Goal: Task Accomplishment & Management: Complete application form

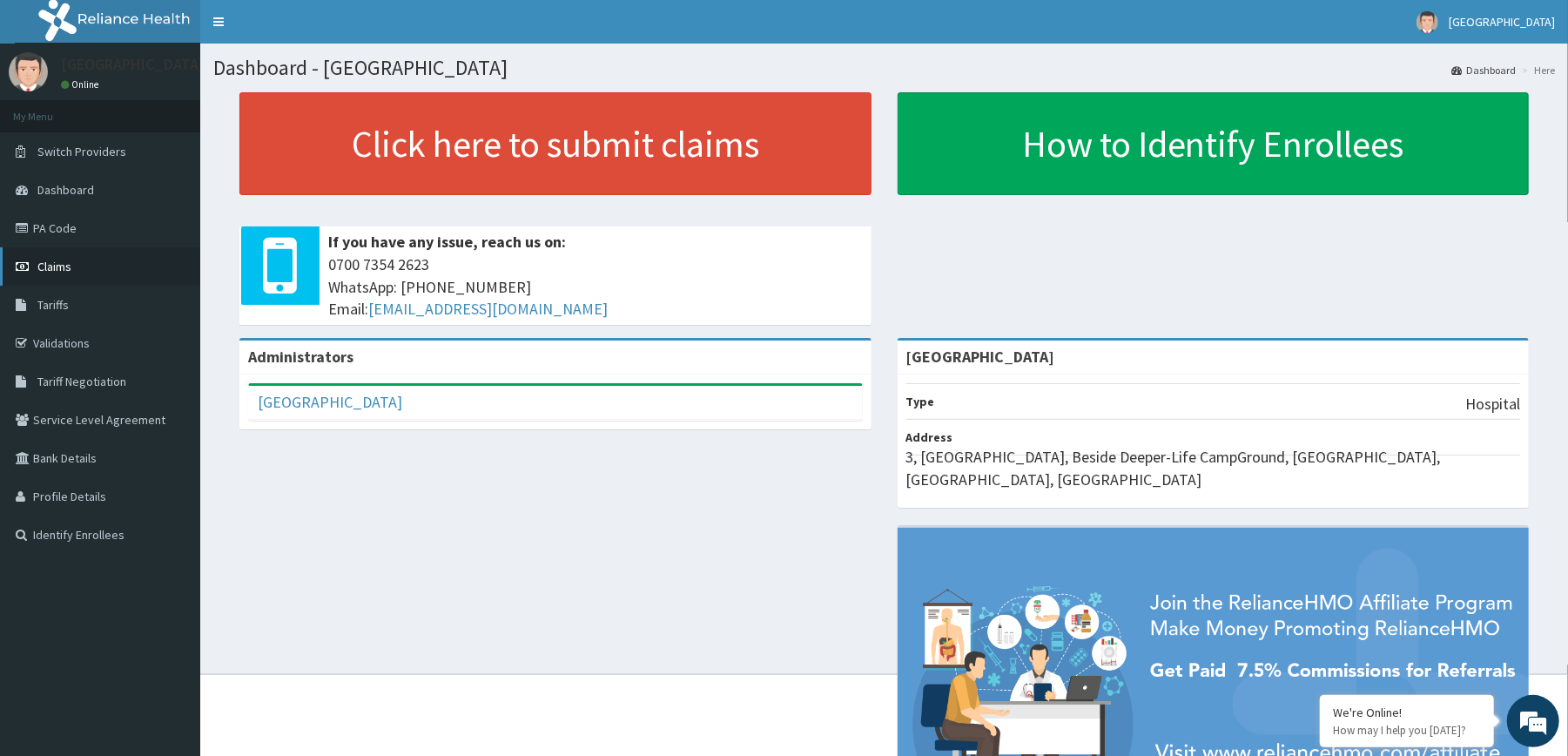
click at [50, 258] on link "Claims" at bounding box center [100, 266] width 200 height 38
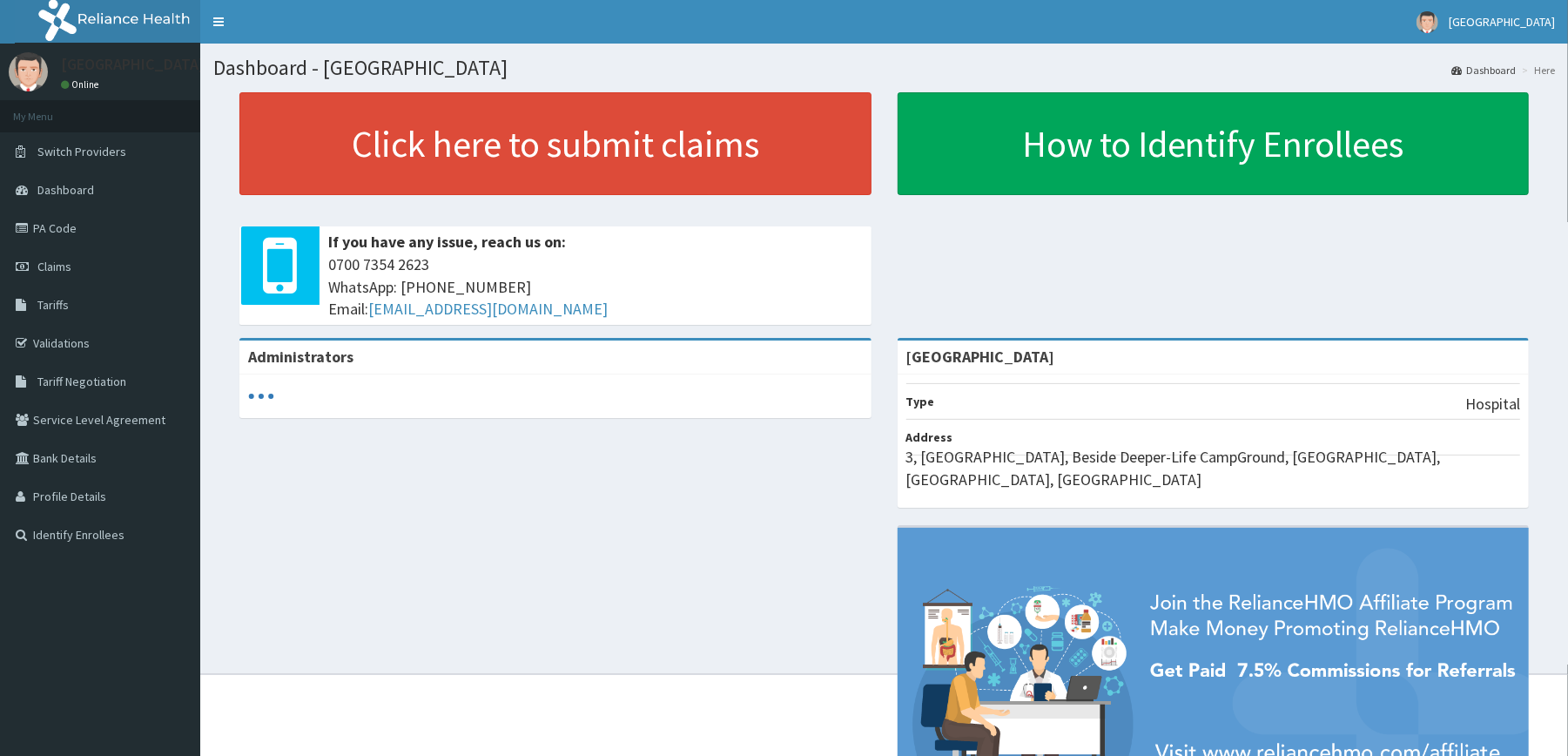
click at [213, 202] on div "Click here to submit claims If you have any issue, reach us on: 0700 7354 2623 …" at bounding box center [884, 215] width 1341 height 245
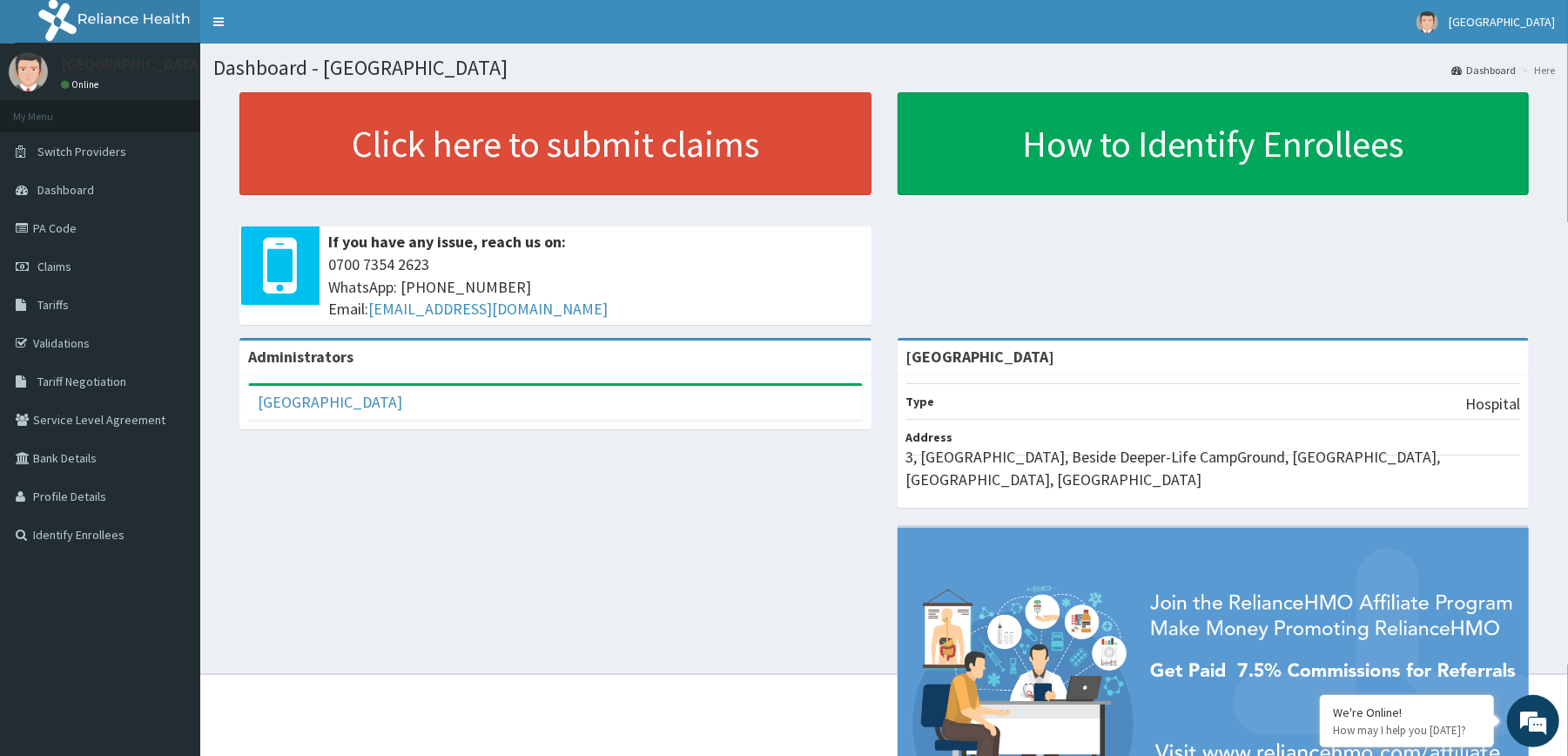
click at [223, 172] on div "Click here to submit claims If you have any issue, reach us on: 0700 7354 2623 …" at bounding box center [884, 215] width 1341 height 245
click at [307, 217] on p at bounding box center [555, 205] width 632 height 22
click at [221, 242] on div "Click here to submit claims If you have any issue, reach us on: 0700 7354 2623 …" at bounding box center [884, 215] width 1341 height 245
click at [430, 498] on div "Administrators Redemption Hospital Full Name Redemption Hospital Email Address …" at bounding box center [884, 607] width 1341 height 538
click at [67, 277] on link "Claims" at bounding box center [100, 266] width 200 height 38
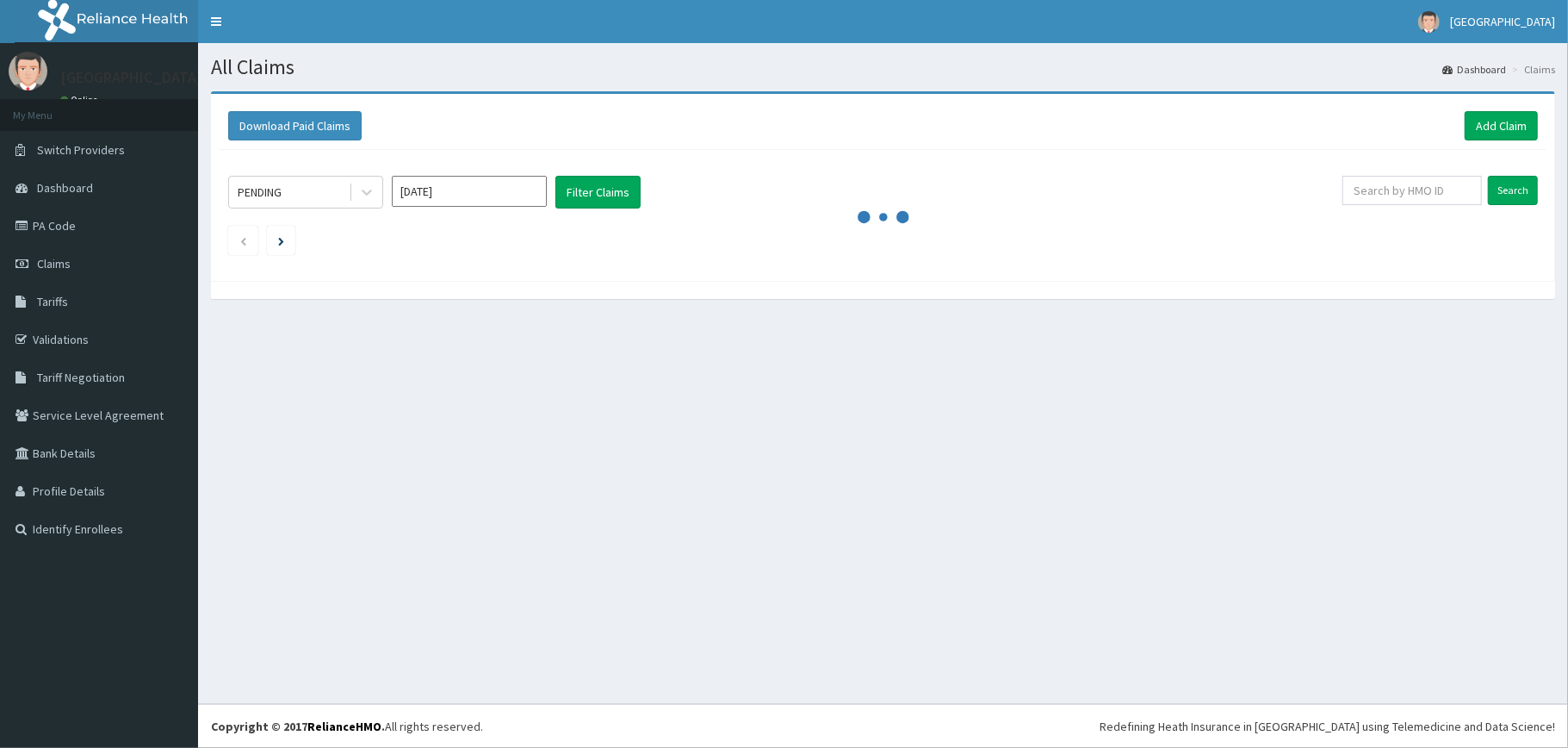
click at [792, 32] on nav "Toggle navigation Redemption Hospital Redemption Hospital - redemptionhospital@…" at bounding box center [882, 21] width 1369 height 43
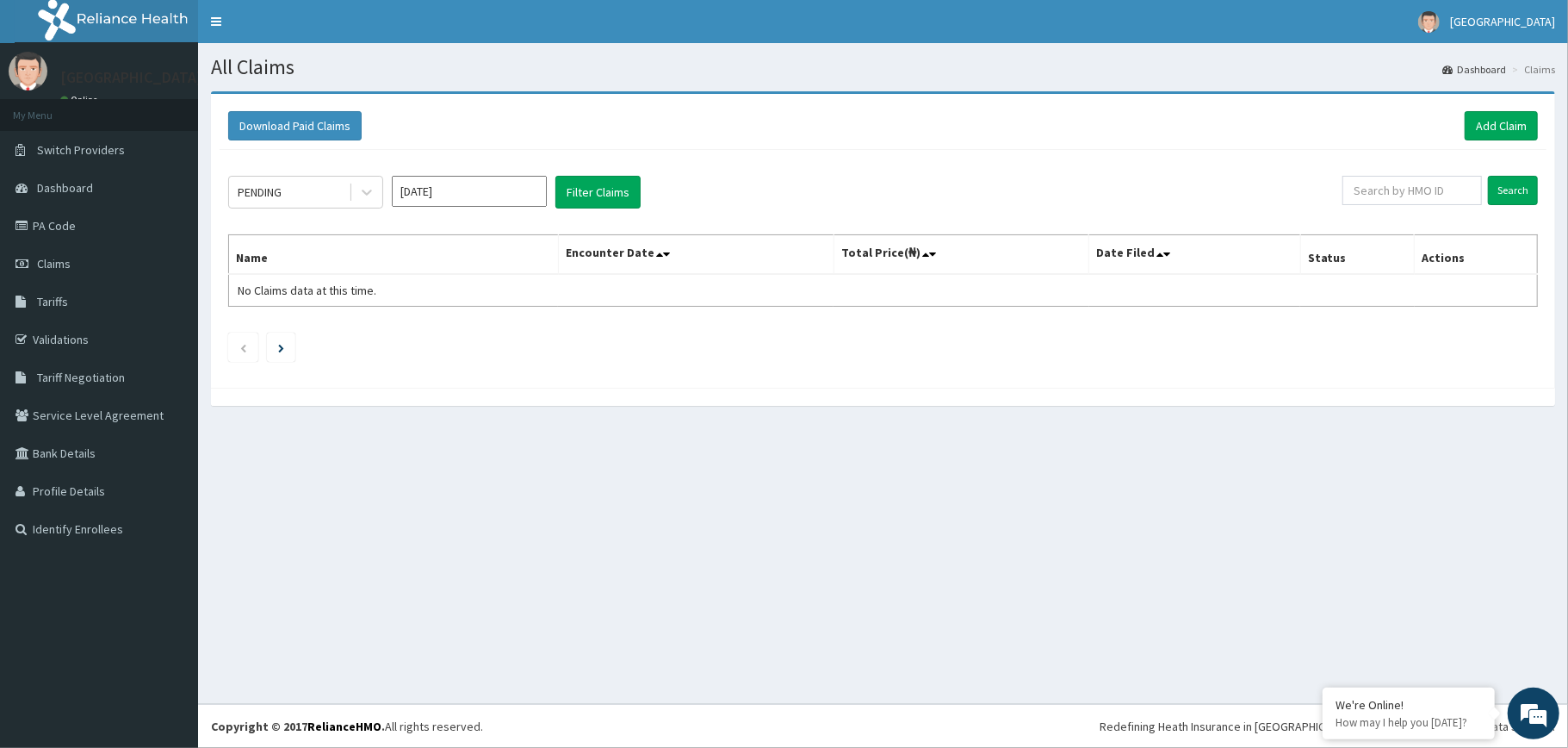
click at [982, 20] on nav "Toggle navigation Redemption Hospital Redemption Hospital - redemptionhospital@…" at bounding box center [882, 21] width 1369 height 43
click at [933, 102] on div "Download Paid Claims Add Claim" at bounding box center [883, 126] width 1326 height 48
click at [1472, 131] on link "Add Claim" at bounding box center [1500, 125] width 73 height 29
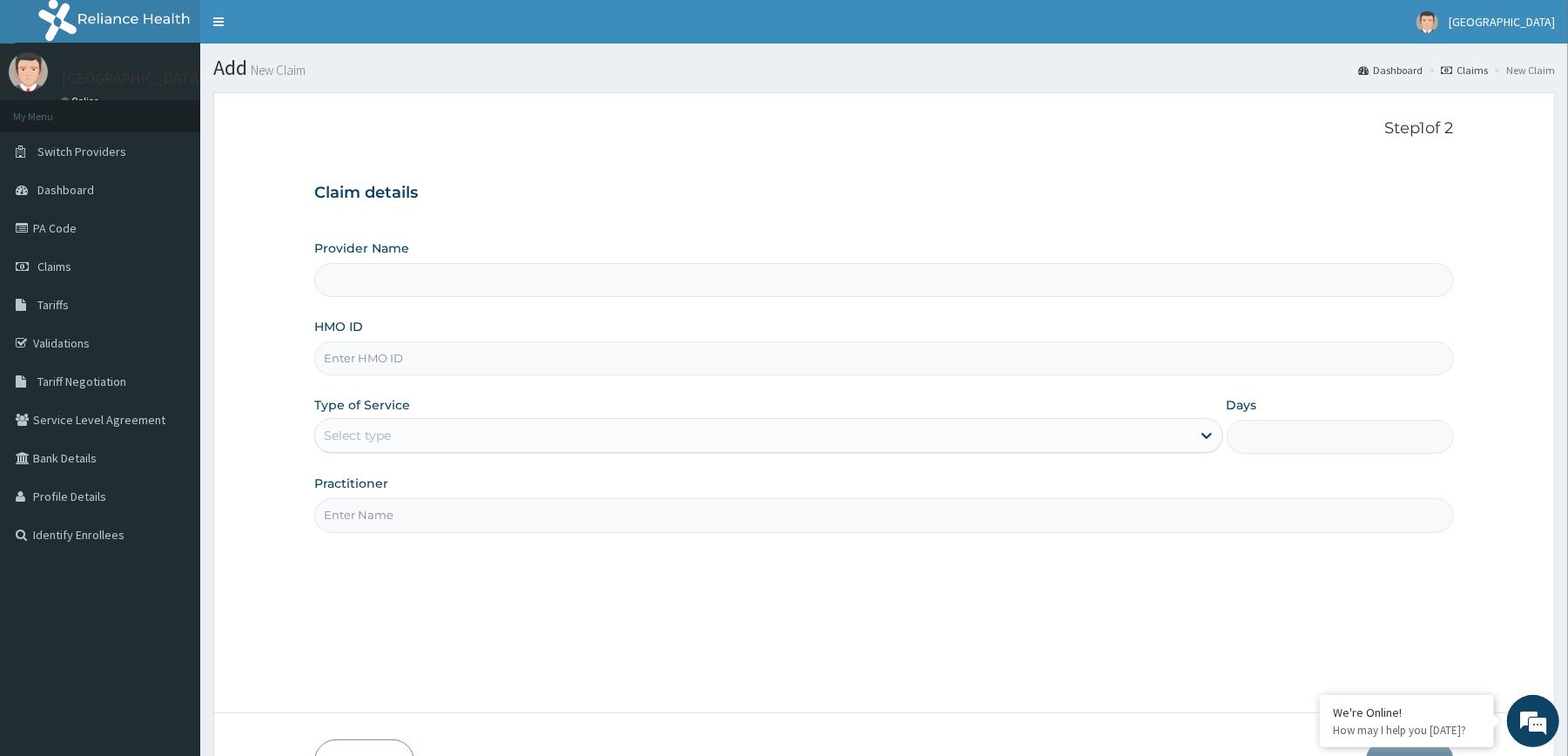
type input "[GEOGRAPHIC_DATA]"
click at [607, 377] on div "Provider Name Redemption Hospital HMO ID Type of Service Select type Days Pract…" at bounding box center [883, 385] width 1138 height 293
click at [602, 370] on input "HMO ID" at bounding box center [883, 358] width 1138 height 34
type input "p"
type input "PGA/10009/D"
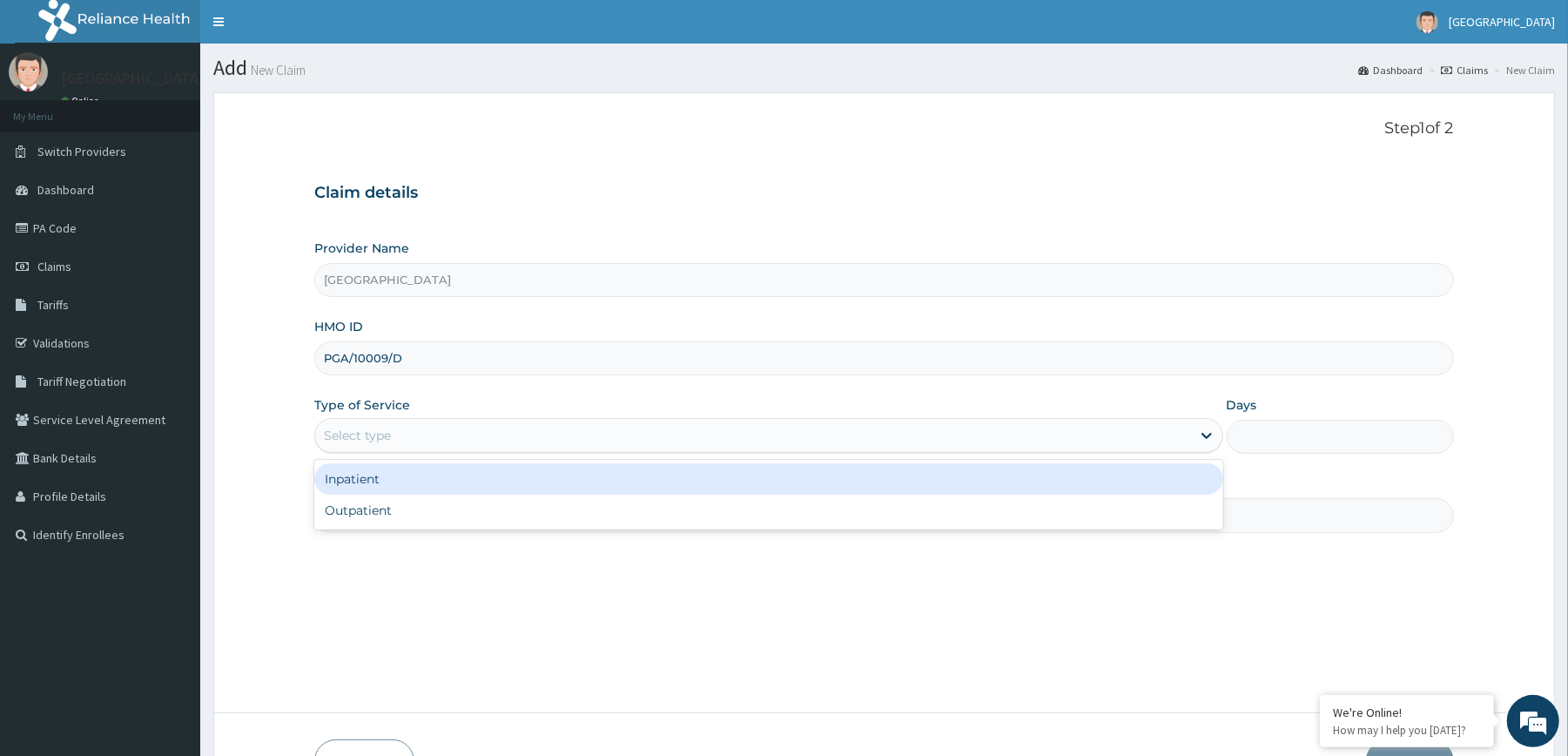
click at [572, 430] on div "Select type" at bounding box center [752, 435] width 875 height 28
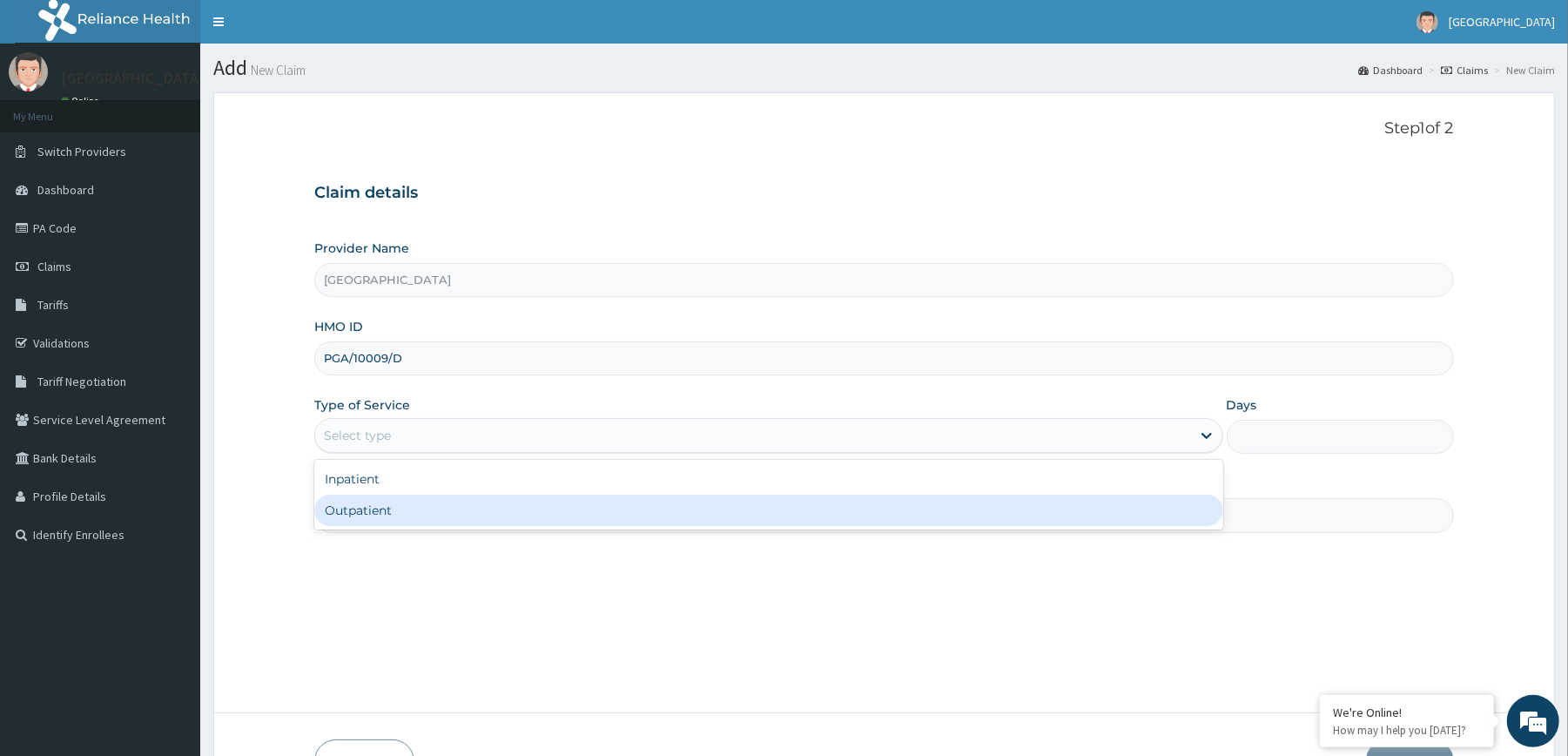
click at [477, 498] on div "Outpatient" at bounding box center [768, 510] width 908 height 31
type input "1"
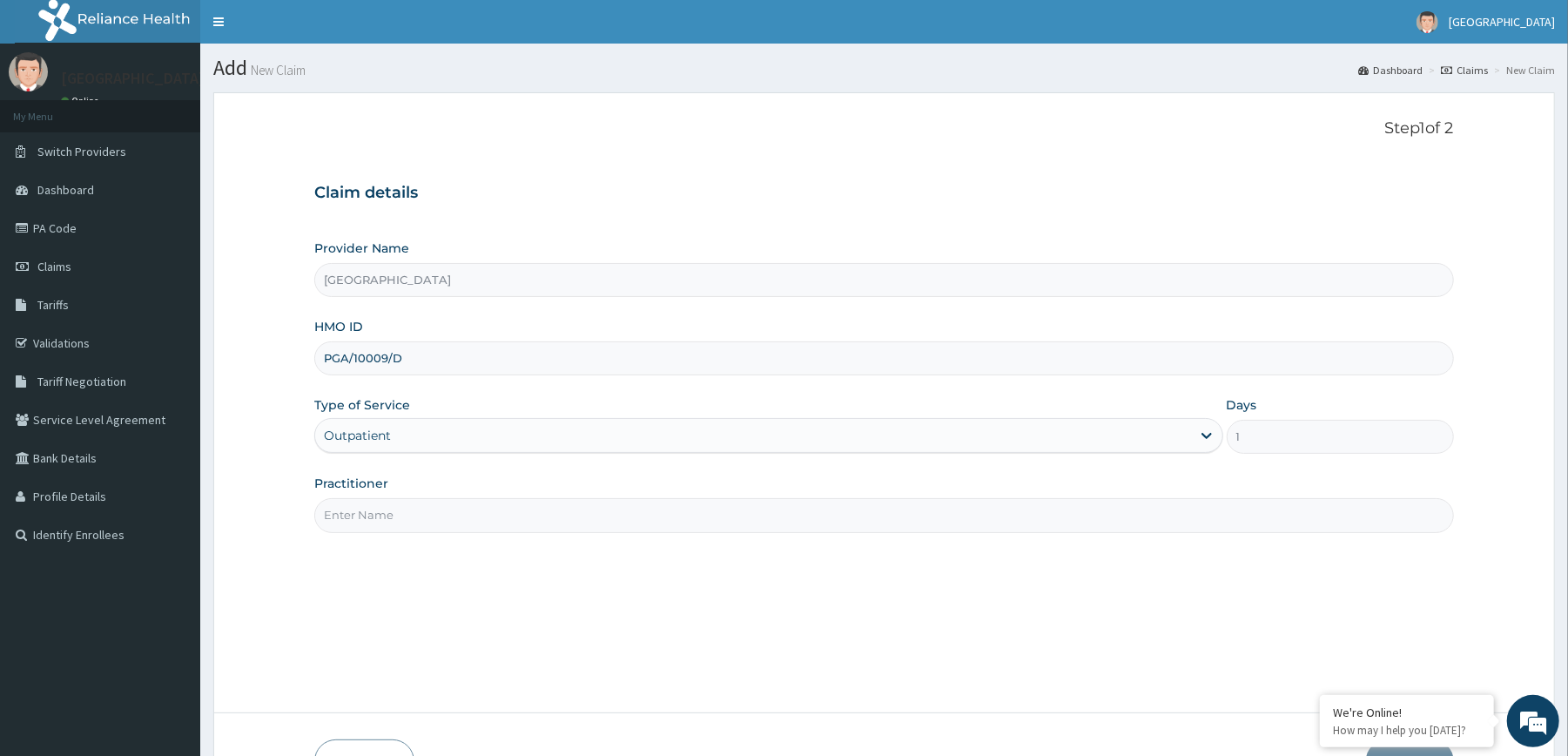
click at [456, 517] on input "Practitioner" at bounding box center [883, 515] width 1138 height 34
type input "DR MAUTIN"
click at [636, 560] on div "Step 1 of 2 Claim details Provider Name Redemption Hospital HMO ID PGA/10009/D …" at bounding box center [883, 402] width 1138 height 567
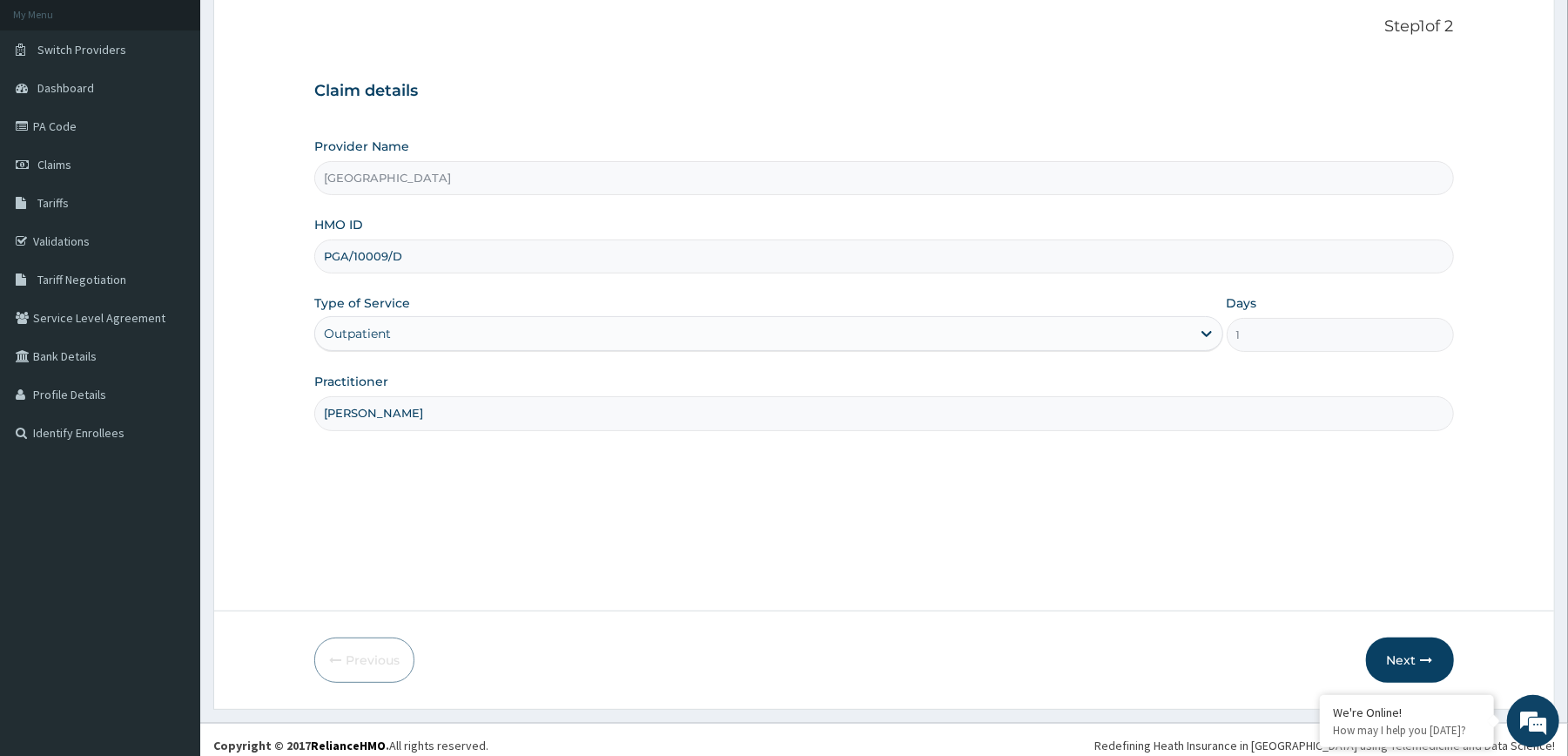
scroll to position [115, 0]
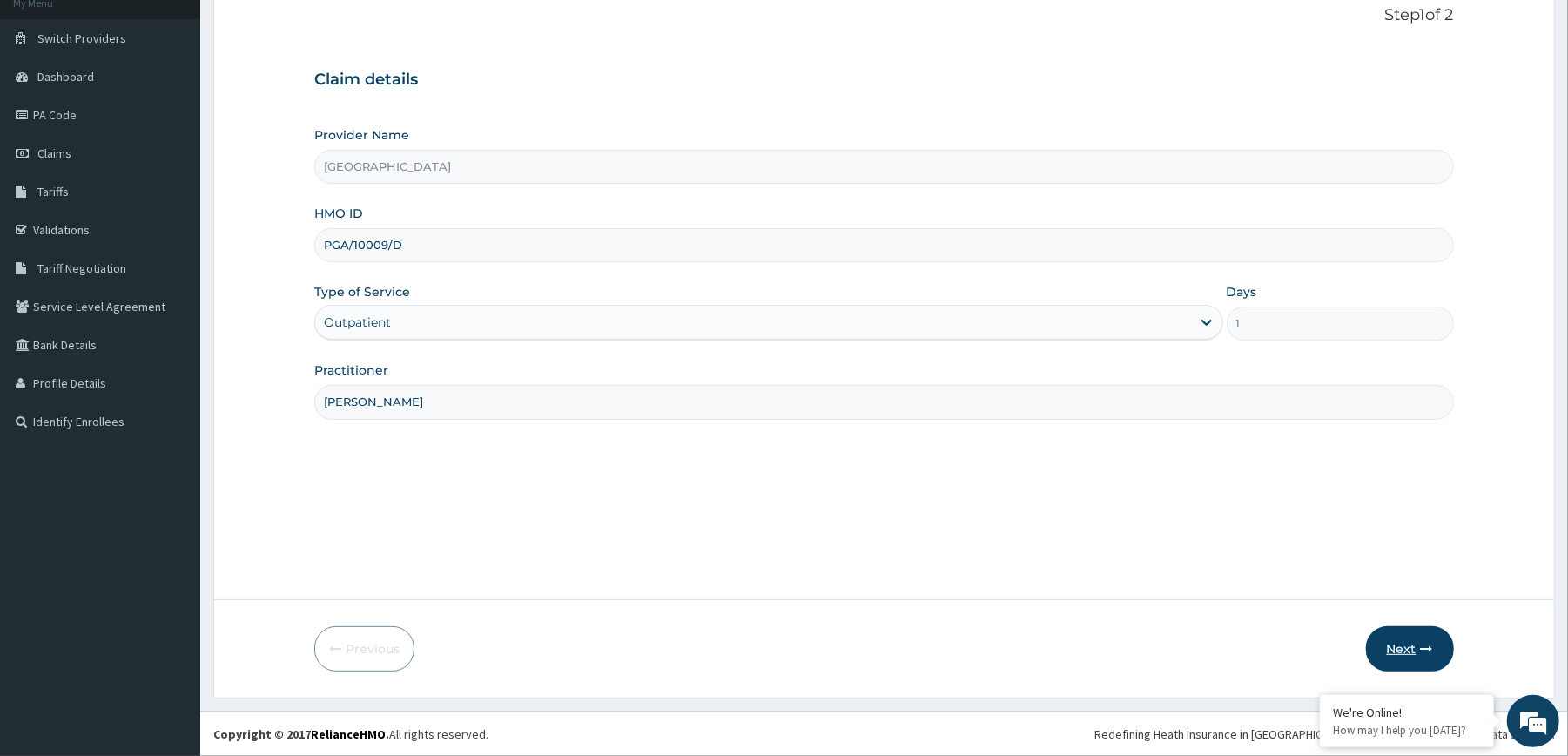
click at [1389, 641] on button "Next" at bounding box center [1410, 648] width 88 height 45
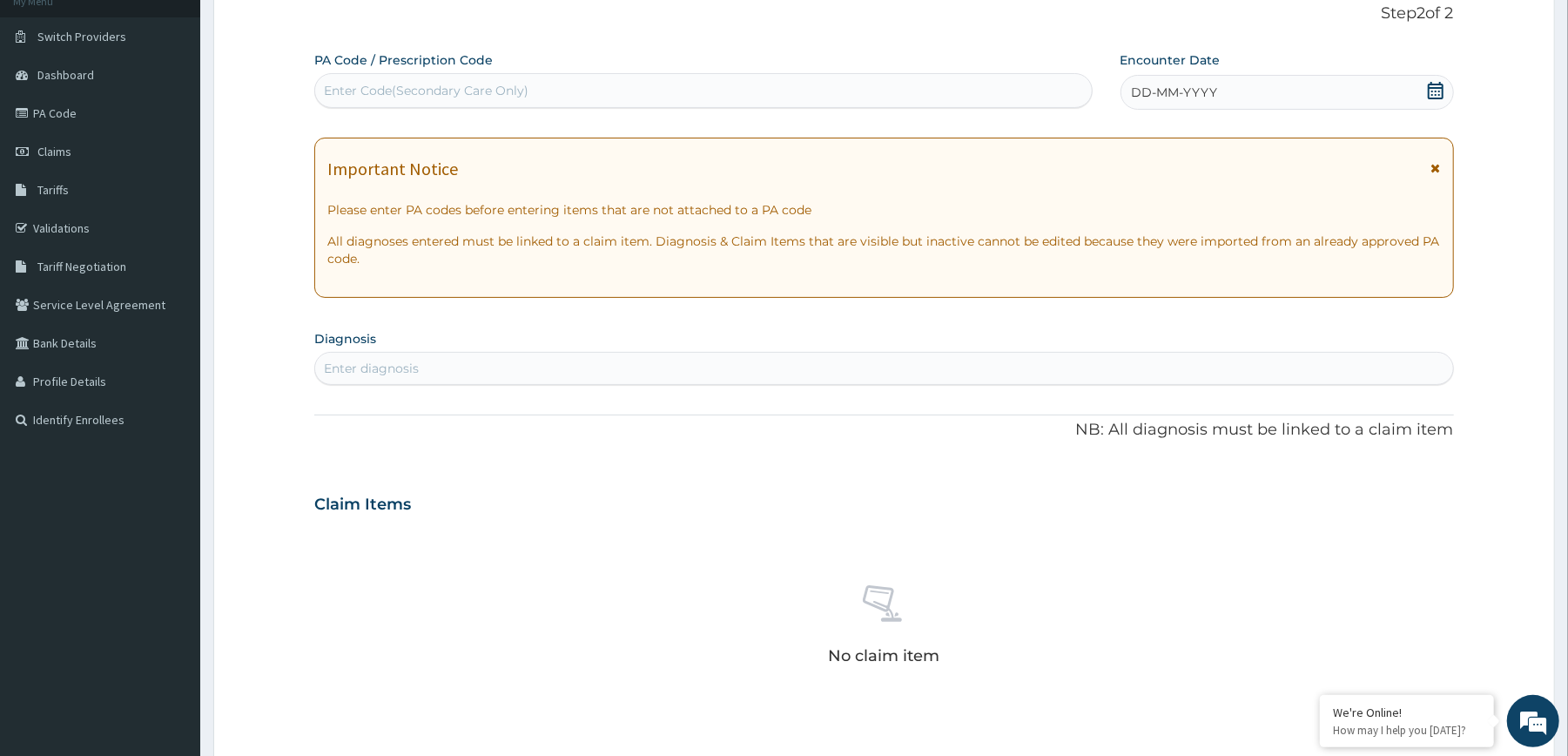
click at [1443, 92] on icon at bounding box center [1435, 91] width 18 height 18
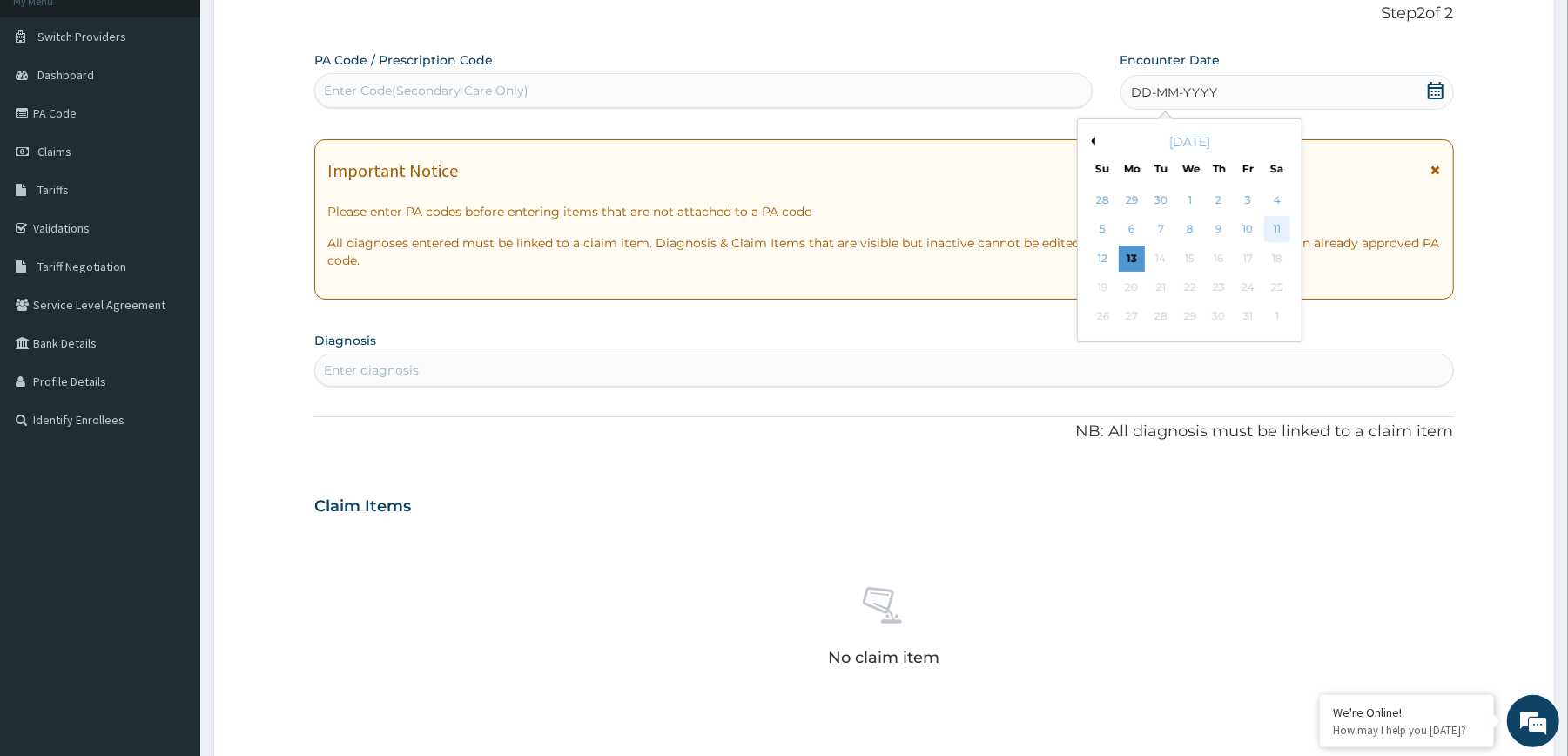
click at [1280, 223] on div "11" at bounding box center [1275, 229] width 26 height 26
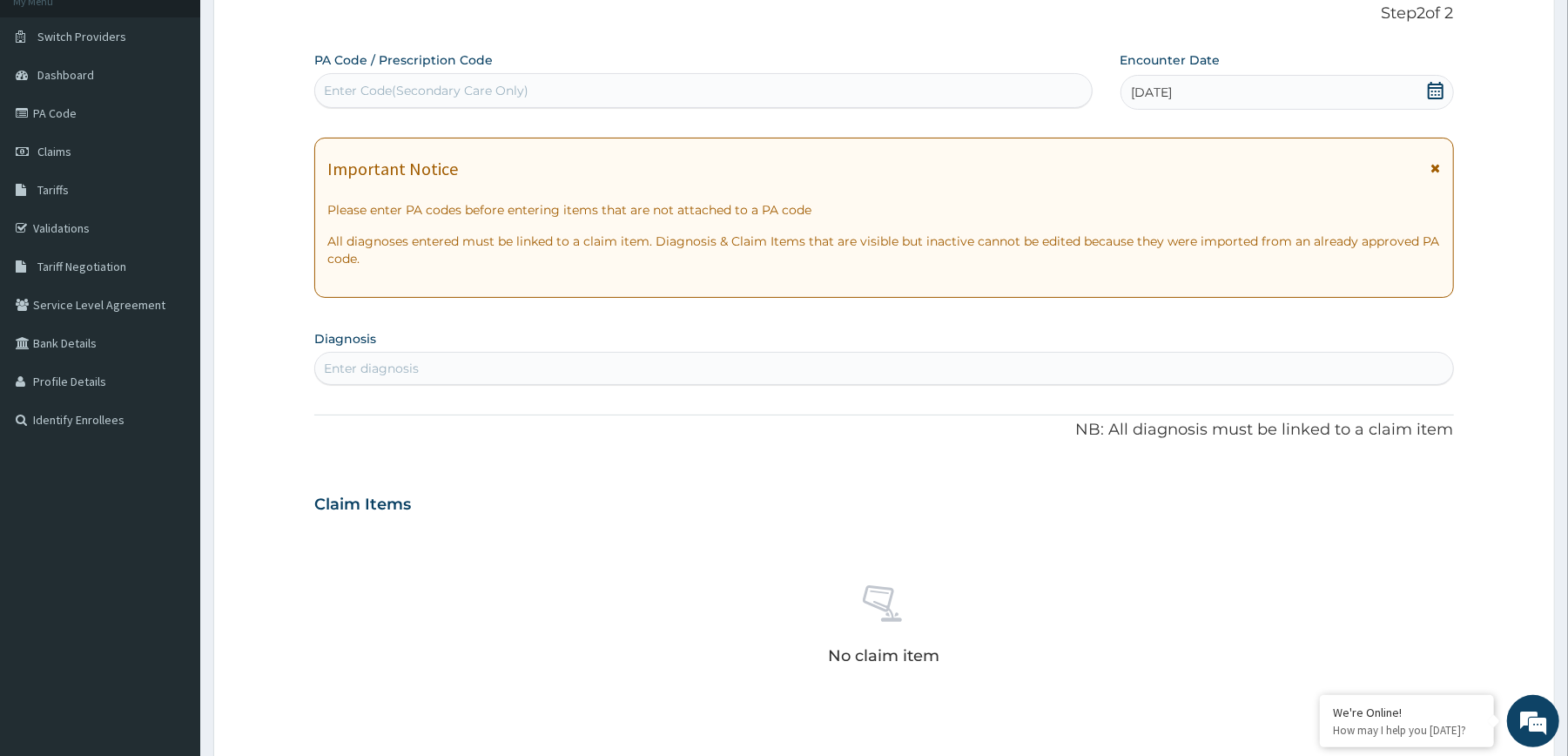
click at [641, 374] on div "Enter diagnosis" at bounding box center [883, 367] width 1137 height 28
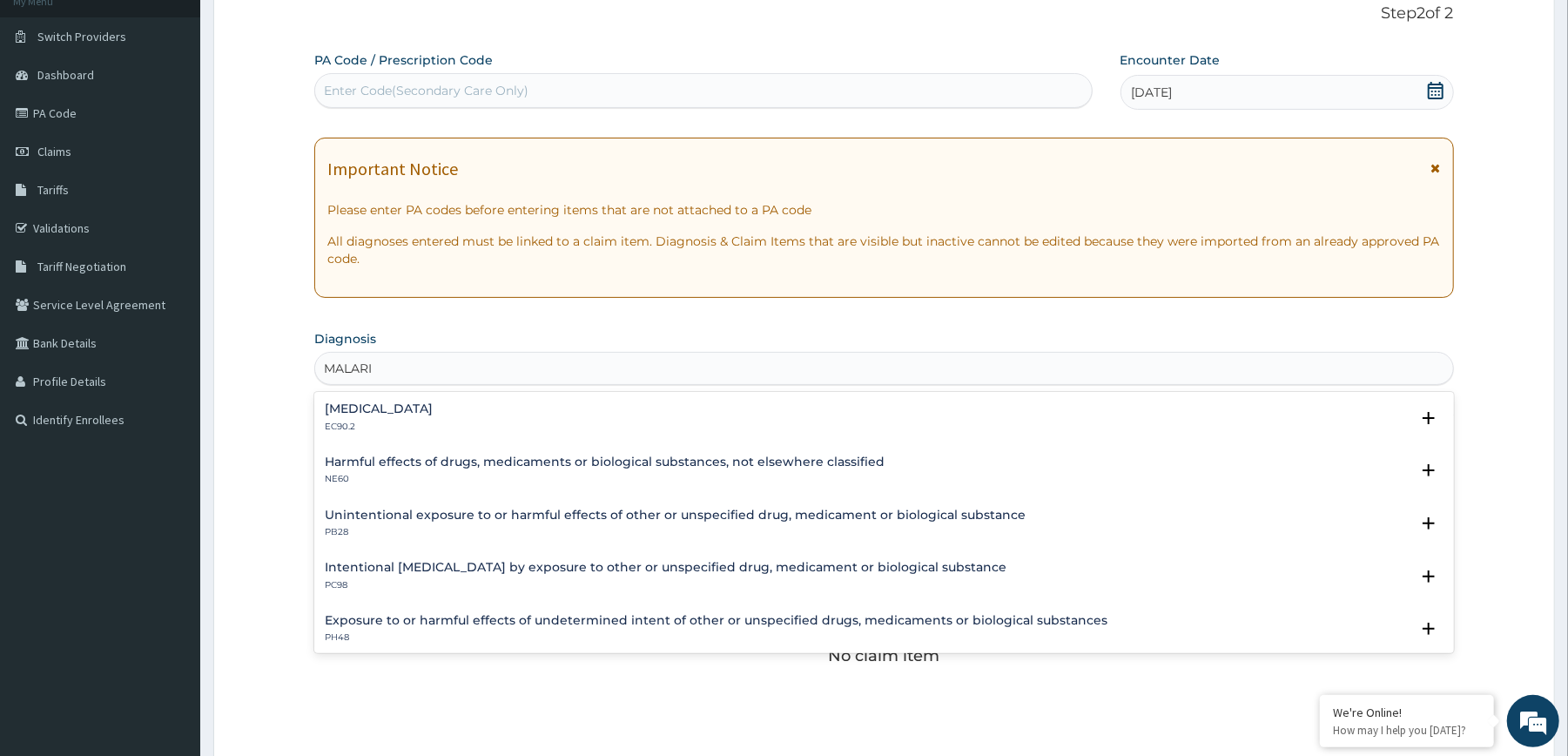
type input "[MEDICAL_DATA]"
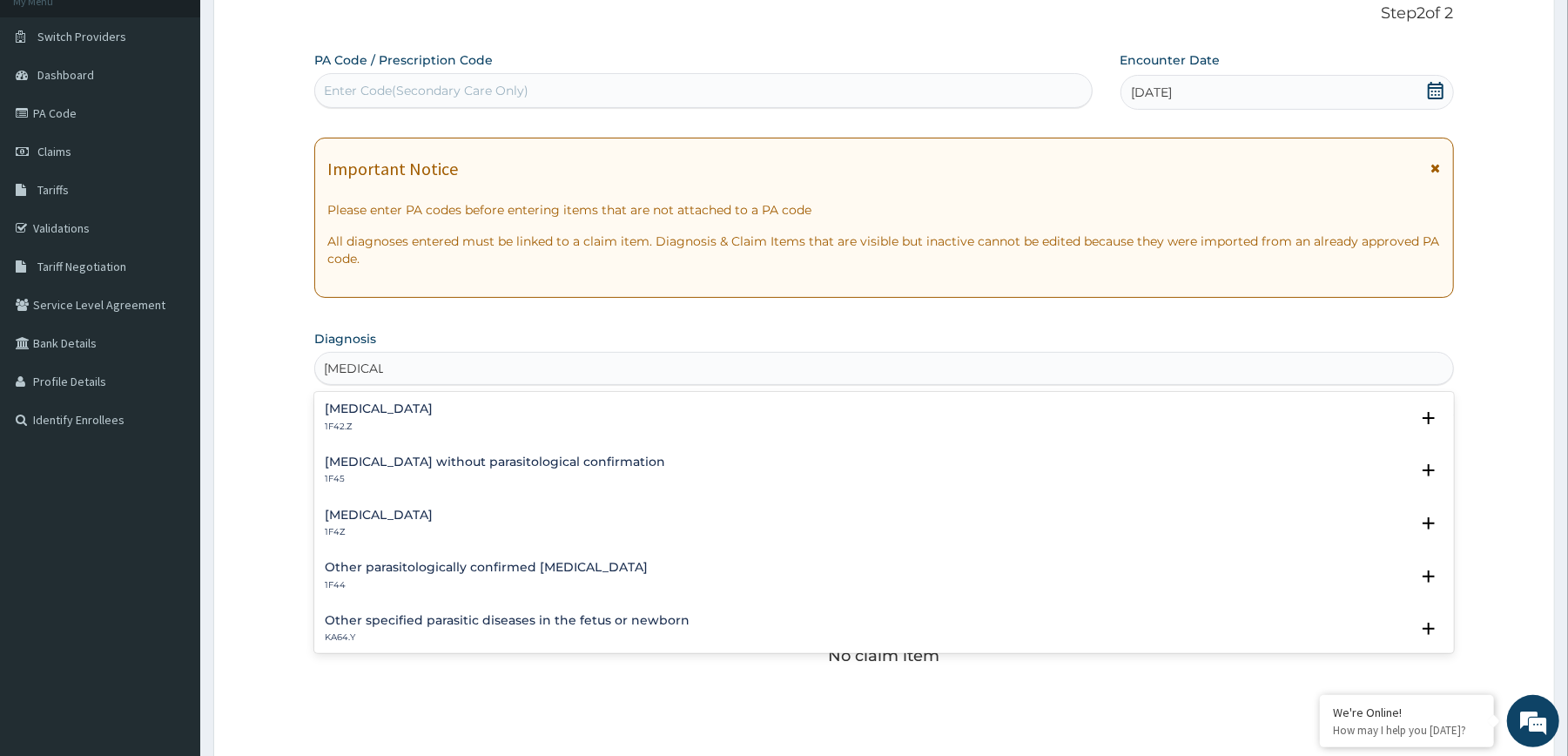
click at [433, 418] on div "Plasmodium malariae malaria without complication 1F42.Z" at bounding box center [378, 417] width 108 height 30
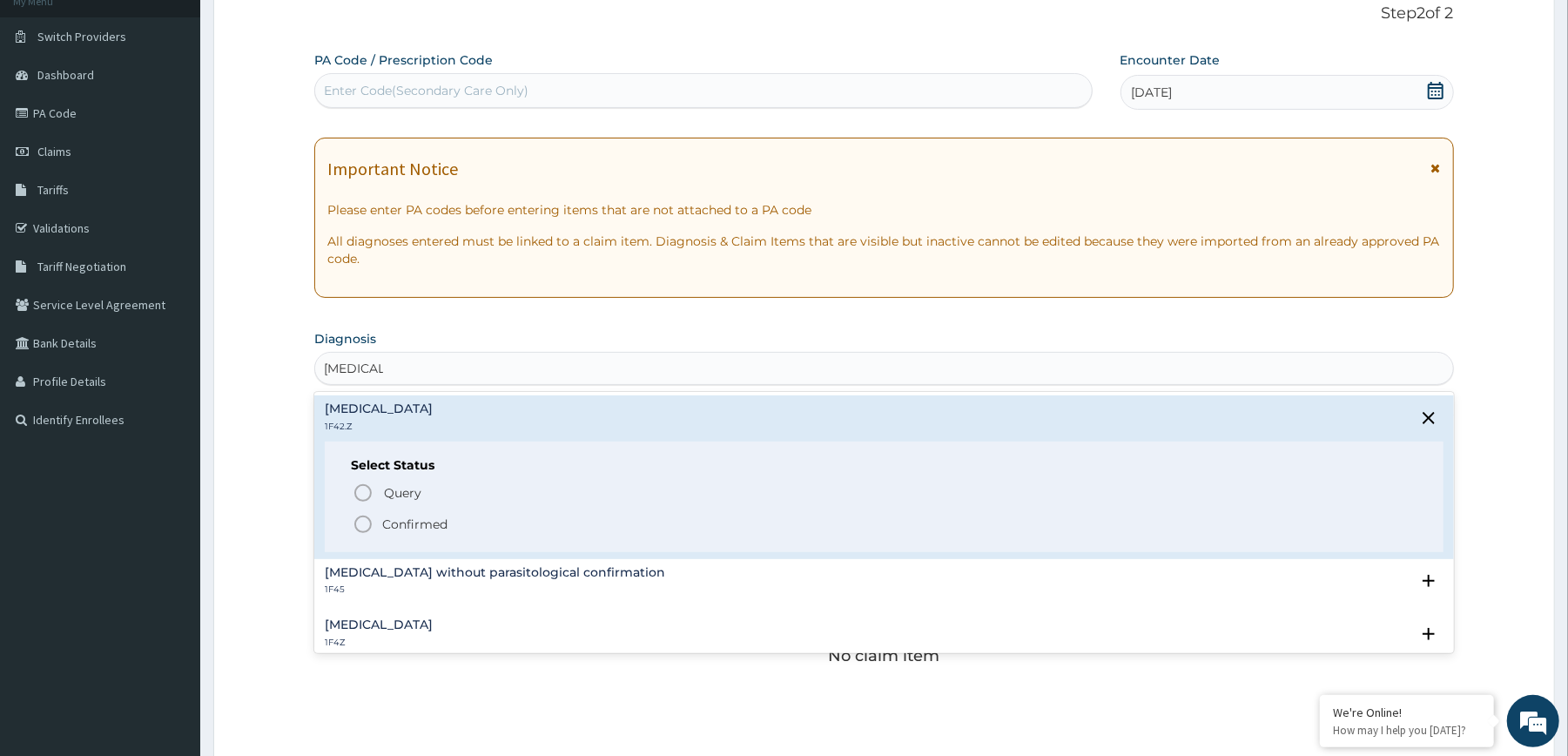
click at [381, 517] on span "Confirmed" at bounding box center [884, 524] width 1064 height 20
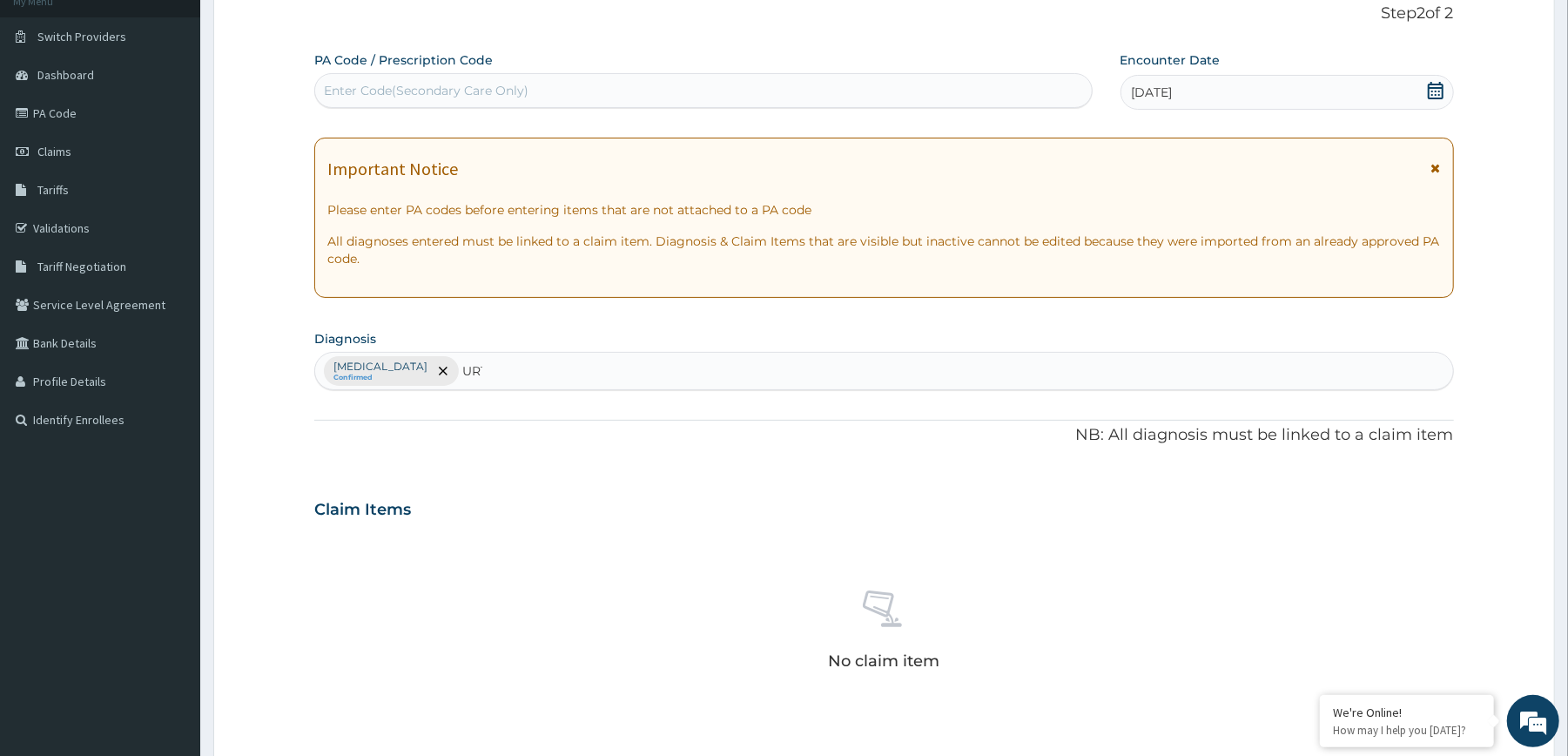
type input "URTI"
click at [402, 433] on p "CA07.0" at bounding box center [452, 431] width 254 height 12
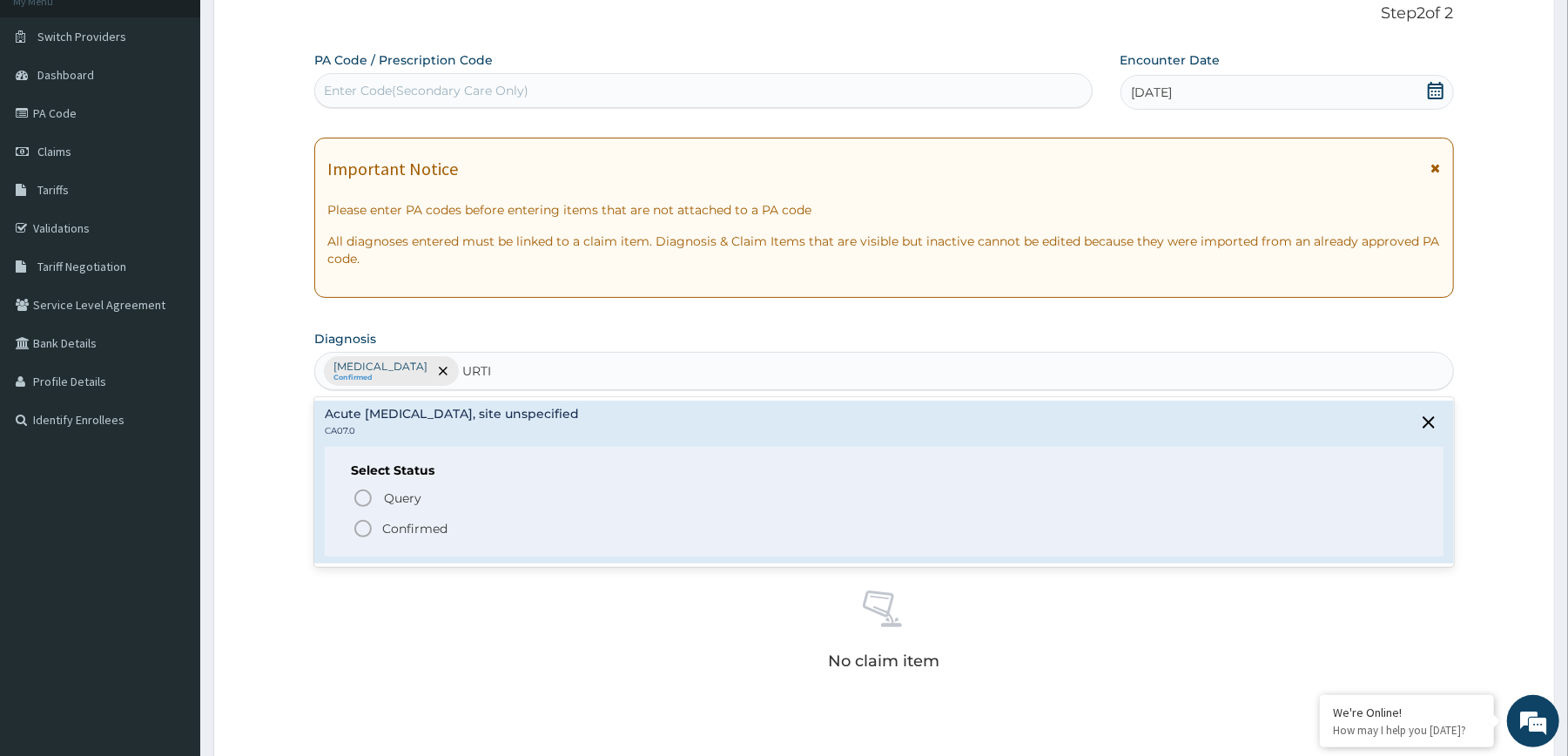
click at [407, 524] on p "Confirmed" at bounding box center [414, 528] width 65 height 18
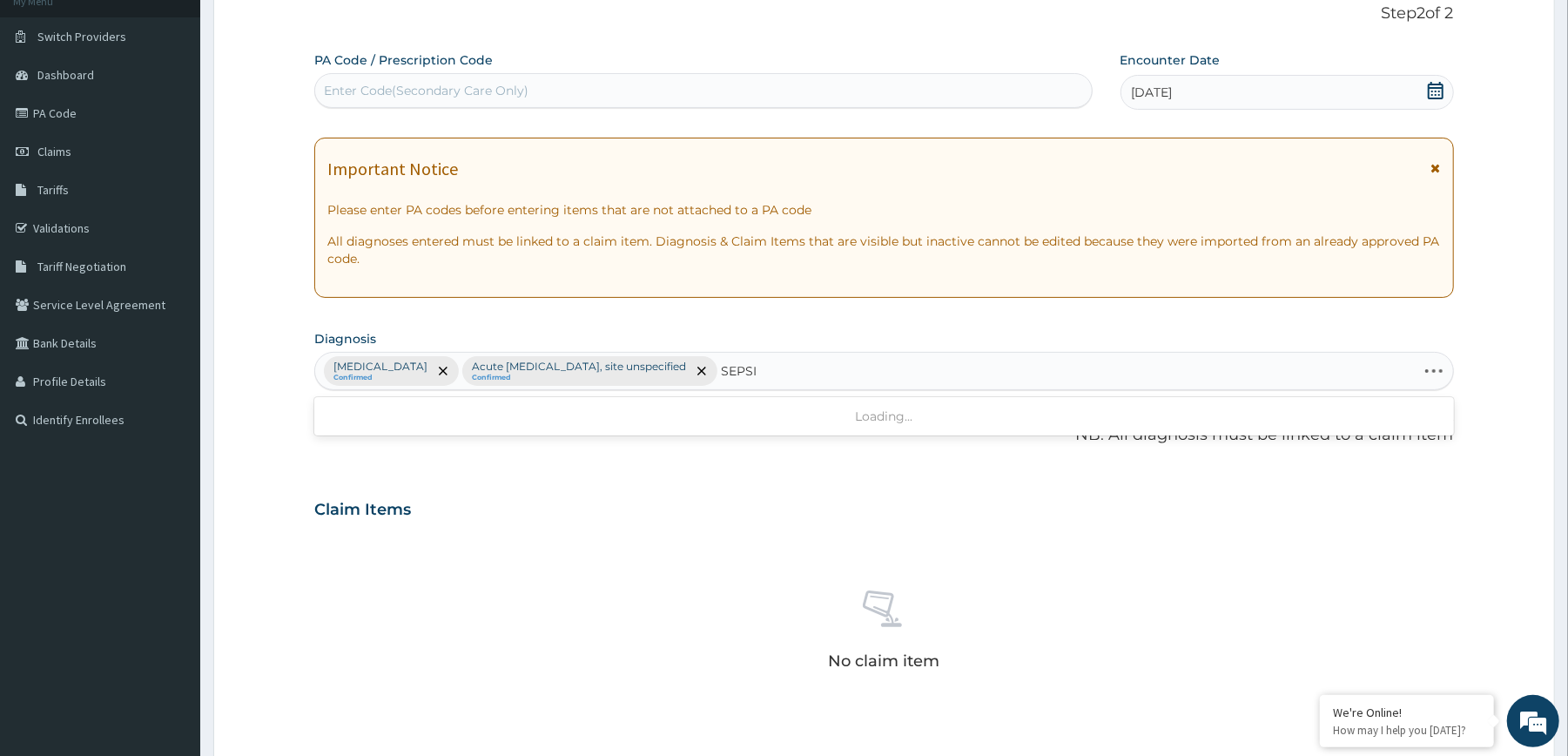
type input "SEPSIS"
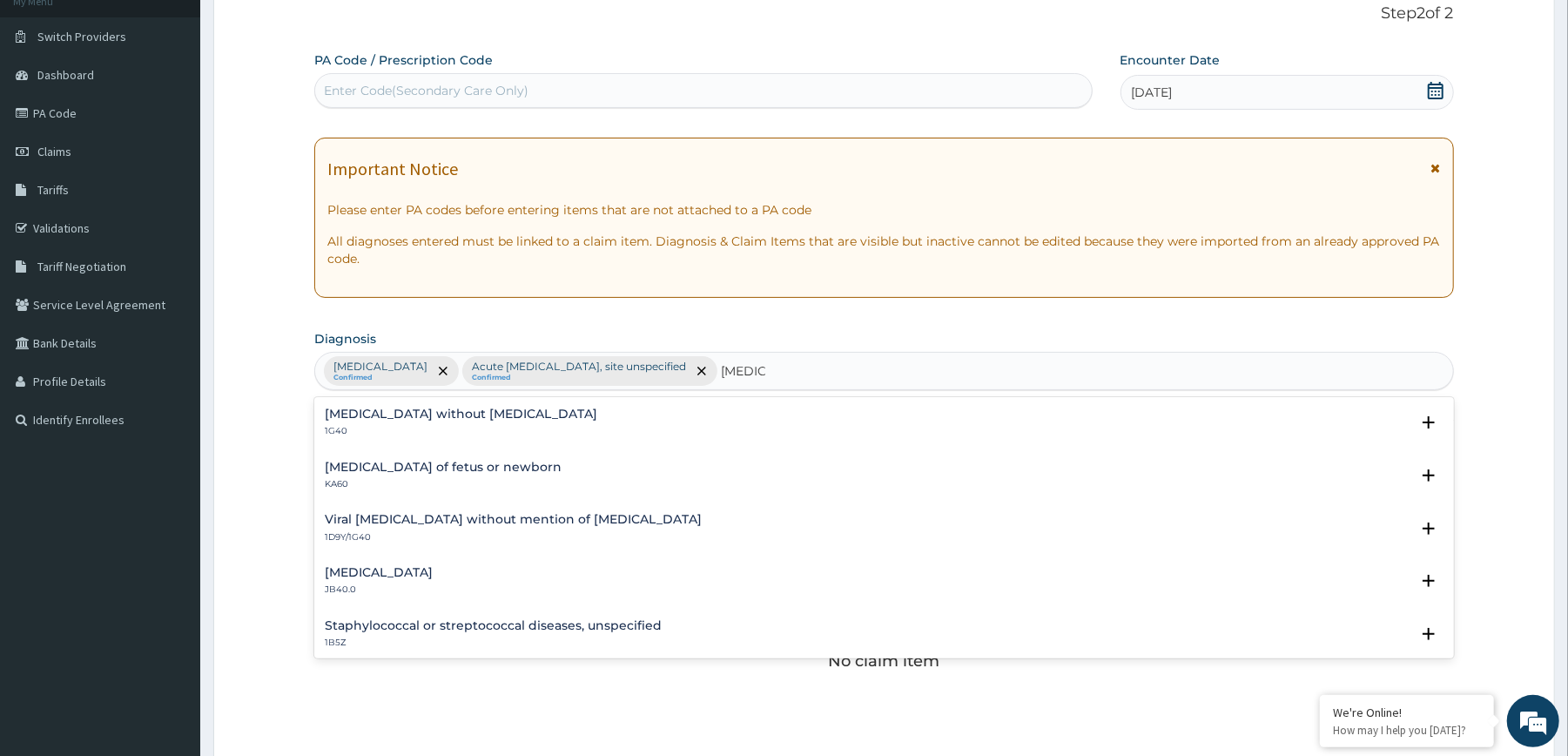
click at [460, 427] on p "1G40" at bounding box center [461, 431] width 272 height 12
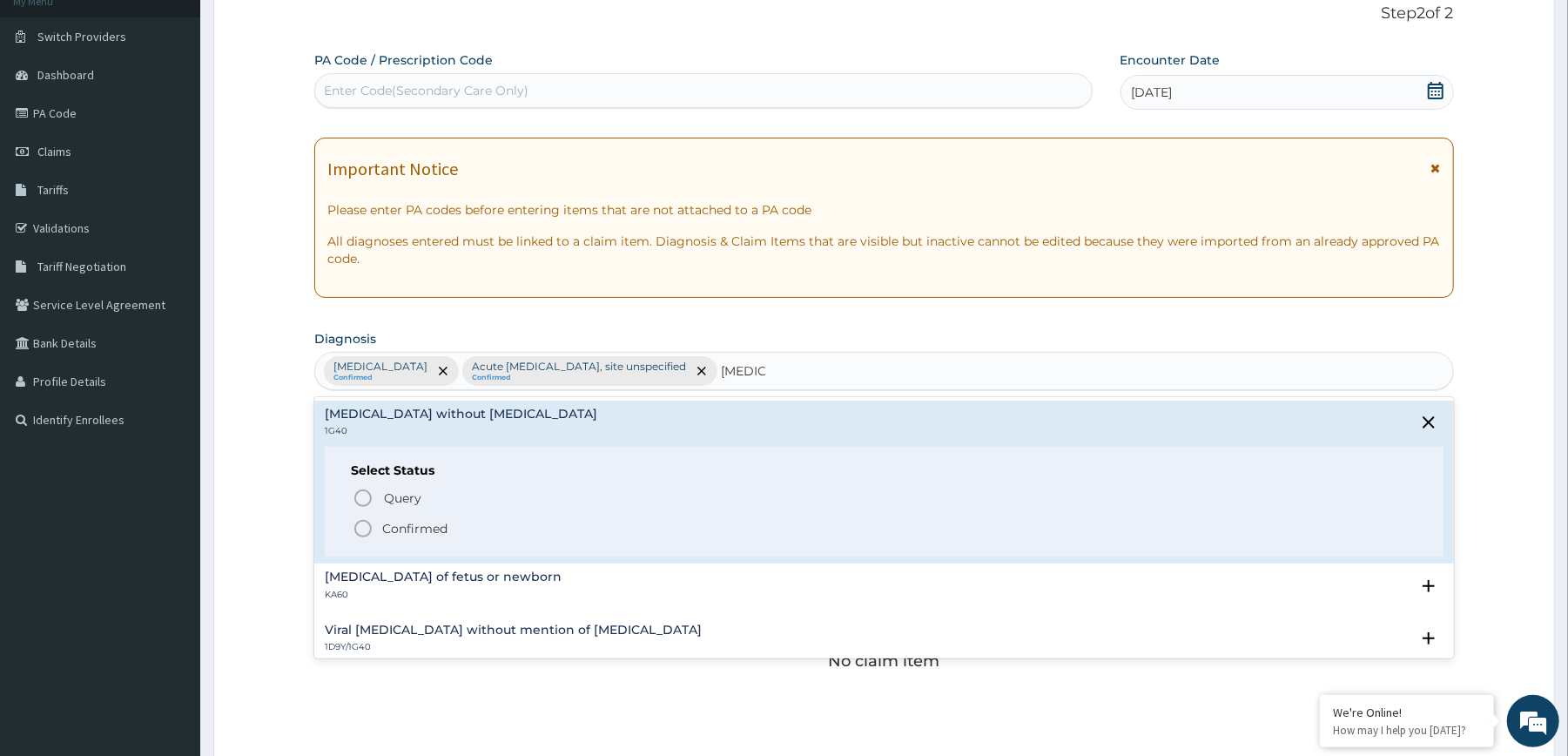
click at [389, 524] on p "Confirmed" at bounding box center [414, 528] width 65 height 18
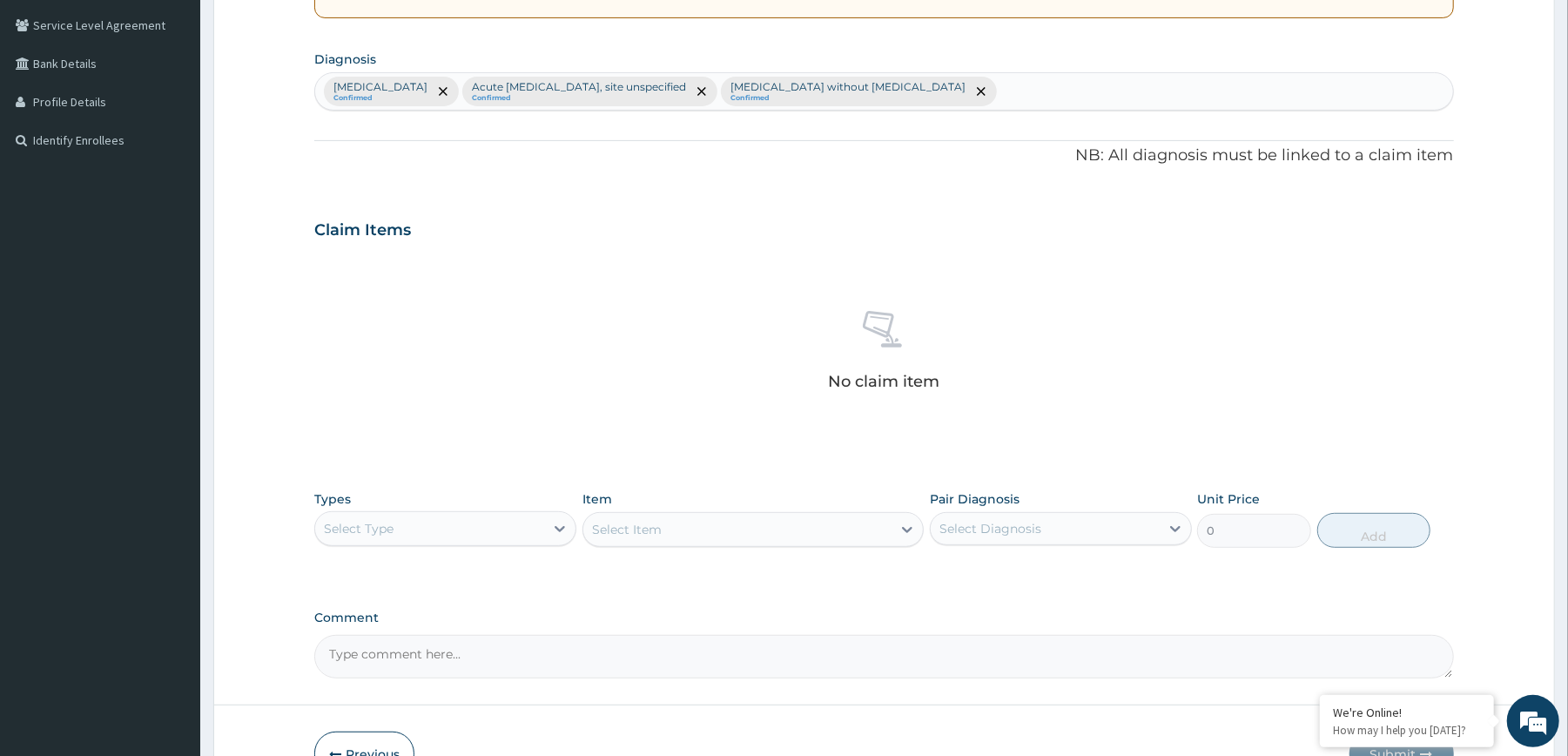
scroll to position [503, 0]
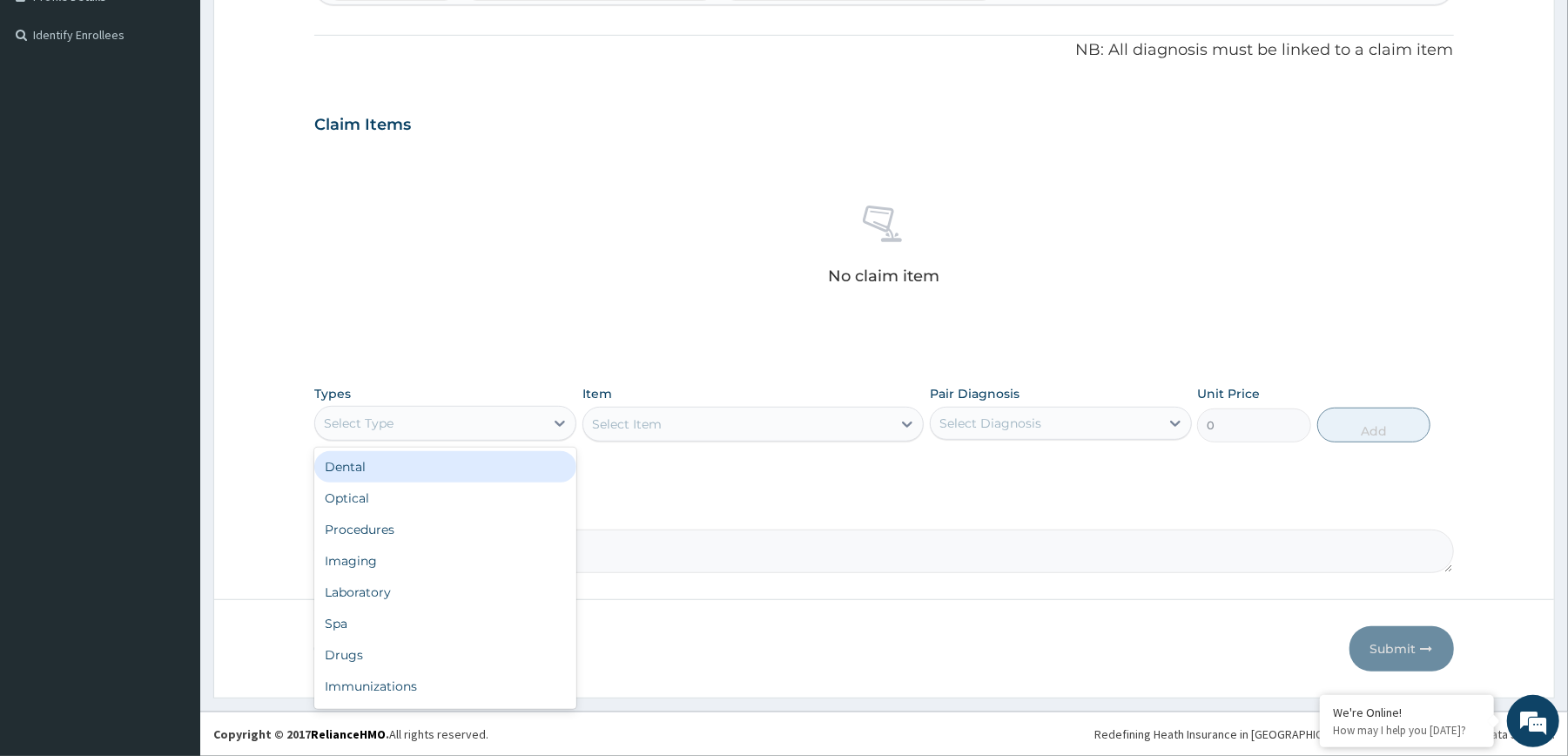
click at [503, 420] on div "Select Type" at bounding box center [429, 422] width 229 height 28
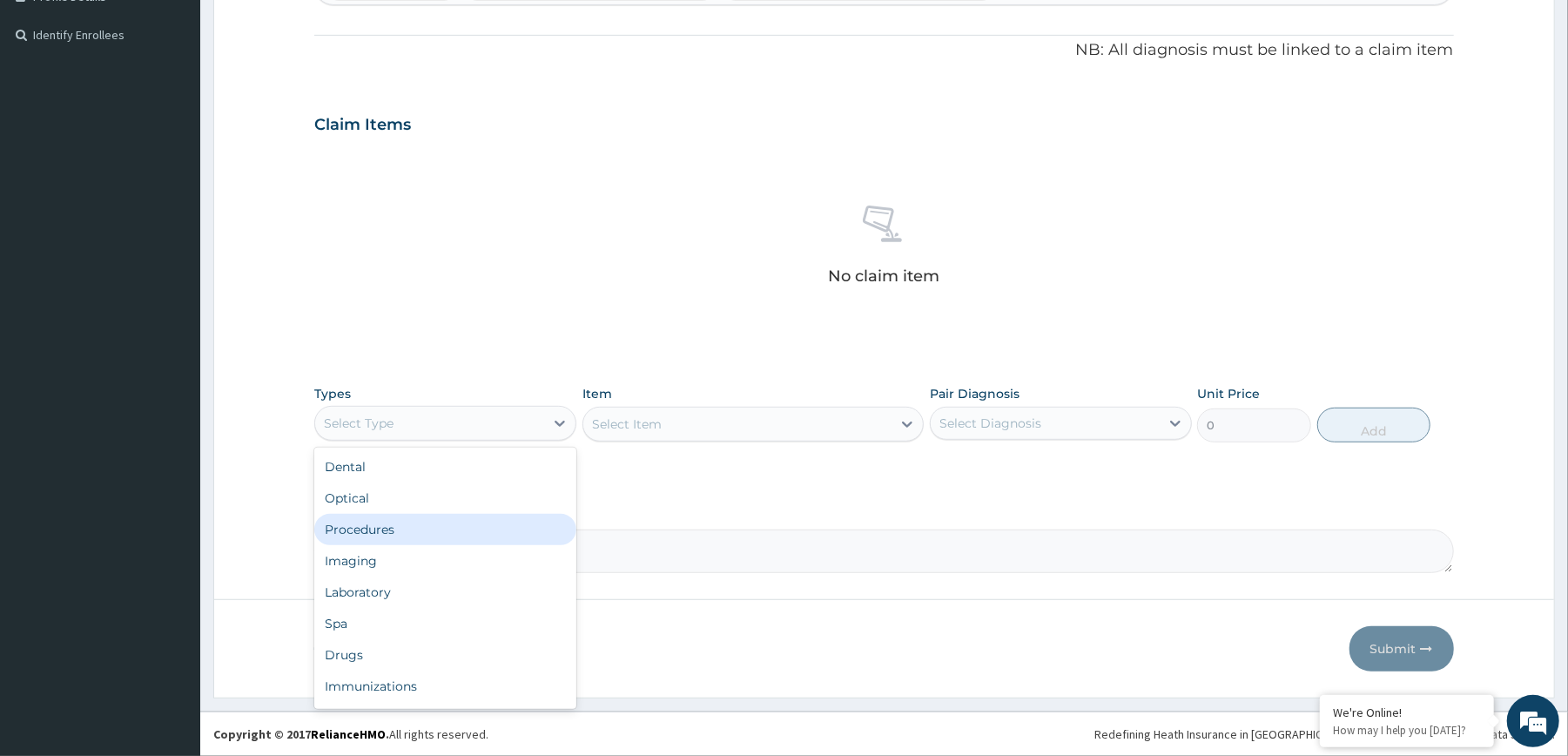
click at [409, 515] on div "Procedures" at bounding box center [445, 529] width 262 height 31
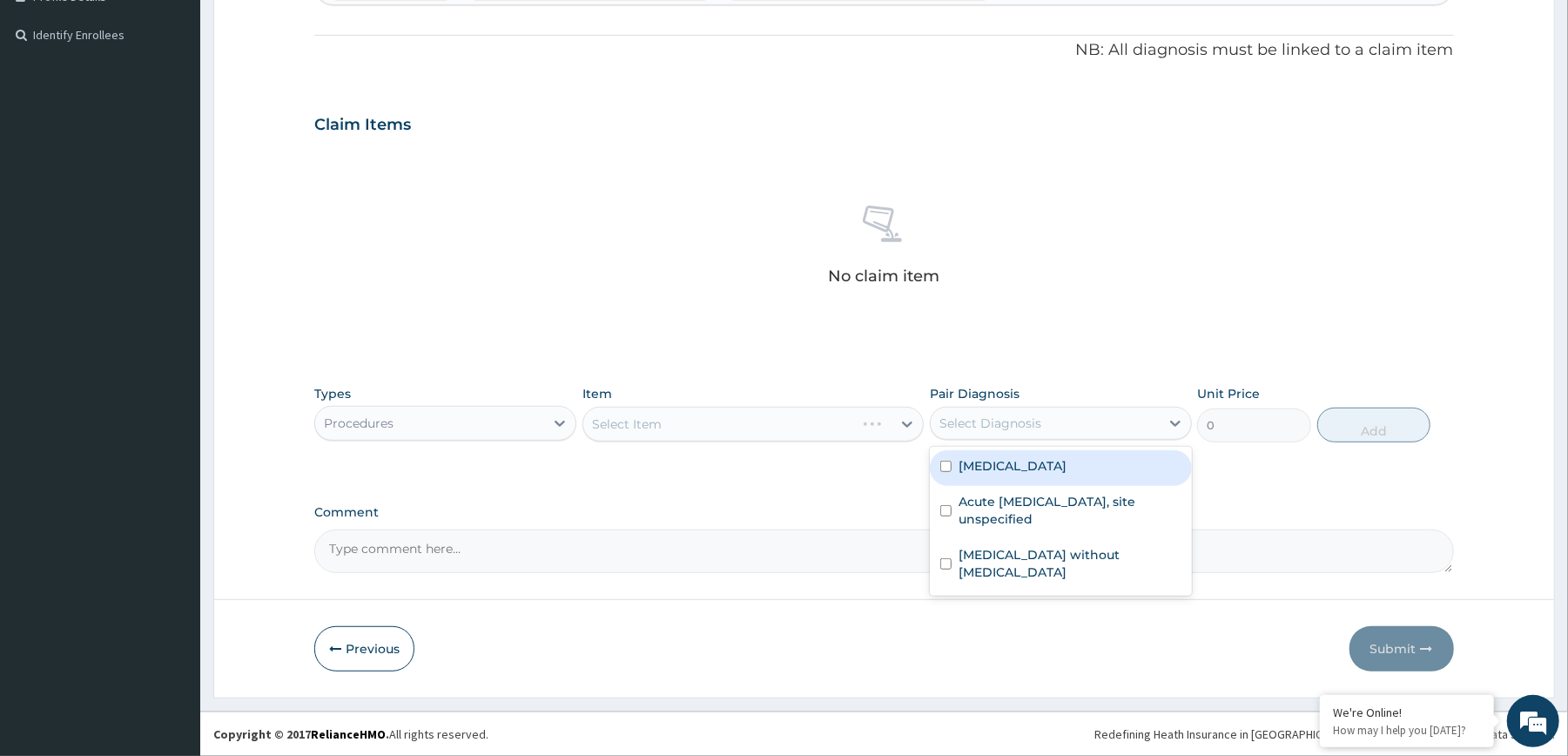
click at [993, 427] on div "Select Diagnosis" at bounding box center [990, 423] width 102 height 18
click at [1017, 474] on label "[MEDICAL_DATA]" at bounding box center [1012, 466] width 108 height 18
checkbox input "true"
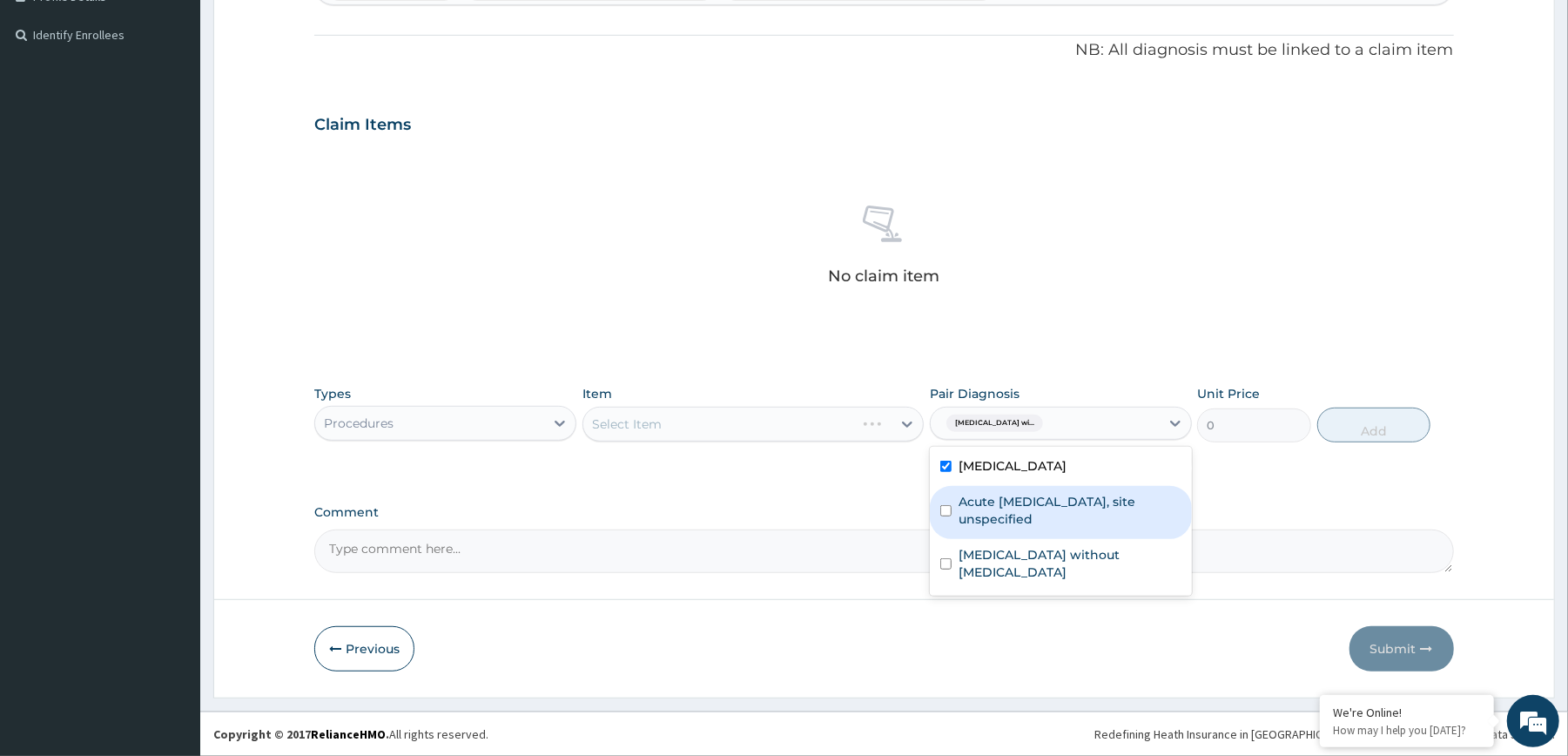
click at [1031, 527] on label "Acute upper respiratory infection, site unspecified" at bounding box center [1070, 510] width 223 height 35
checkbox input "true"
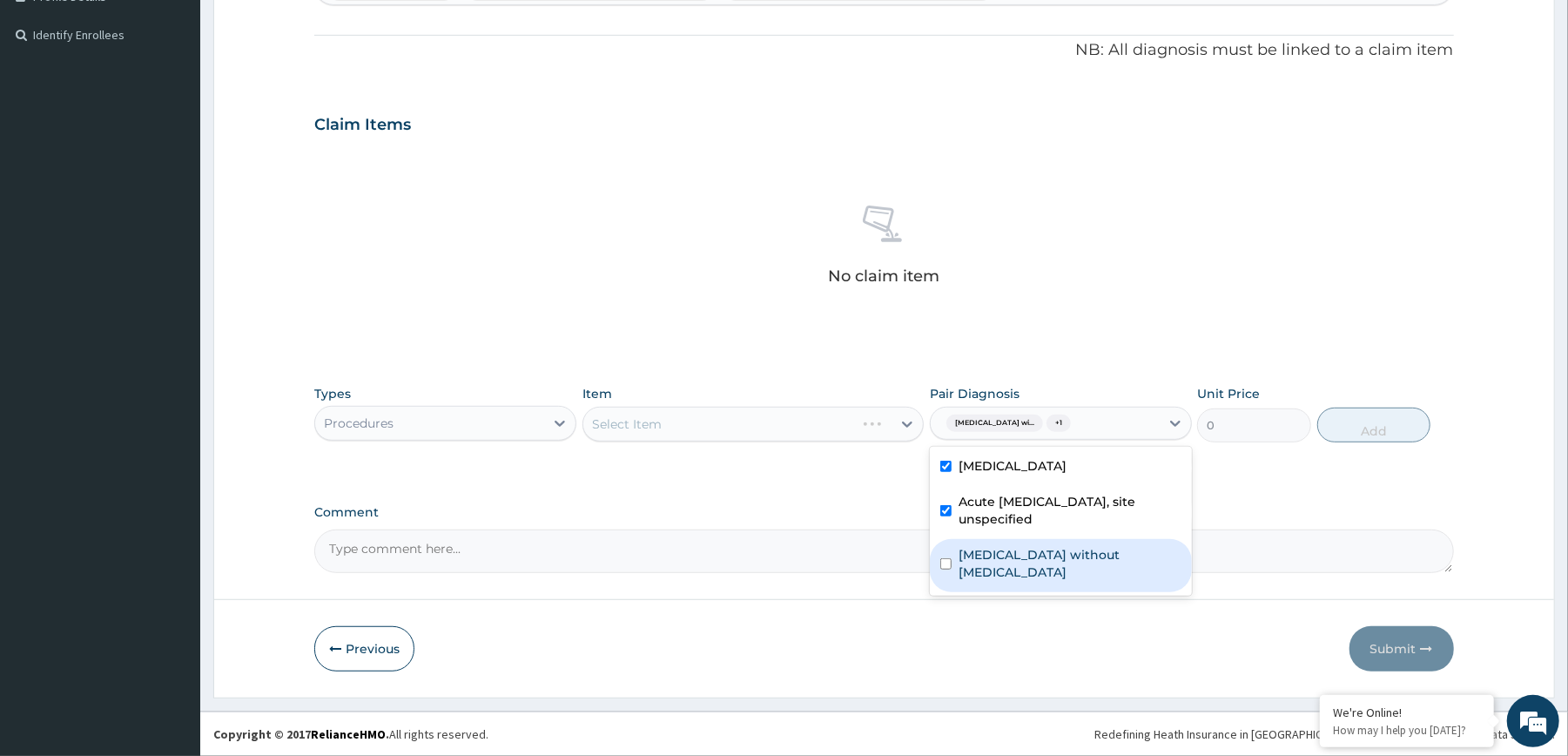
click at [1059, 585] on div "Sepsis without septic shock" at bounding box center [1060, 566] width 262 height 53
checkbox input "true"
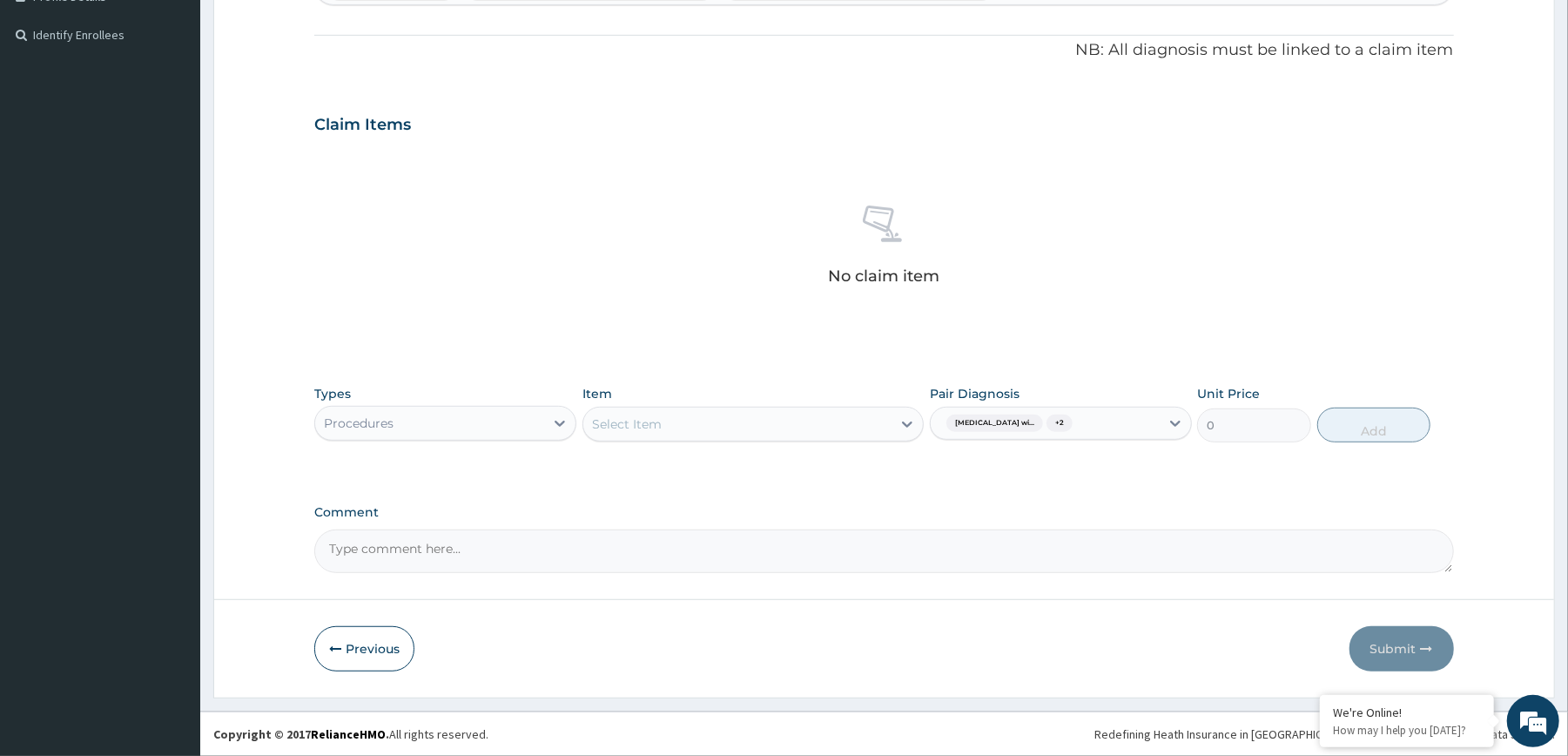
click at [837, 415] on div "Select Item" at bounding box center [753, 423] width 342 height 35
click at [837, 415] on div "Select Item" at bounding box center [737, 423] width 309 height 28
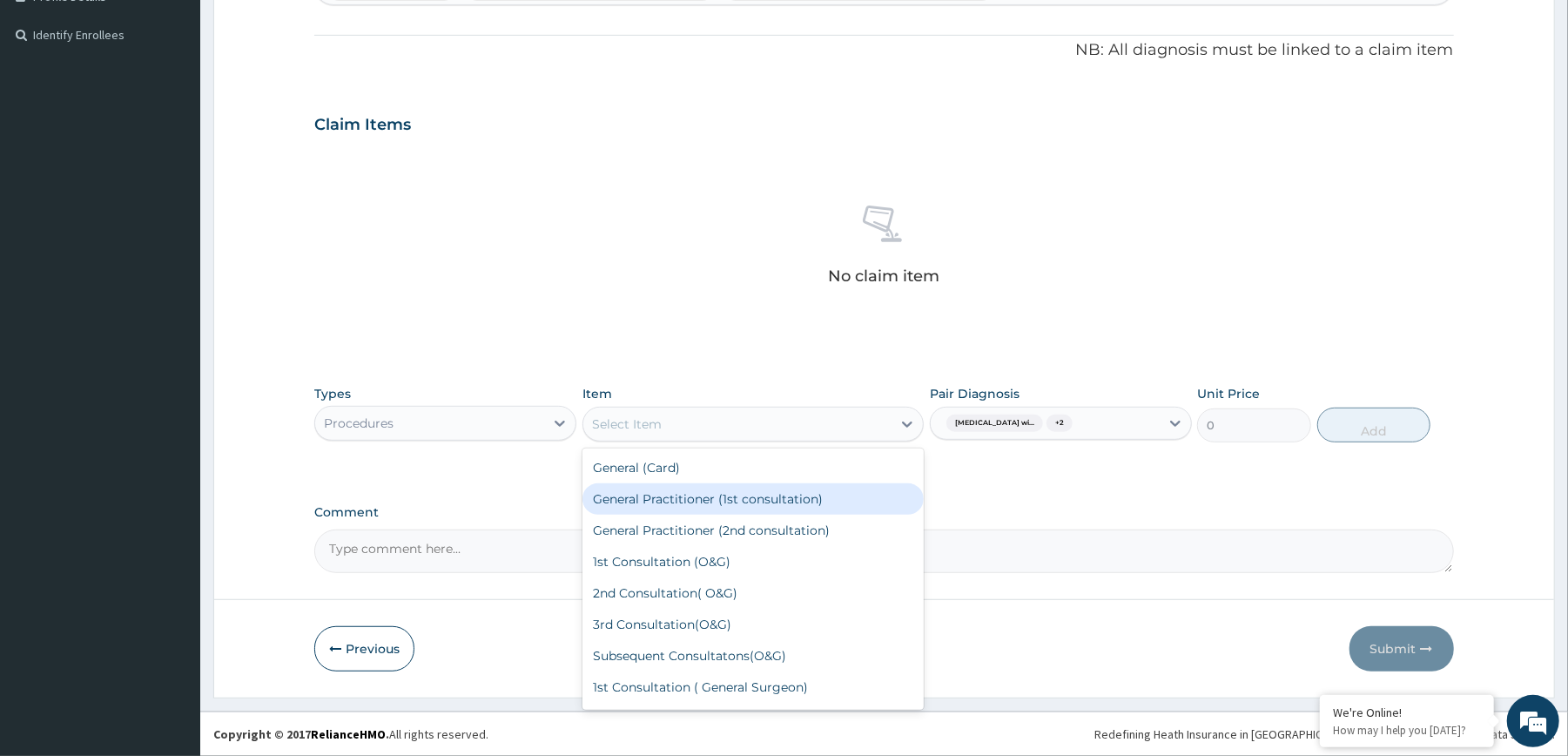
click at [816, 495] on div "General Practitioner (1st consultation)" at bounding box center [753, 498] width 342 height 31
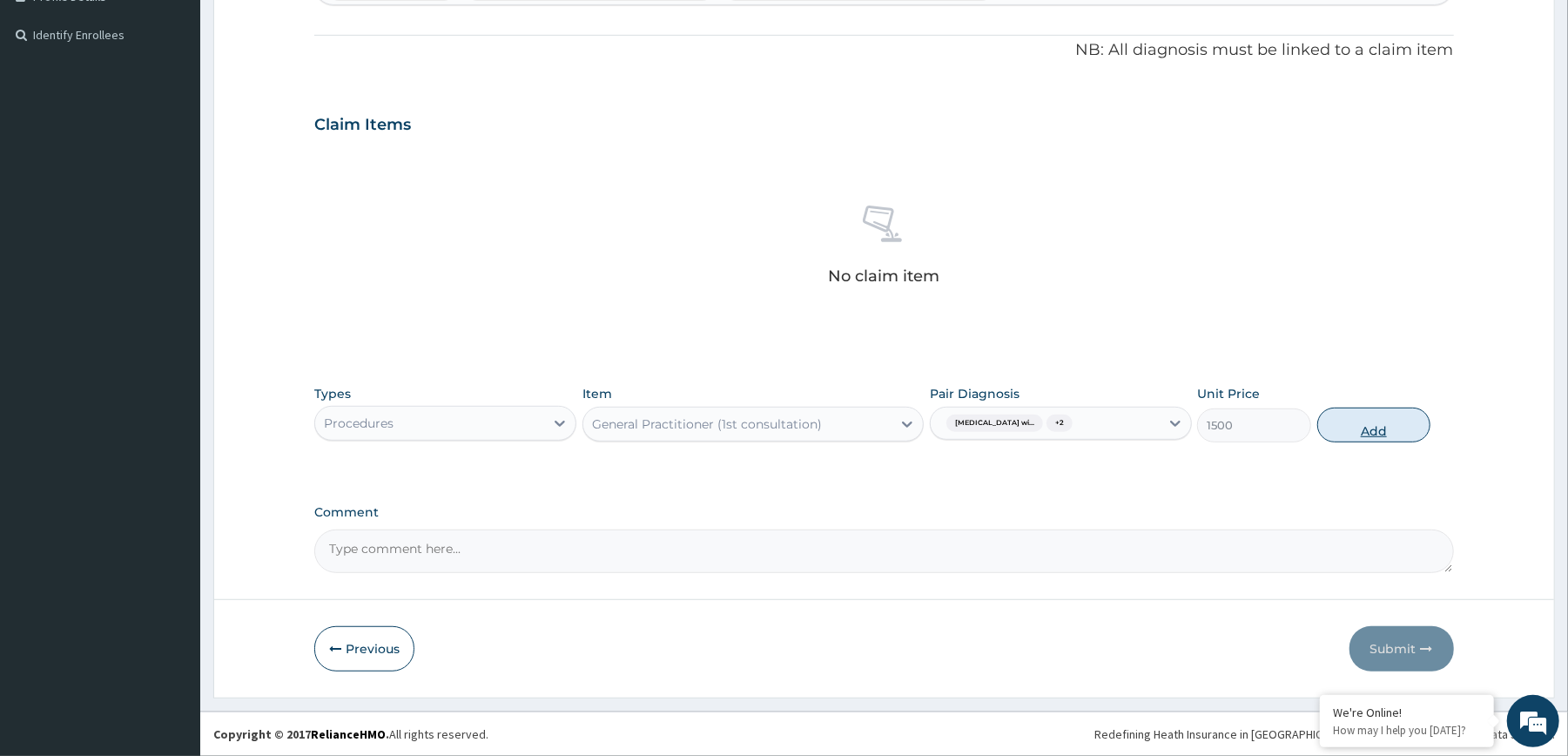
click at [1370, 422] on button "Add" at bounding box center [1374, 424] width 114 height 35
type input "0"
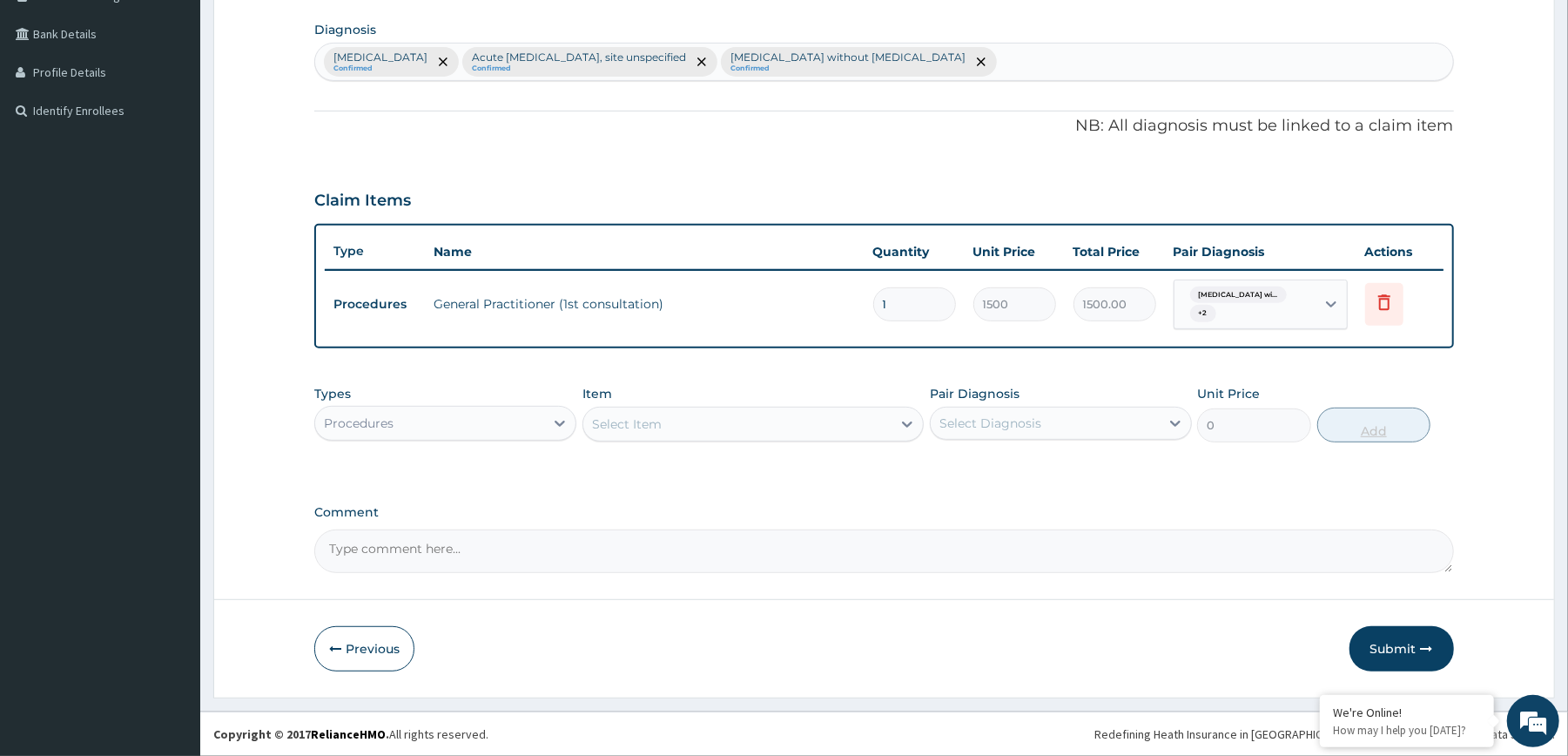
scroll to position [426, 0]
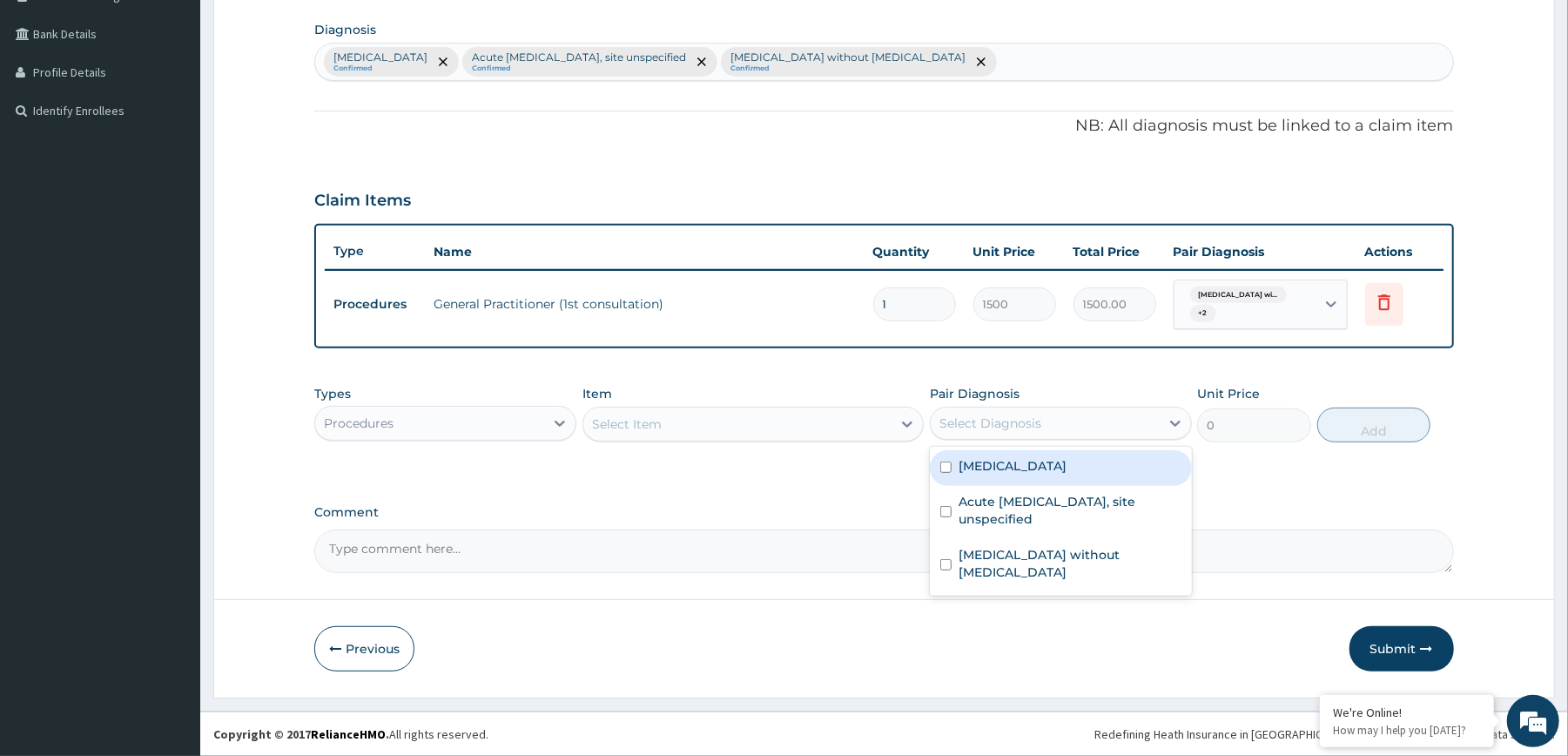
click at [1067, 409] on div "Select Diagnosis" at bounding box center [1044, 422] width 229 height 28
click at [1032, 471] on label "[MEDICAL_DATA]" at bounding box center [1012, 466] width 108 height 18
checkbox input "true"
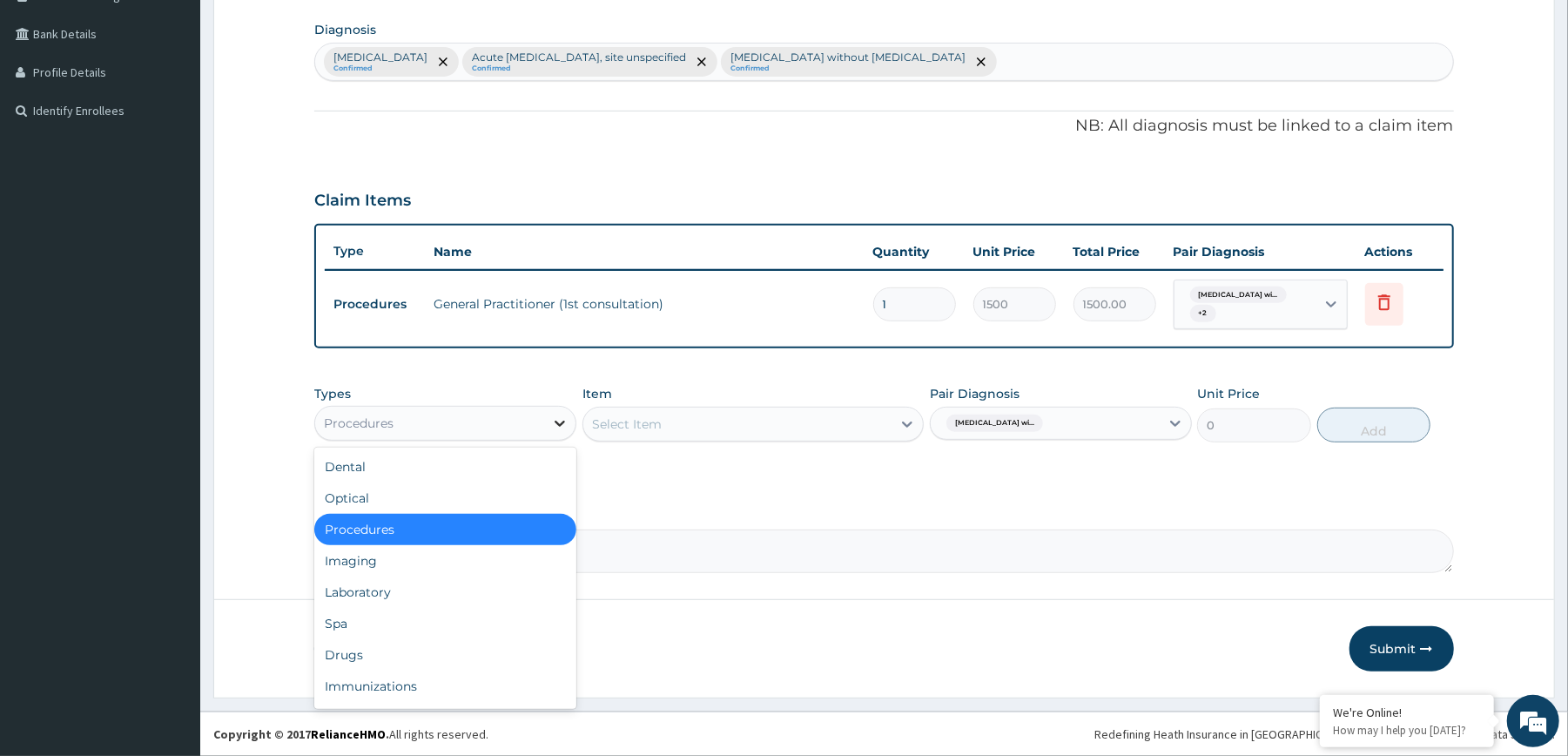
click at [552, 427] on icon at bounding box center [560, 423] width 18 height 18
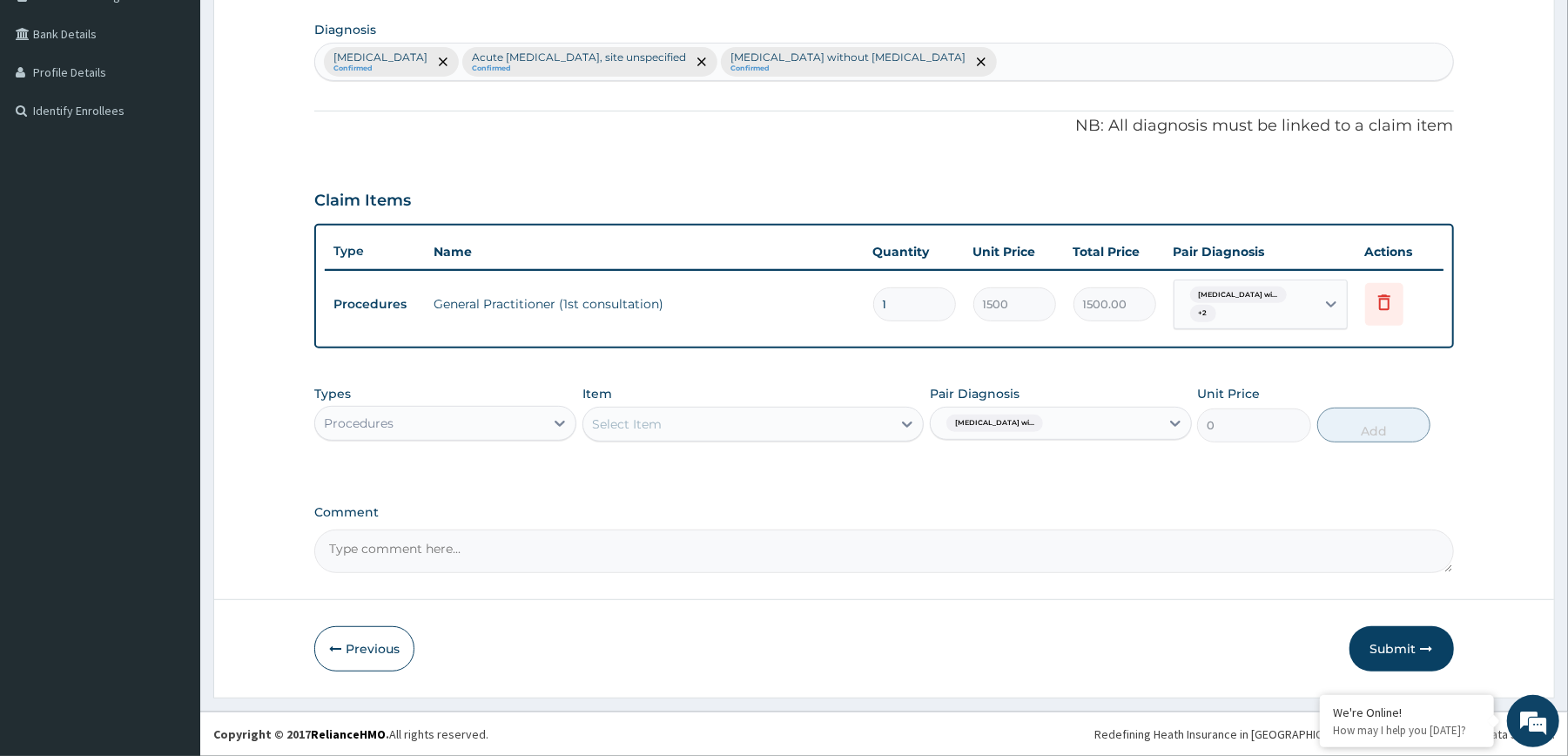
drag, startPoint x: 530, startPoint y: 485, endPoint x: 460, endPoint y: 423, distance: 93.5
click at [460, 423] on div "Procedures" at bounding box center [429, 422] width 229 height 28
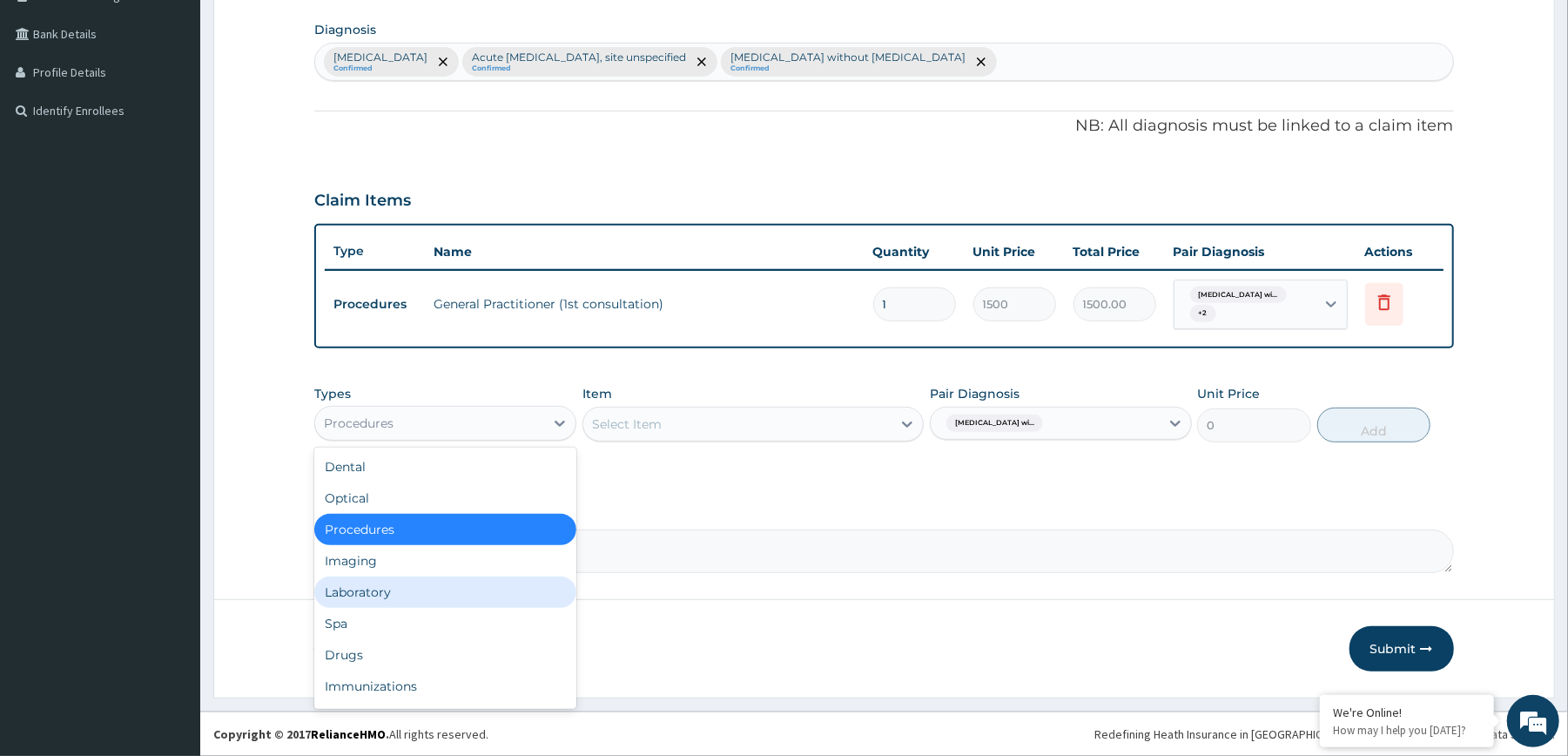
click at [422, 582] on div "Laboratory" at bounding box center [445, 591] width 262 height 31
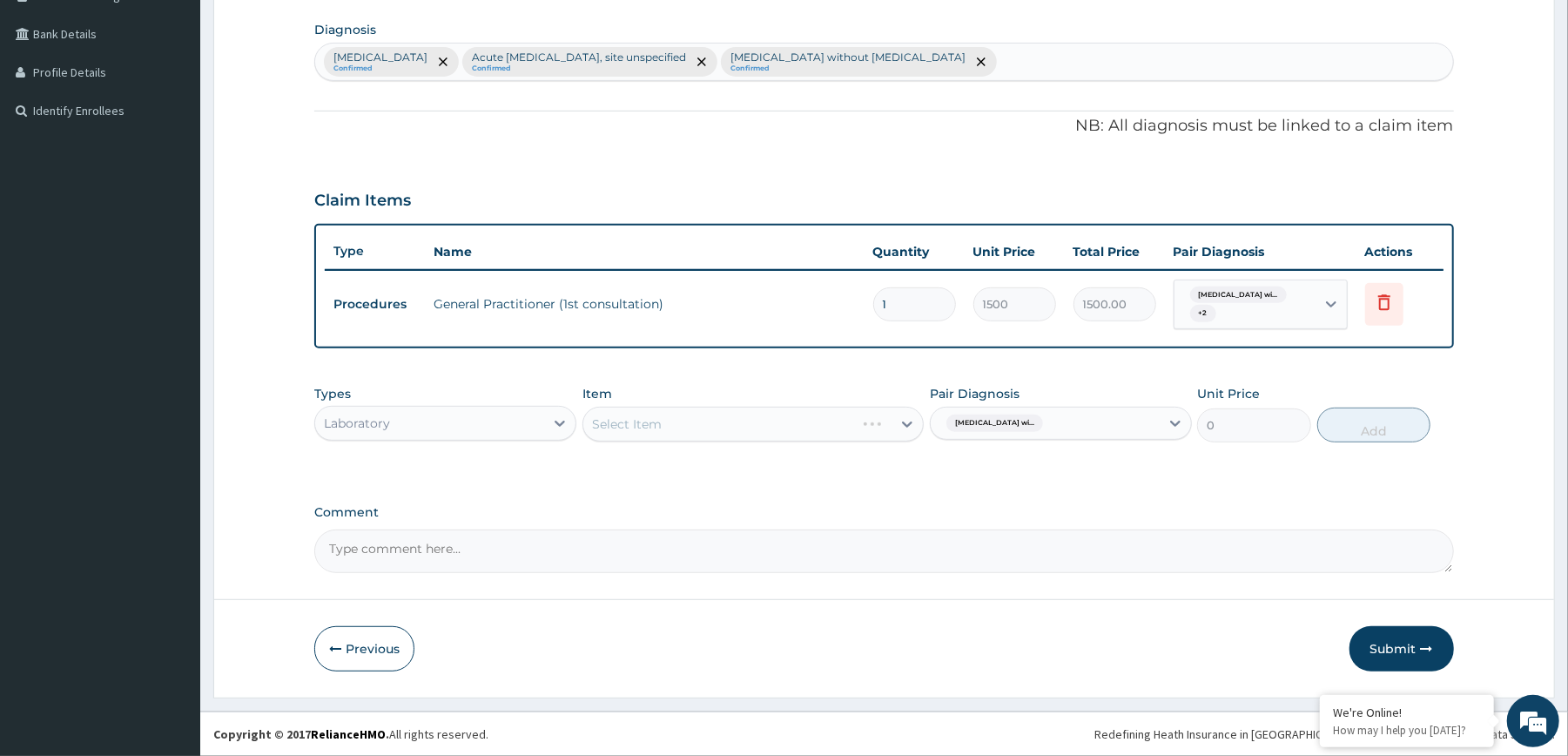
click at [768, 418] on div "Select Item" at bounding box center [753, 423] width 342 height 35
click at [784, 422] on div "Select Item" at bounding box center [753, 423] width 342 height 35
click at [830, 430] on div "Select Item" at bounding box center [753, 423] width 342 height 35
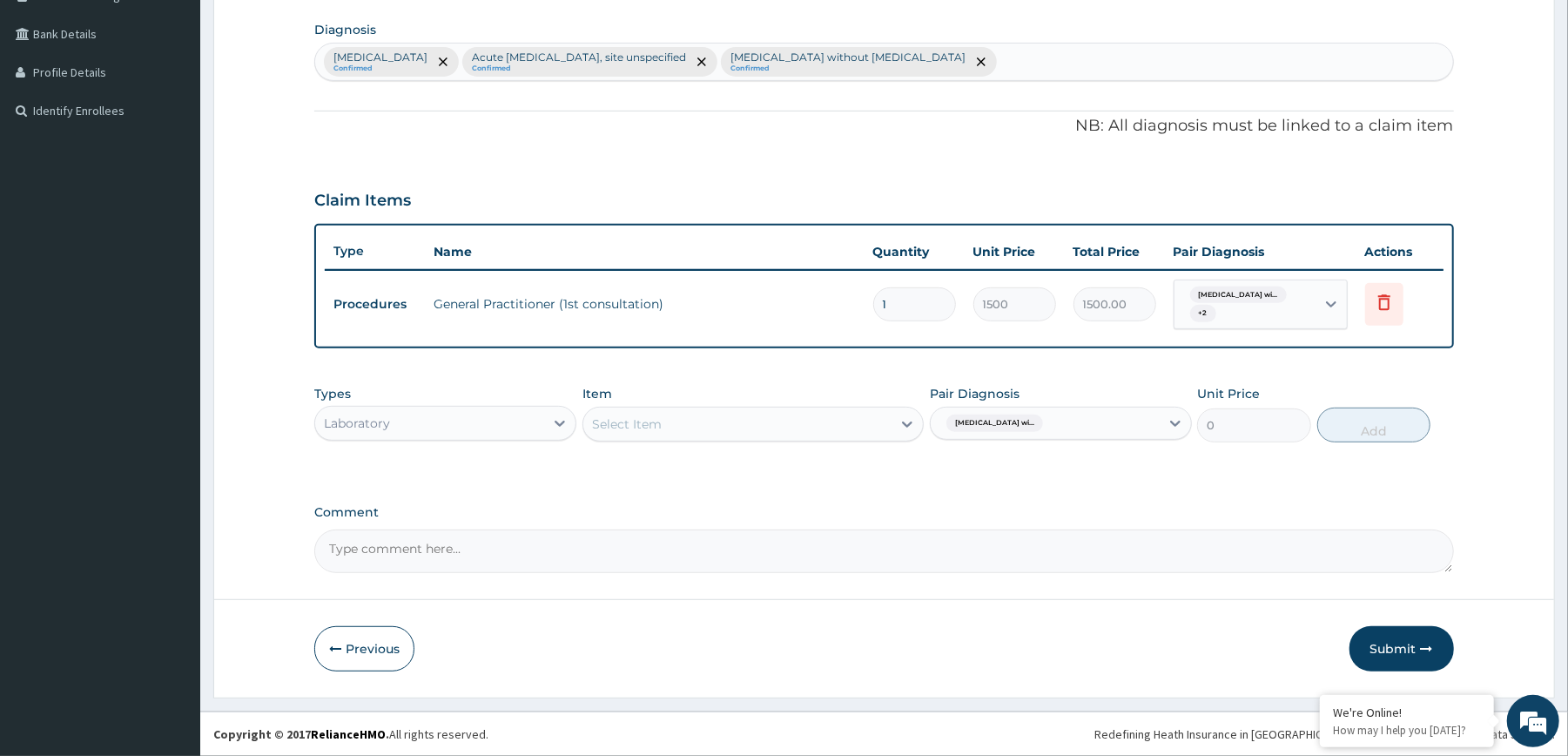
click at [830, 430] on div "Select Item" at bounding box center [737, 423] width 309 height 28
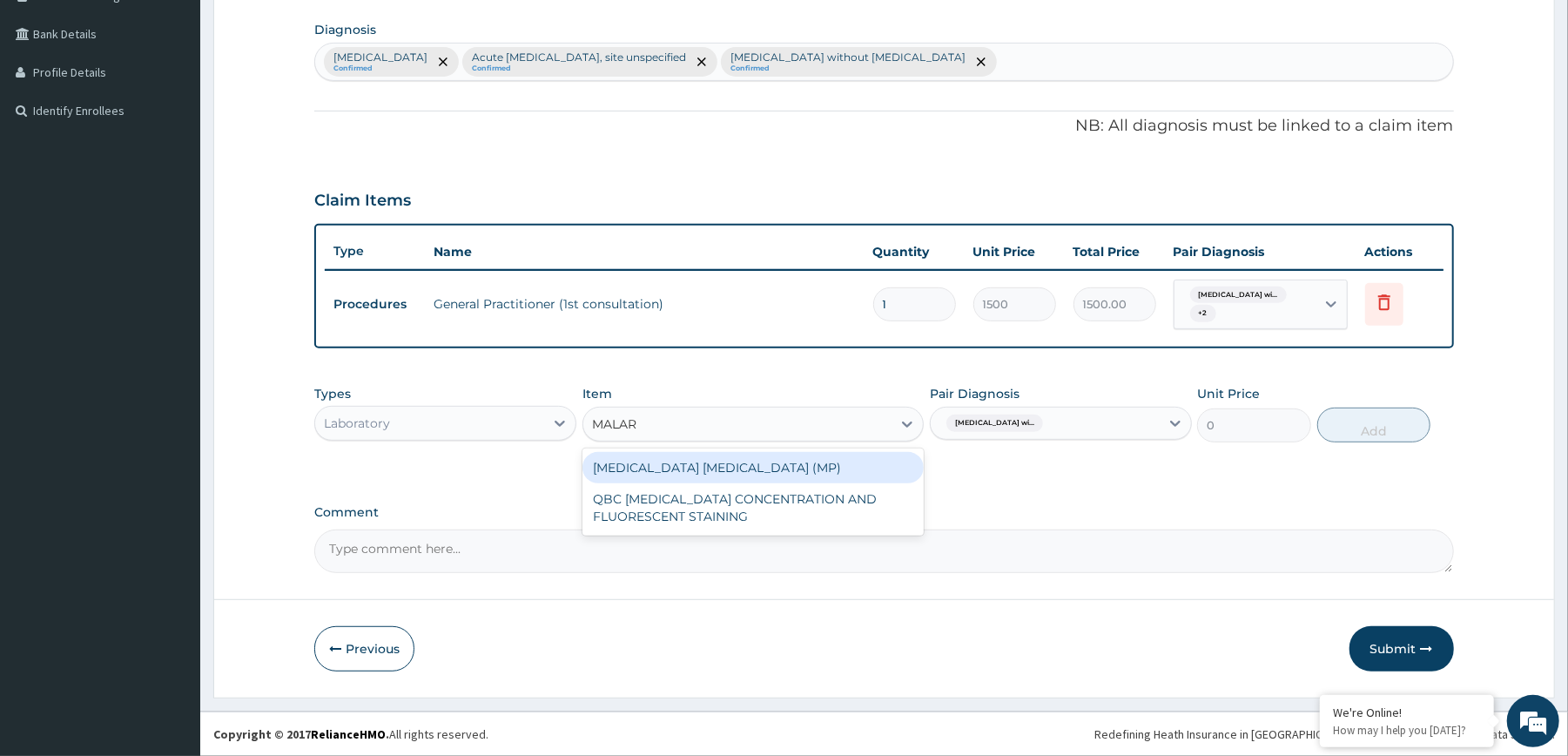
type input "MALARI"
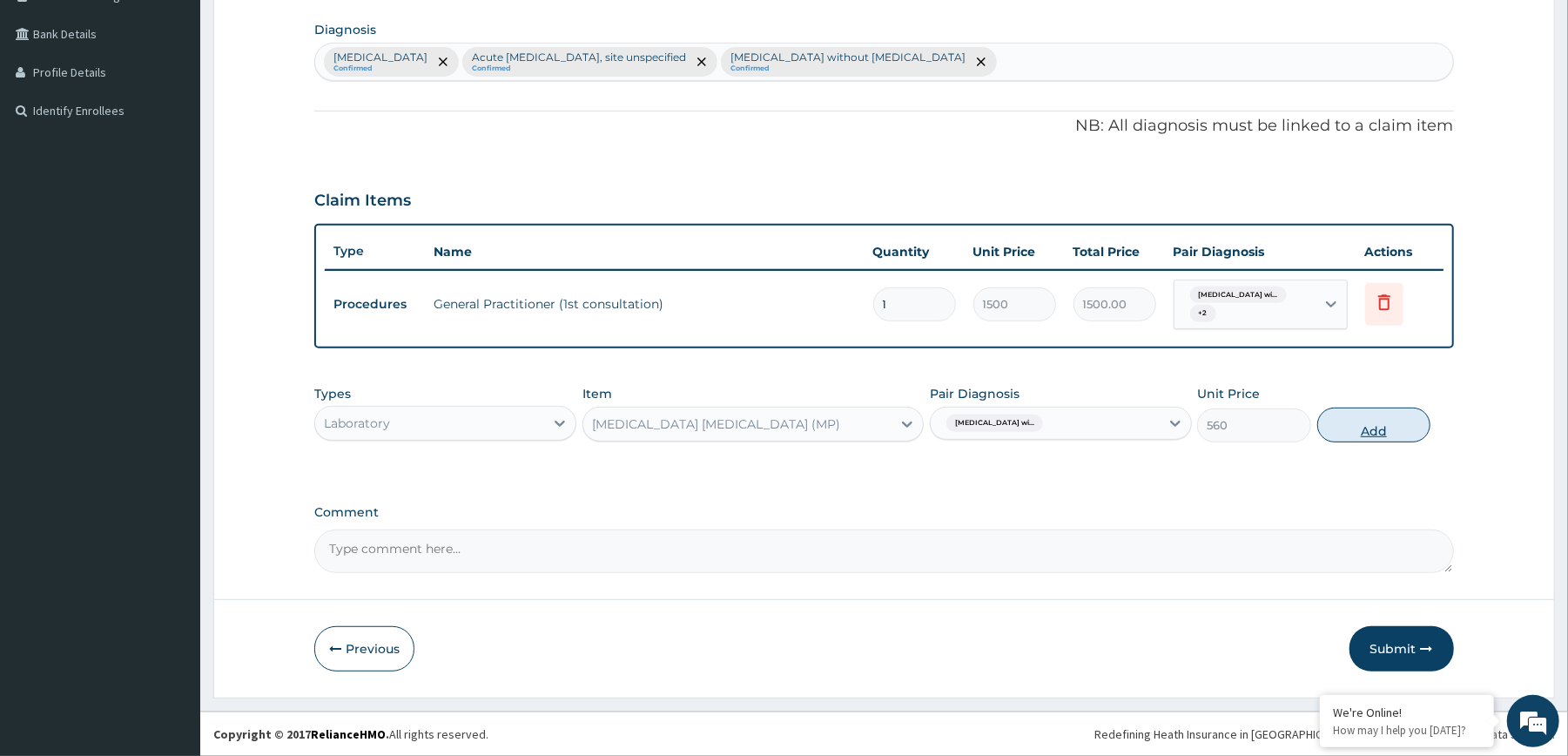
click at [1363, 419] on button "Add" at bounding box center [1374, 424] width 114 height 35
type input "0"
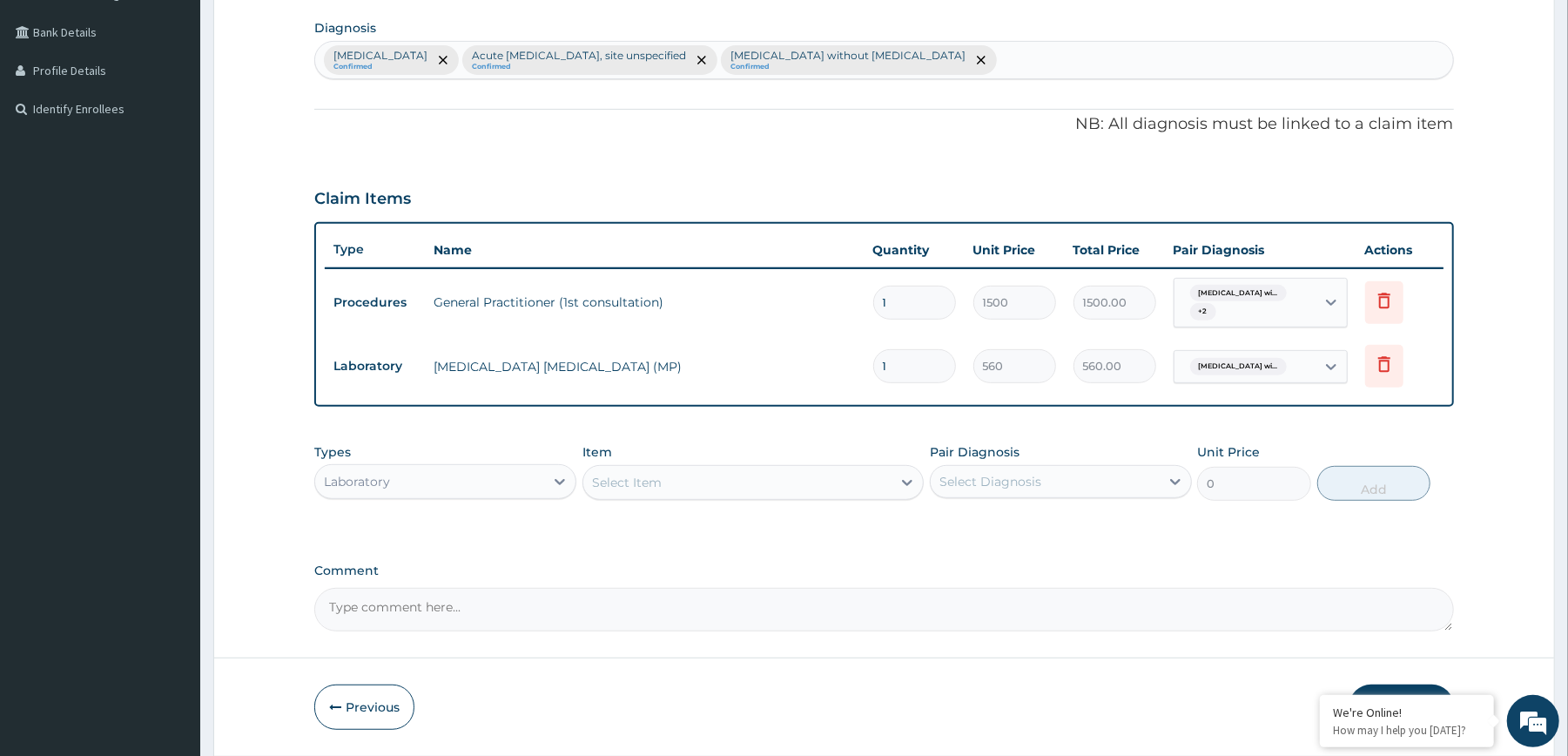
click at [1025, 473] on div "Select Diagnosis" at bounding box center [990, 482] width 102 height 18
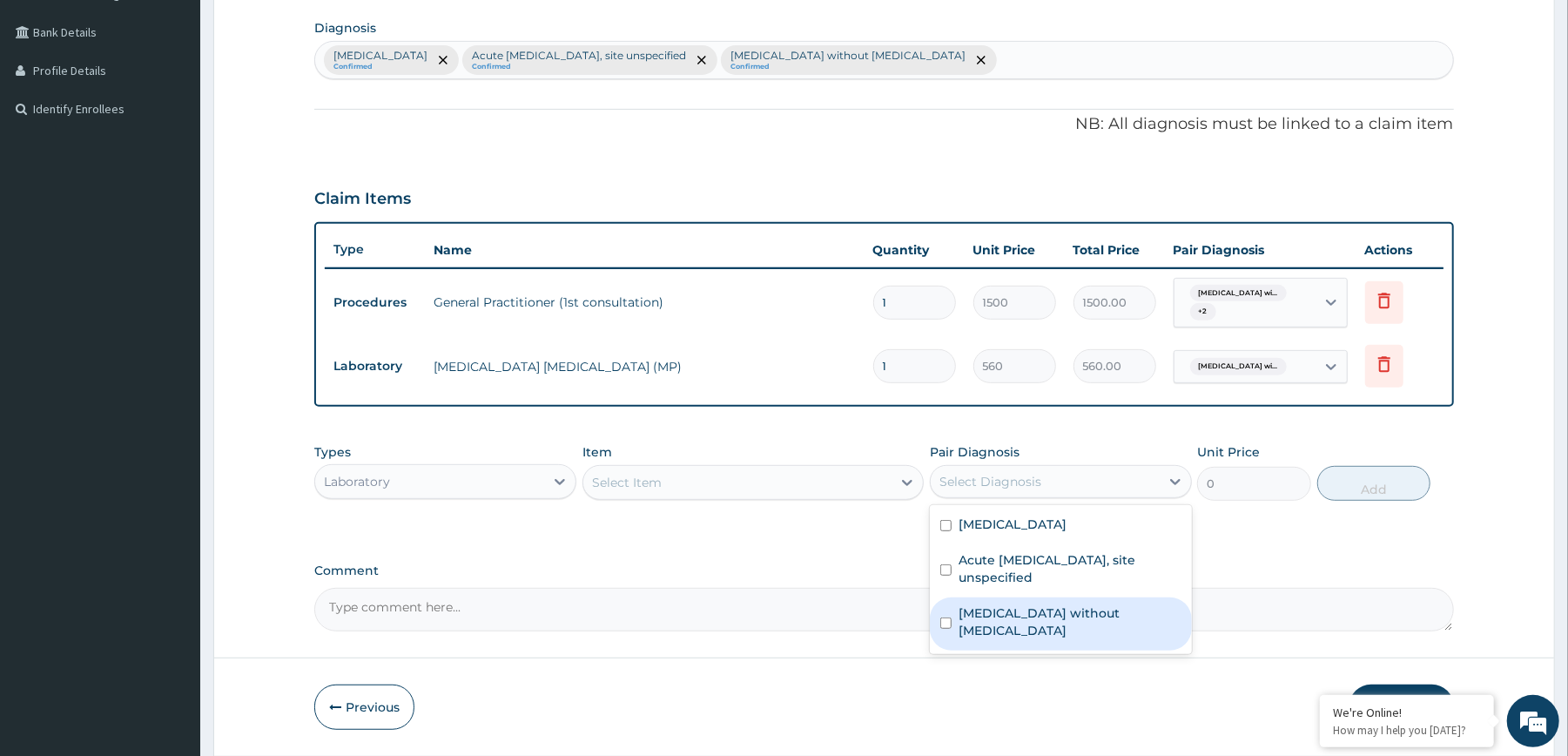
click at [1034, 617] on div "Sepsis without septic shock" at bounding box center [1060, 624] width 262 height 53
checkbox input "true"
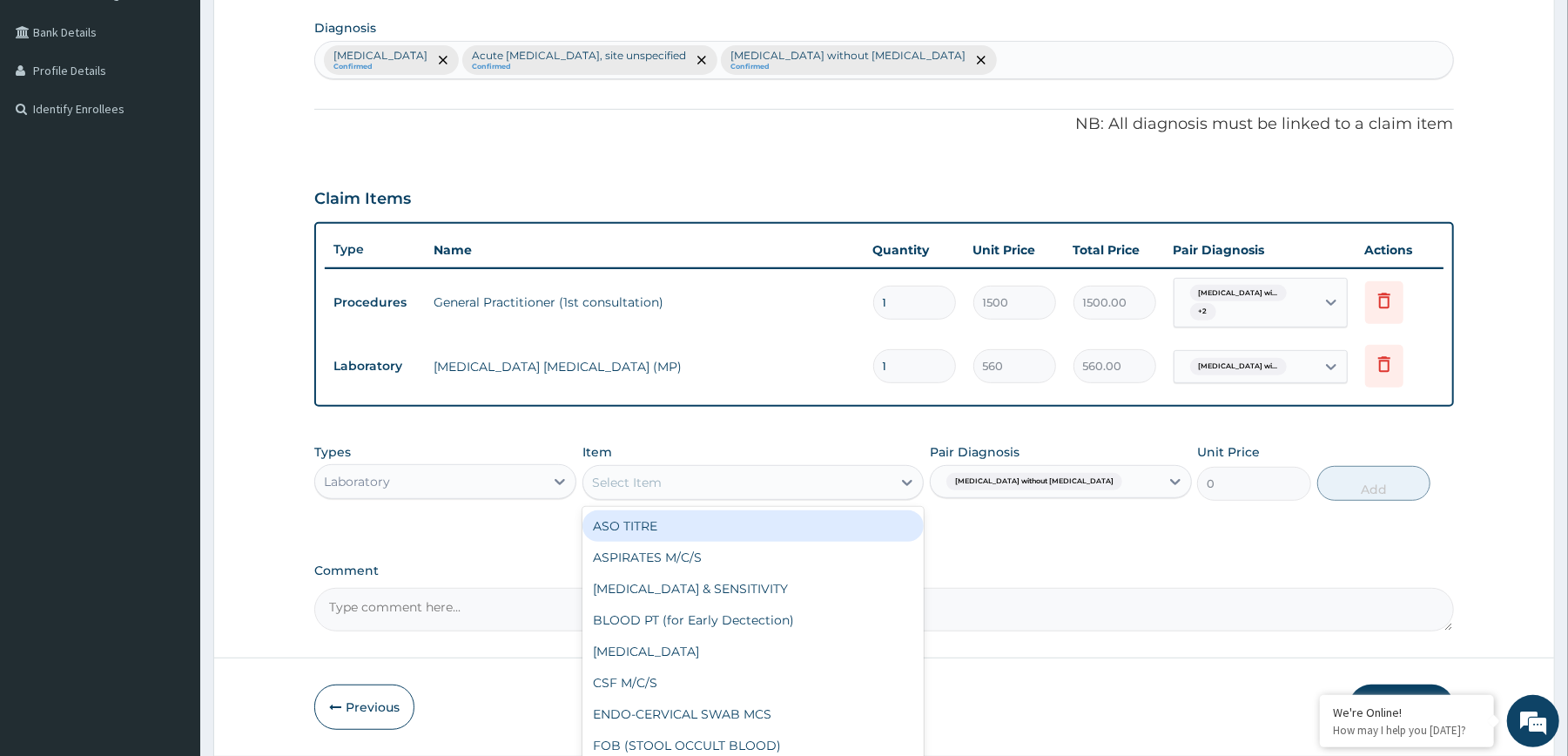
click at [840, 485] on div "Select Item" at bounding box center [737, 482] width 309 height 28
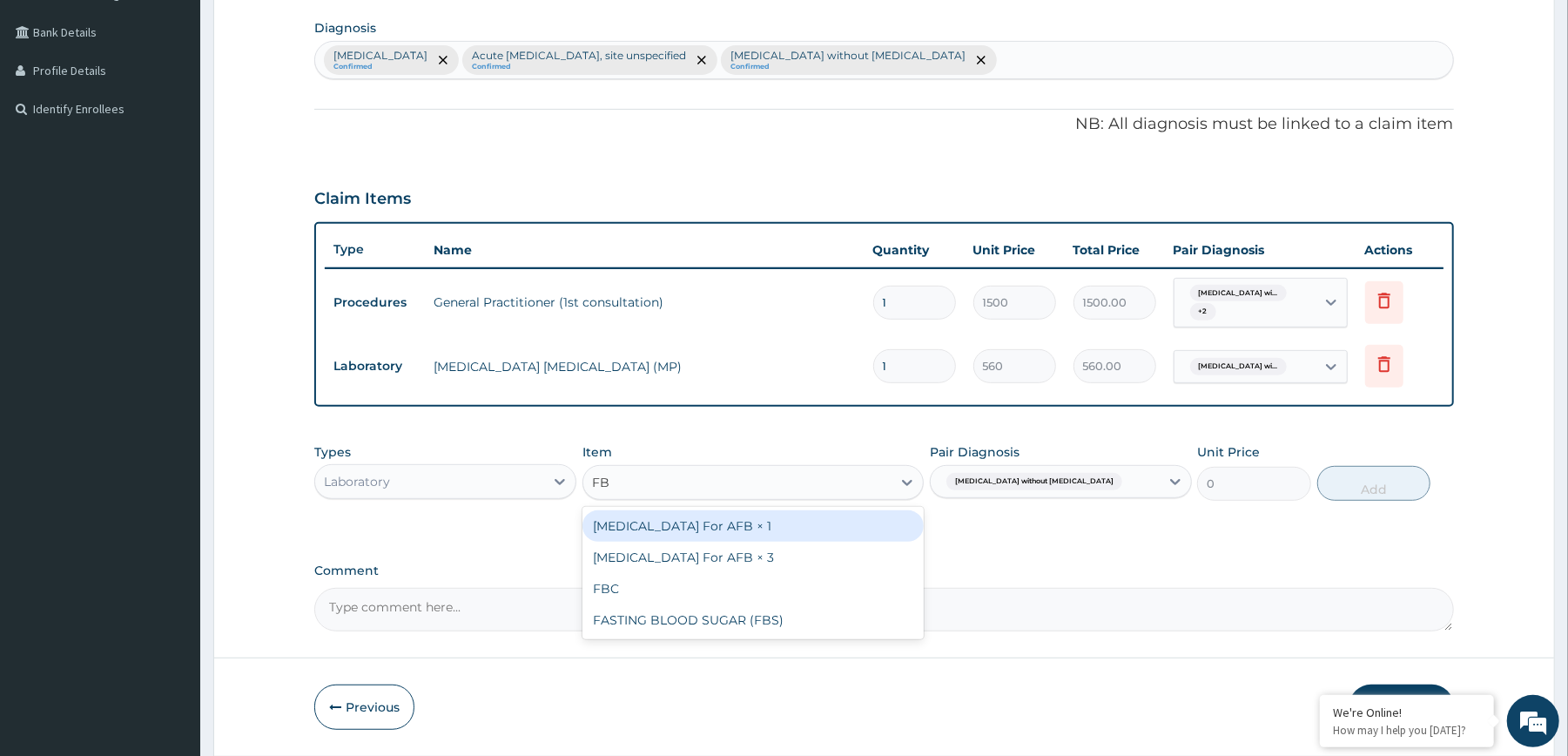
type input "FBC"
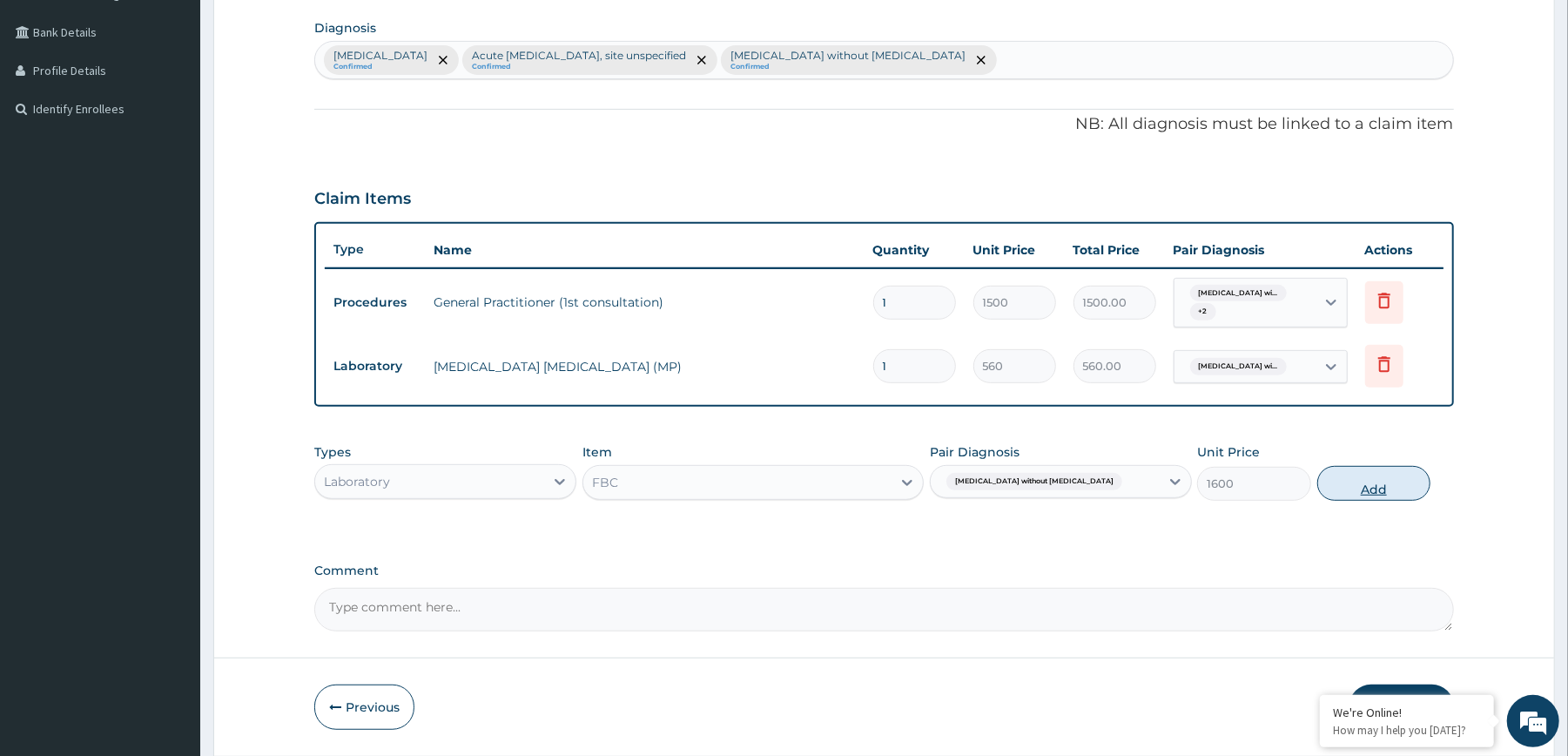
click at [1370, 481] on button "Add" at bounding box center [1374, 483] width 114 height 35
type input "0"
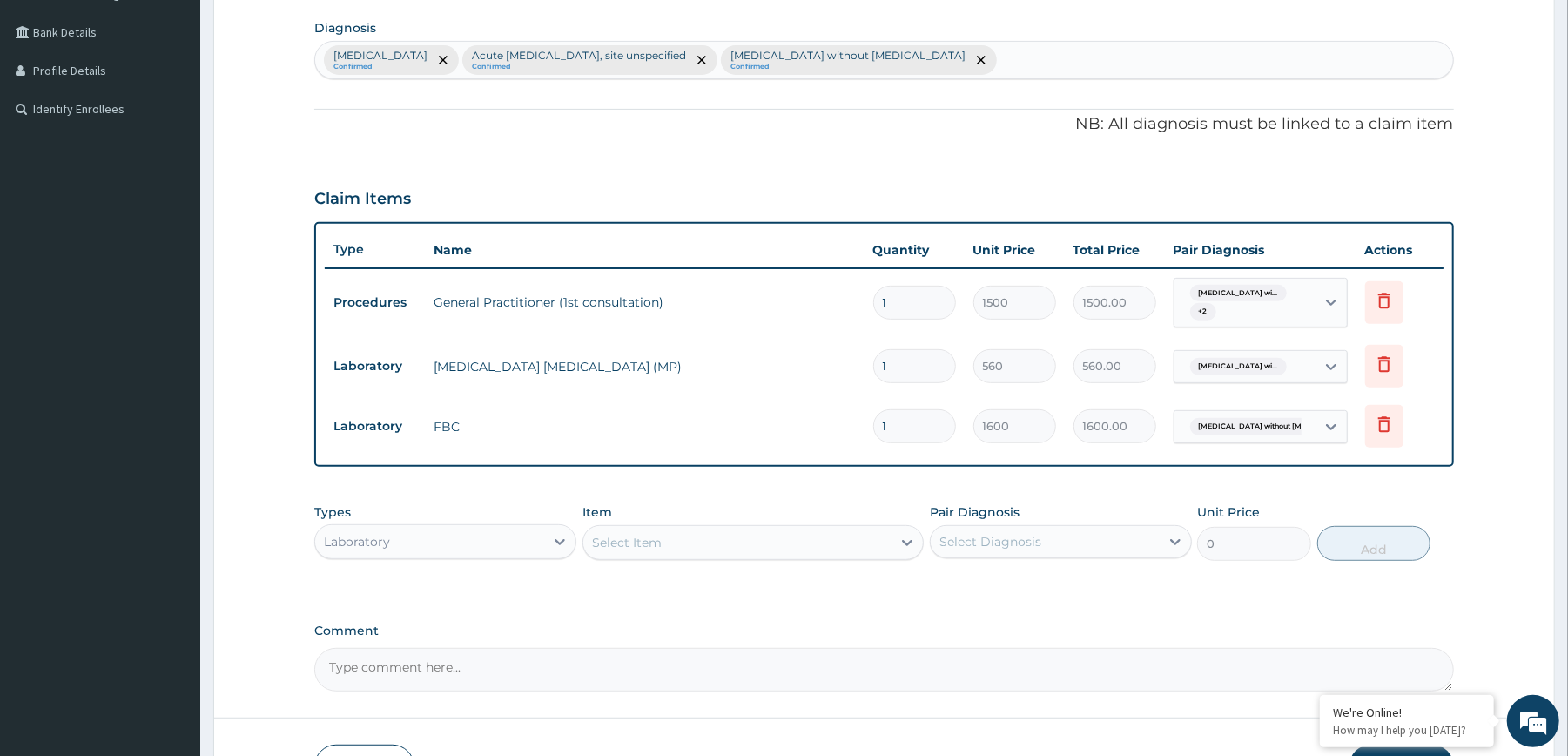
scroll to position [547, 0]
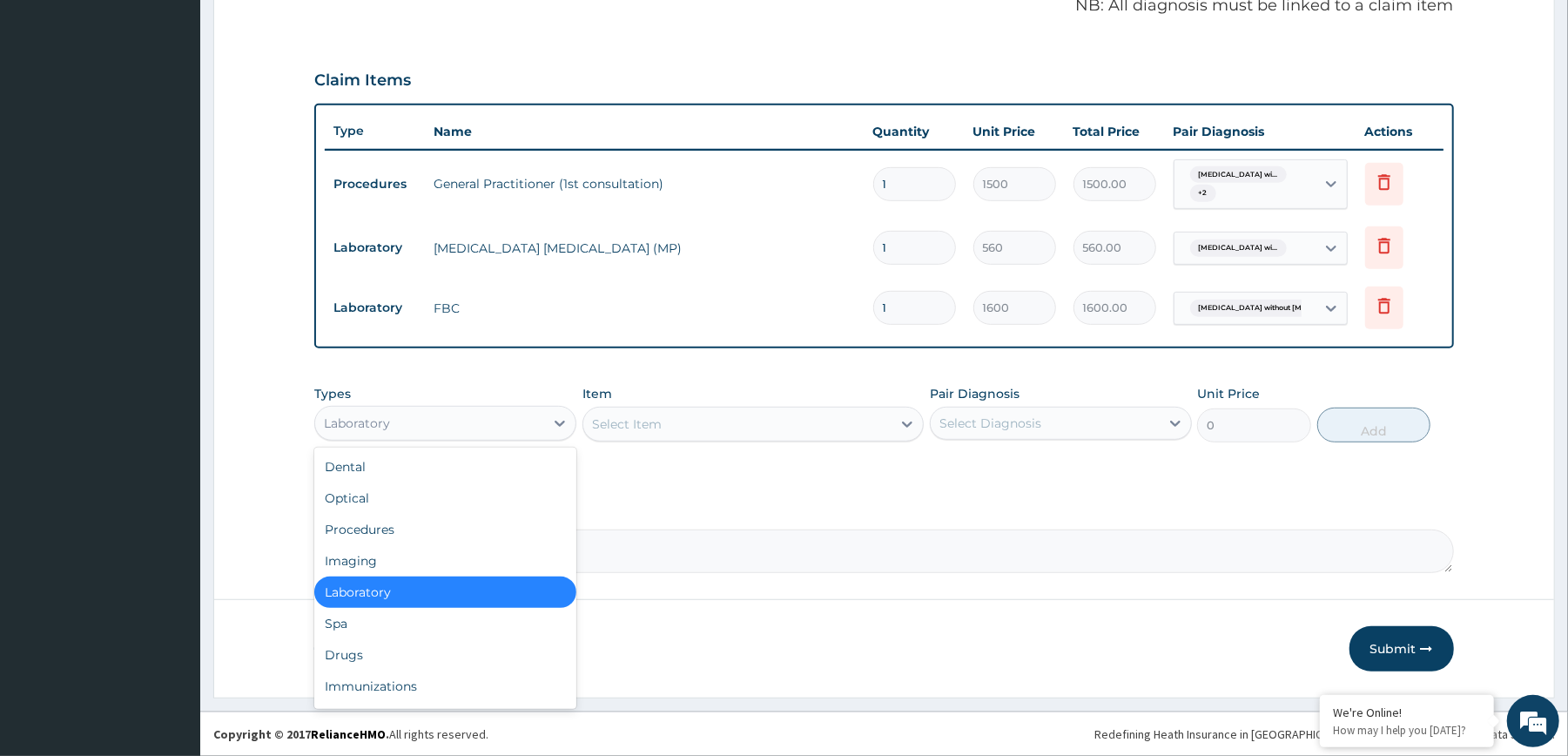
click at [538, 425] on div "Laboratory" at bounding box center [429, 422] width 229 height 28
click at [446, 655] on div "Drugs" at bounding box center [445, 654] width 262 height 31
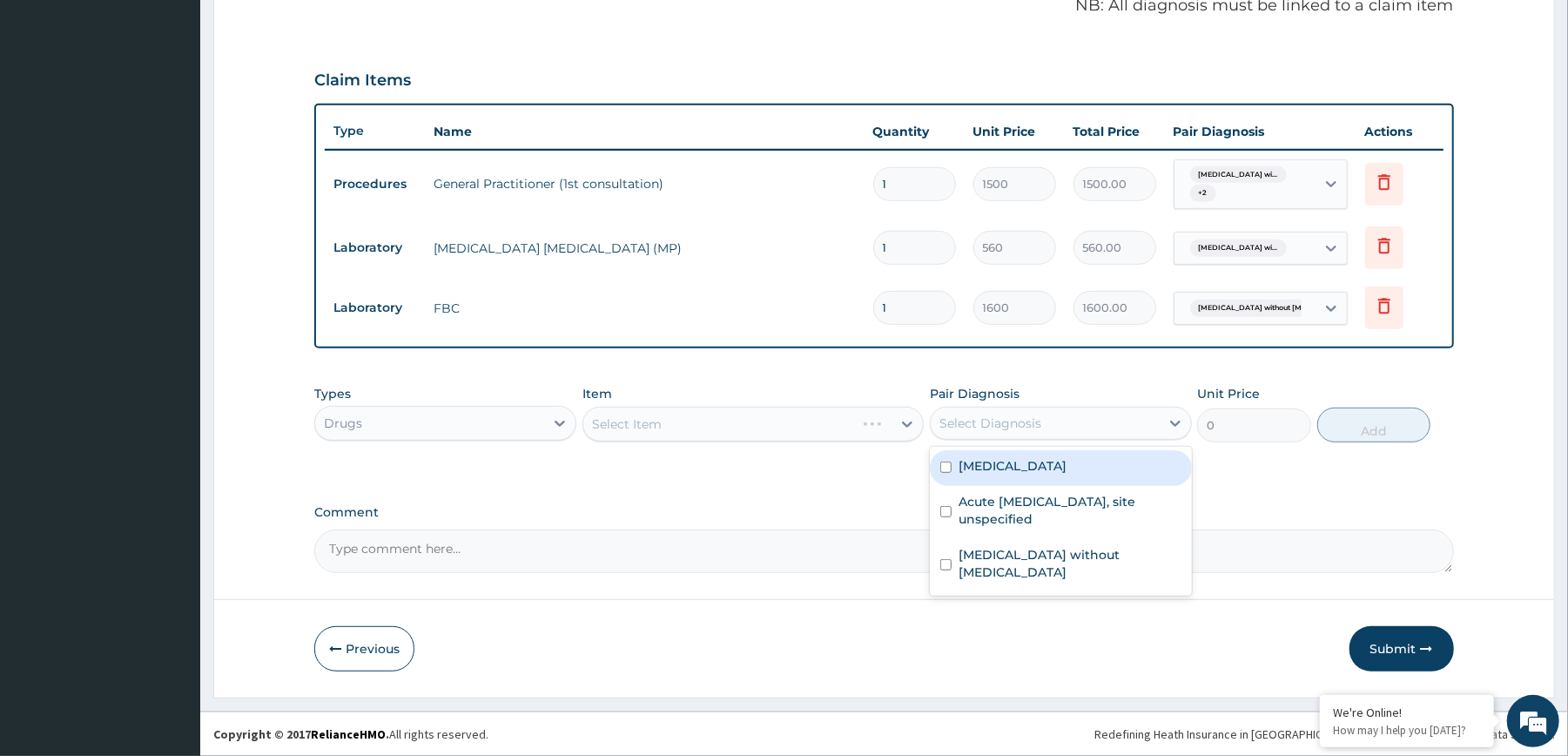
click at [1011, 432] on div "Select Diagnosis" at bounding box center [1044, 422] width 229 height 28
click at [1032, 474] on label "[MEDICAL_DATA]" at bounding box center [1012, 466] width 108 height 18
checkbox input "true"
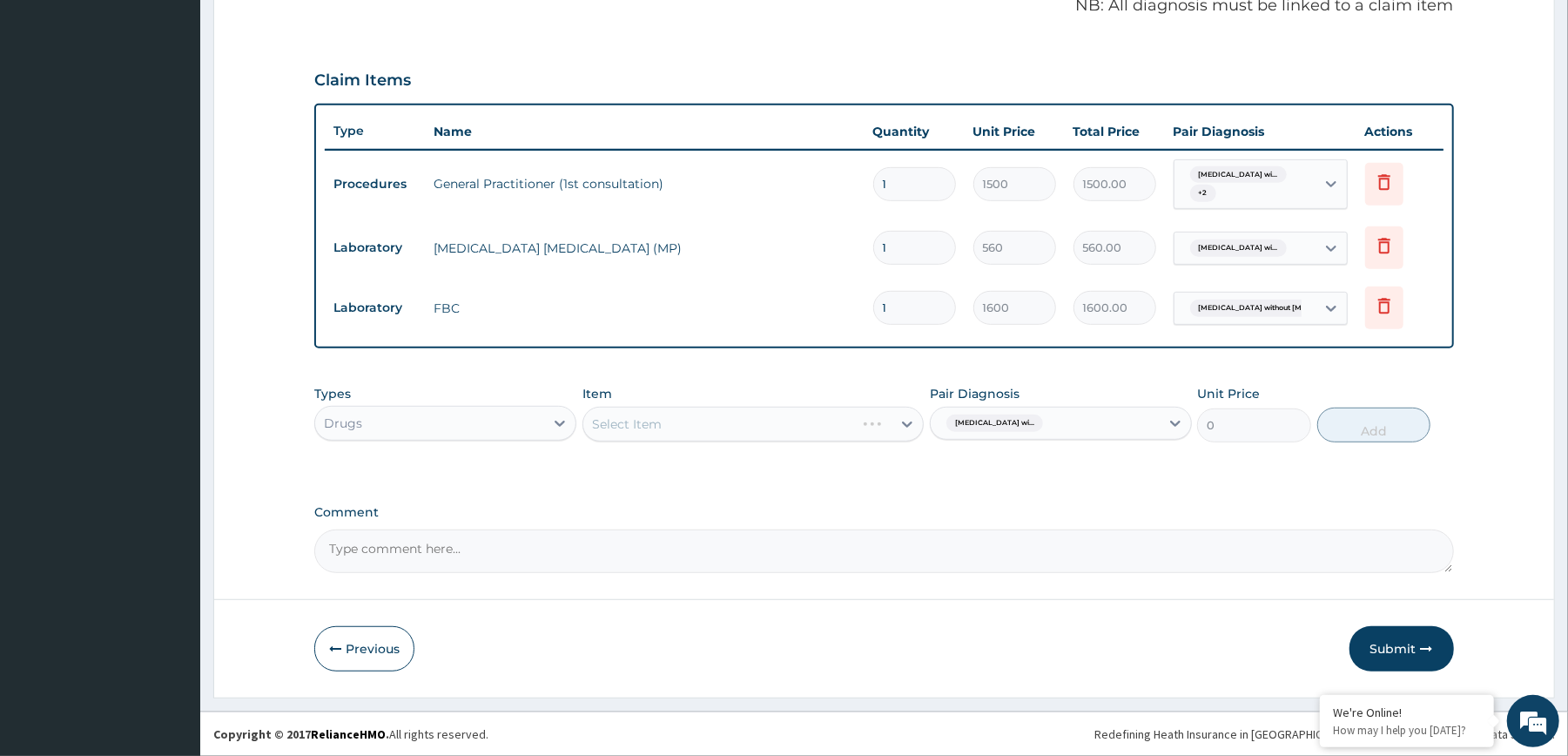
click at [831, 423] on div "Select Item" at bounding box center [753, 423] width 342 height 35
click at [831, 423] on div "Select Item" at bounding box center [719, 423] width 271 height 28
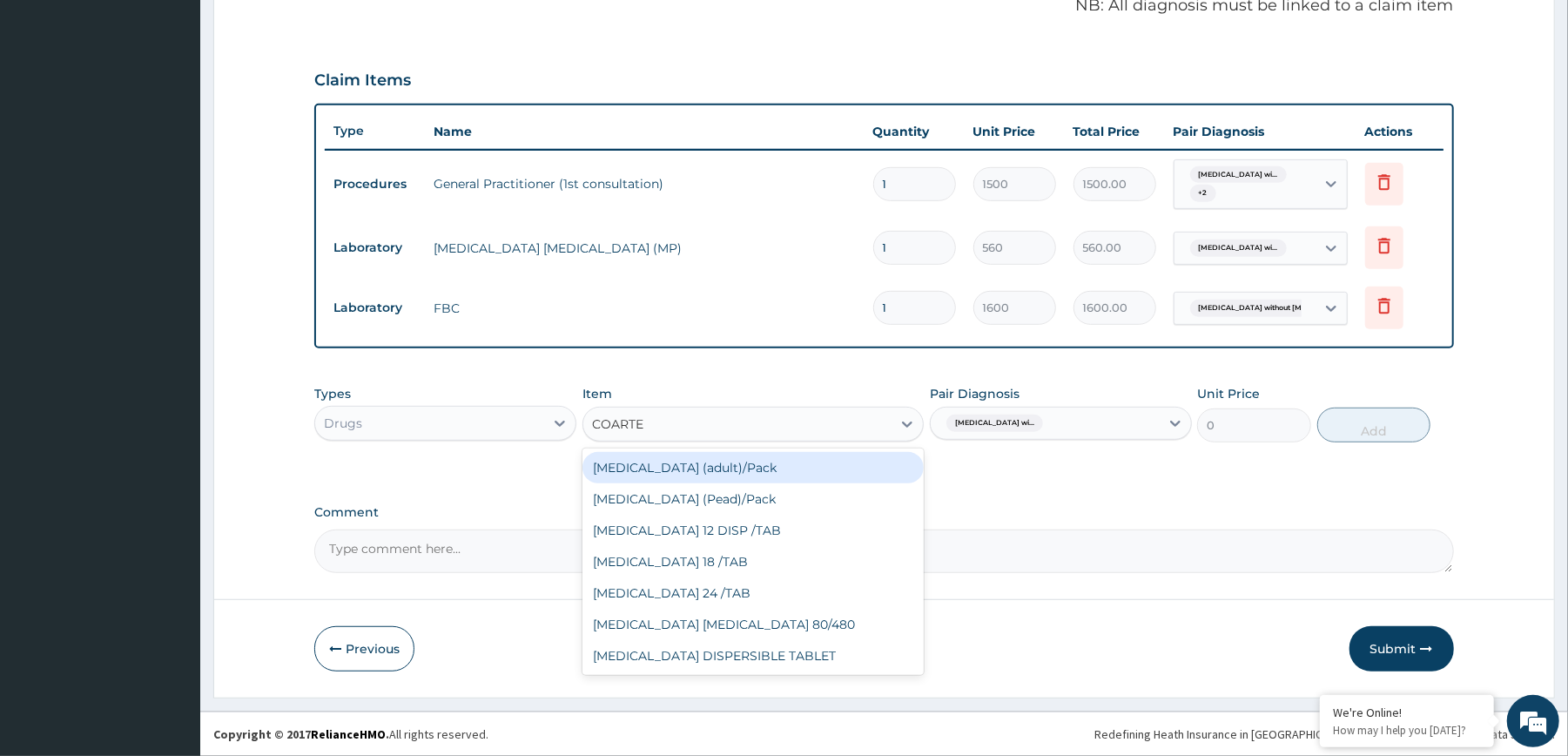
type input "COARTEM"
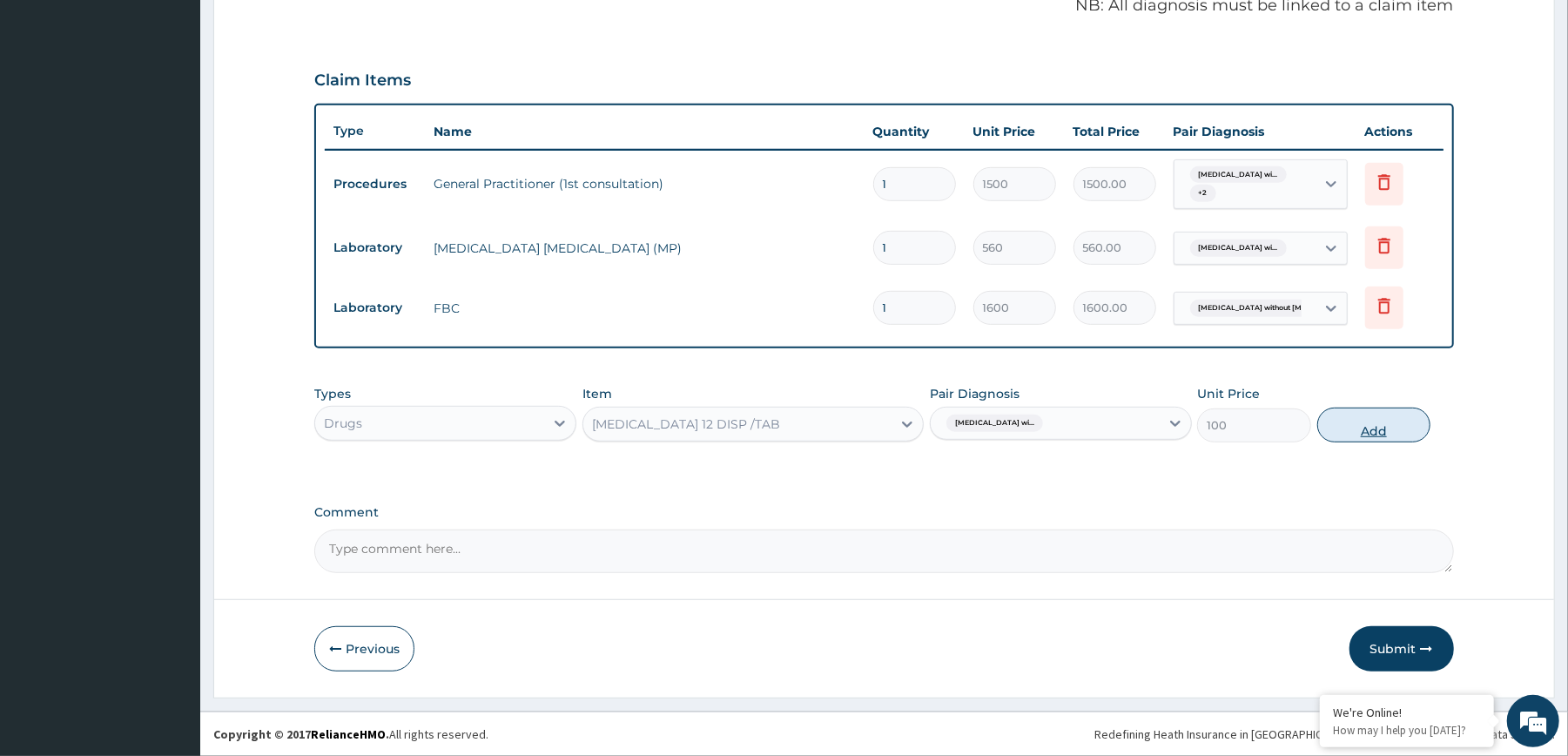
click at [1362, 430] on button "Add" at bounding box center [1374, 424] width 114 height 35
type input "0"
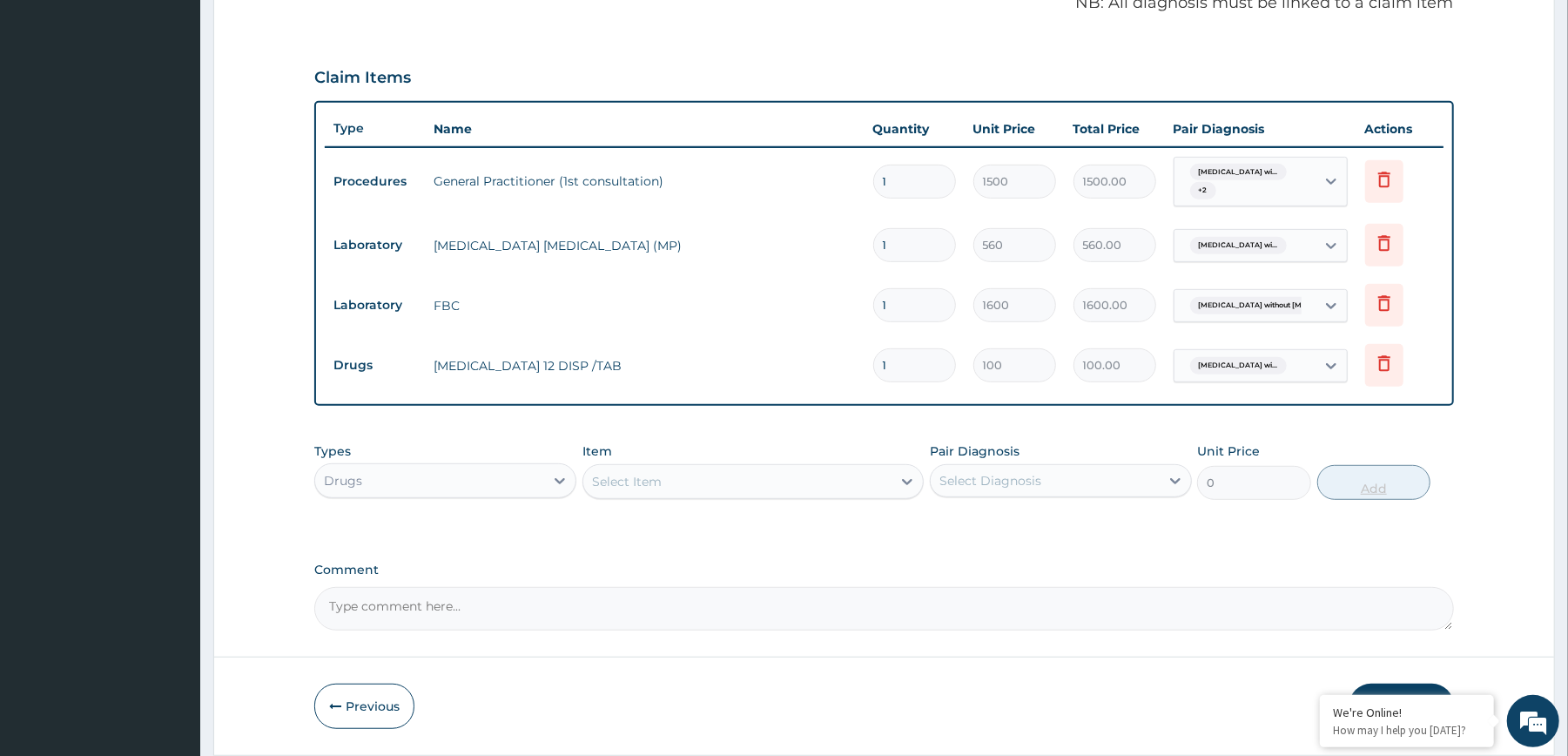
type input "12"
type input "1200.00"
type input "12"
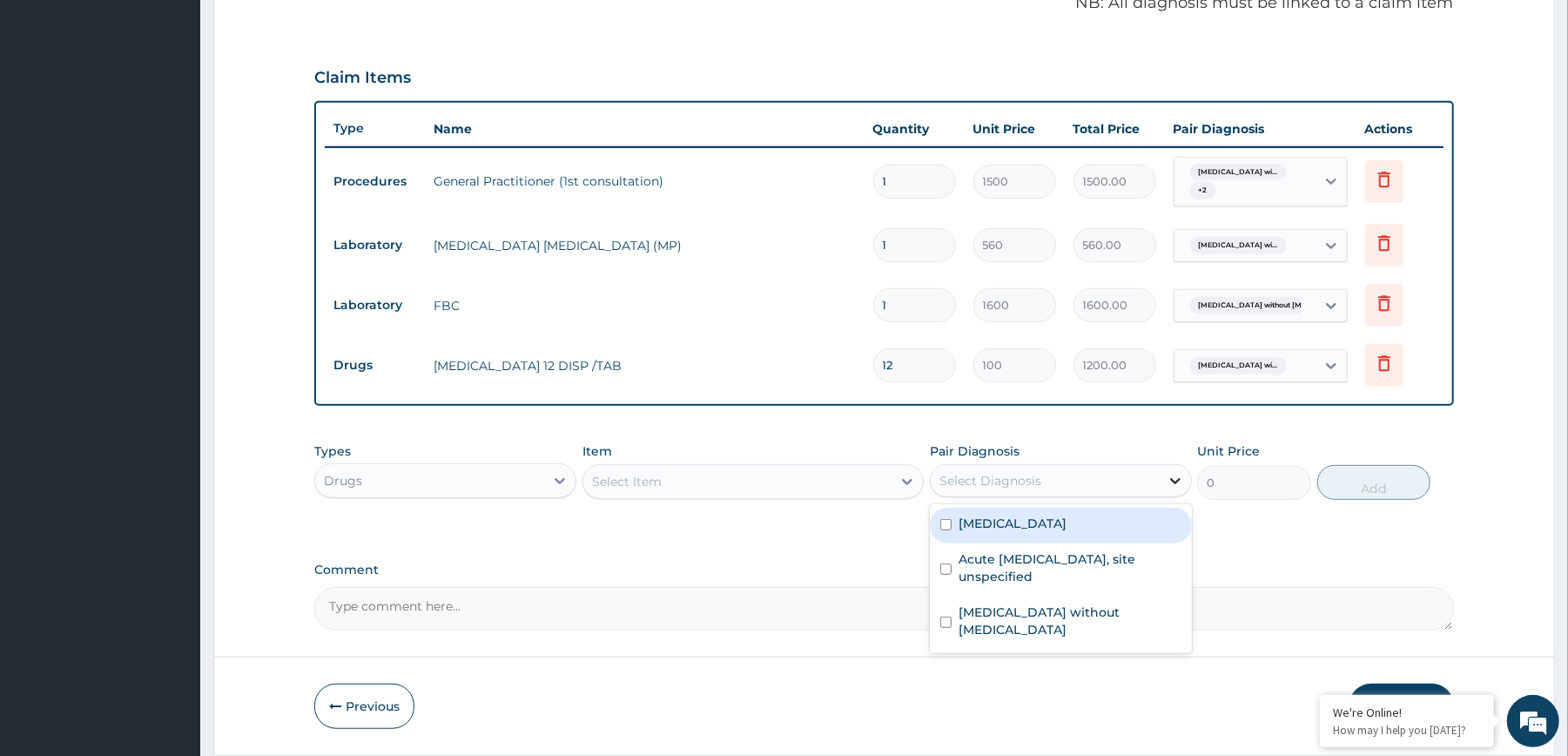
click at [1171, 487] on icon at bounding box center [1176, 481] width 18 height 18
click at [1060, 532] on label "[MEDICAL_DATA]" at bounding box center [1012, 524] width 108 height 18
checkbox input "true"
click at [871, 485] on div "Select Item" at bounding box center [737, 481] width 309 height 28
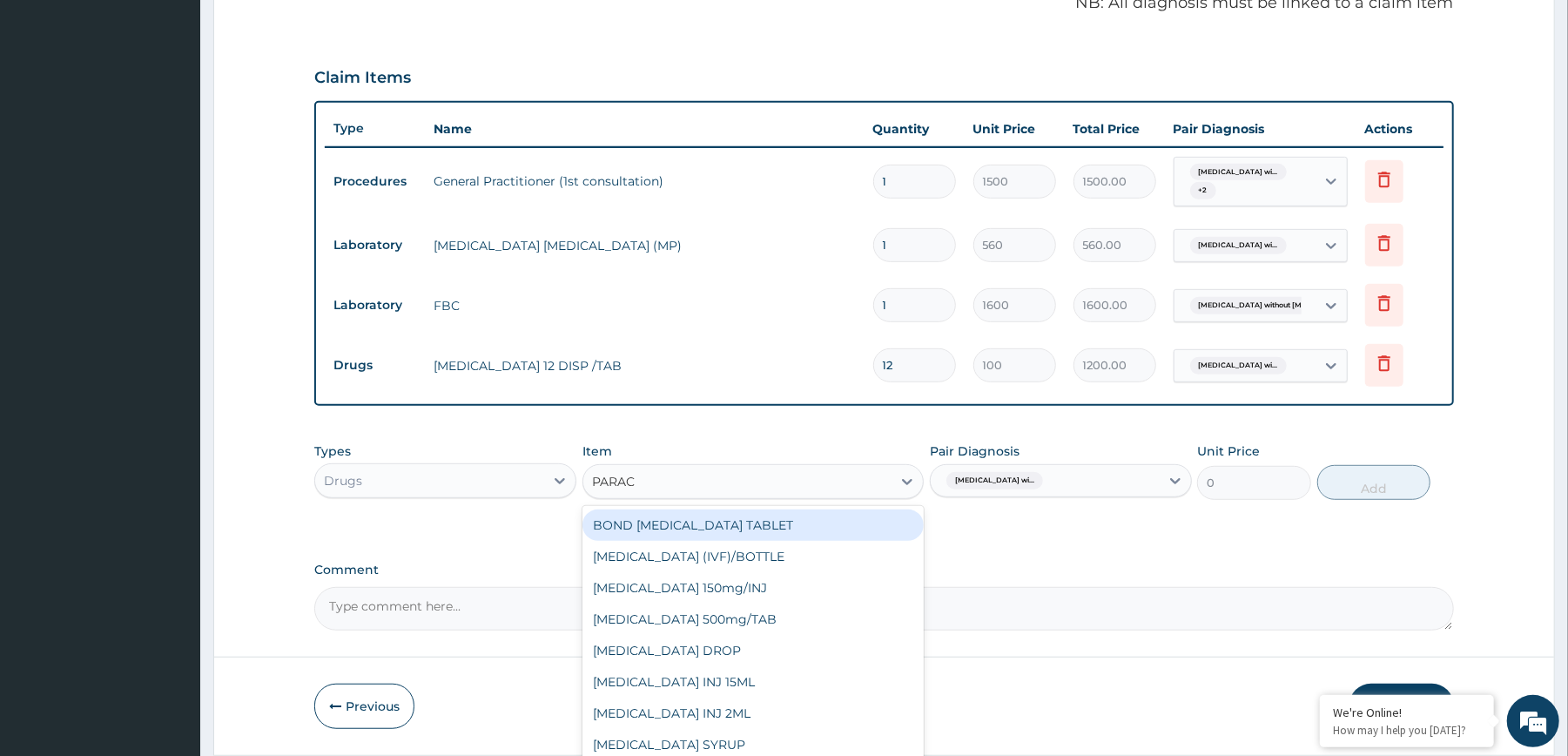
type input "PARACE"
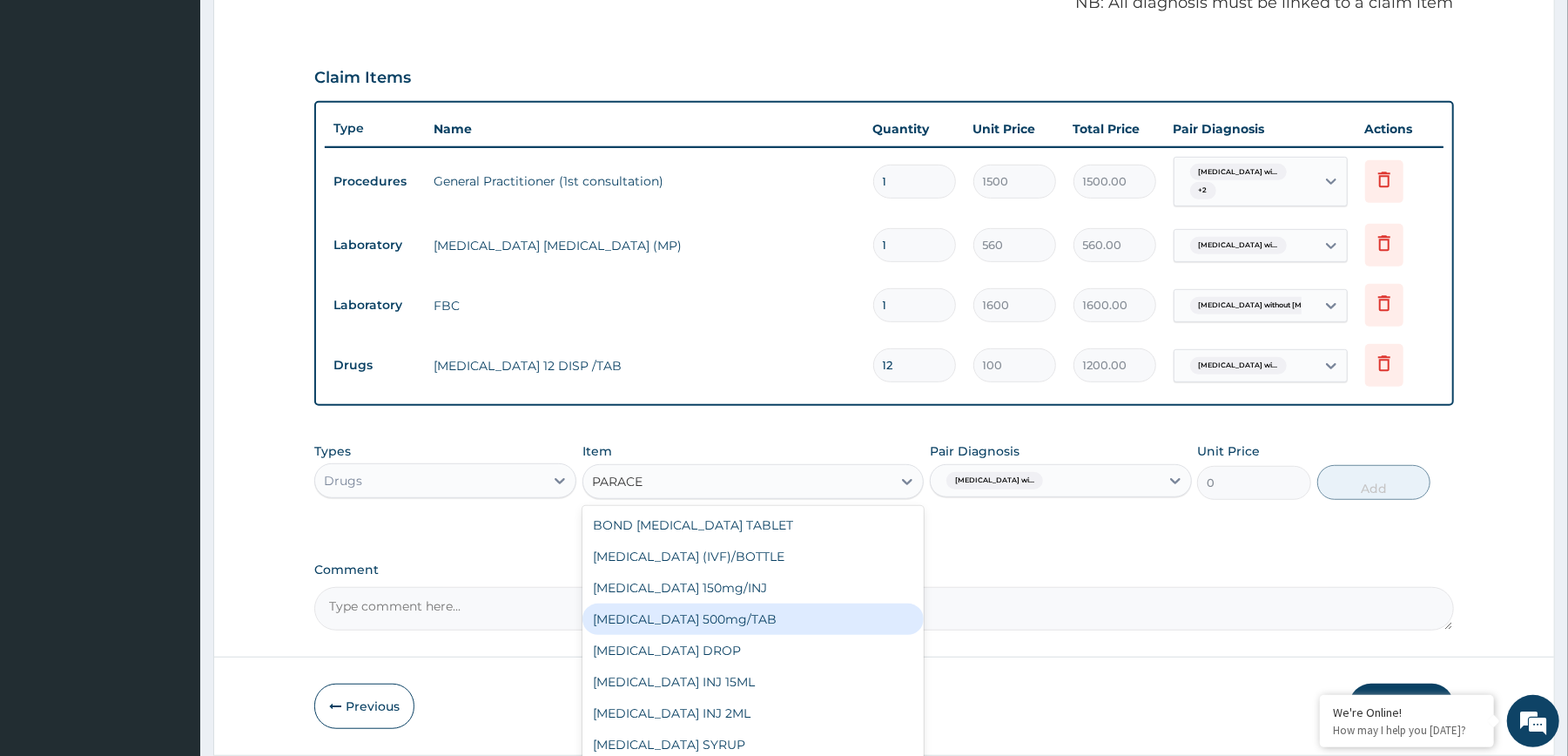
click at [697, 623] on div "[MEDICAL_DATA] 500mg/TAB" at bounding box center [753, 618] width 342 height 31
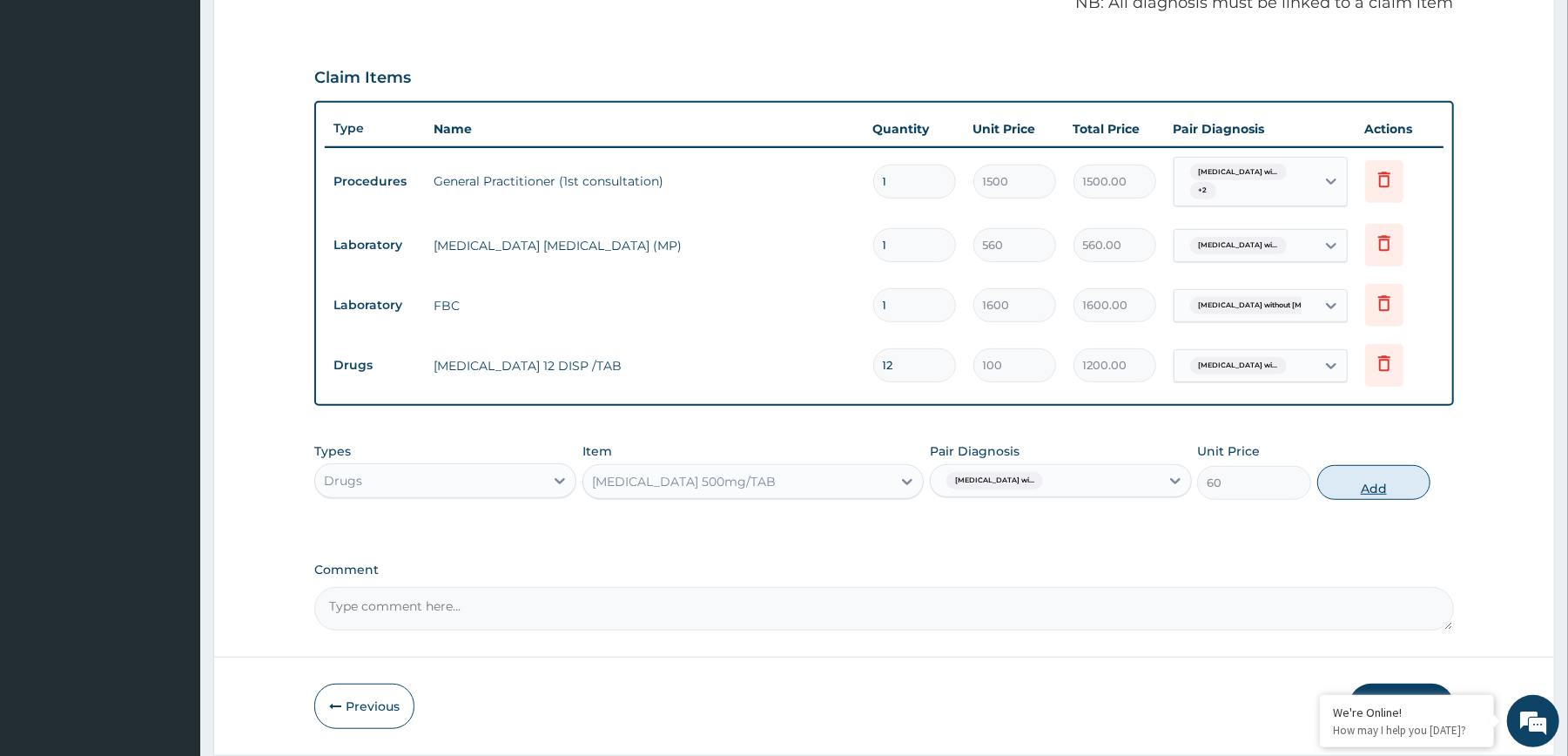
click at [1376, 491] on button "Add" at bounding box center [1374, 482] width 114 height 35
type input "0"
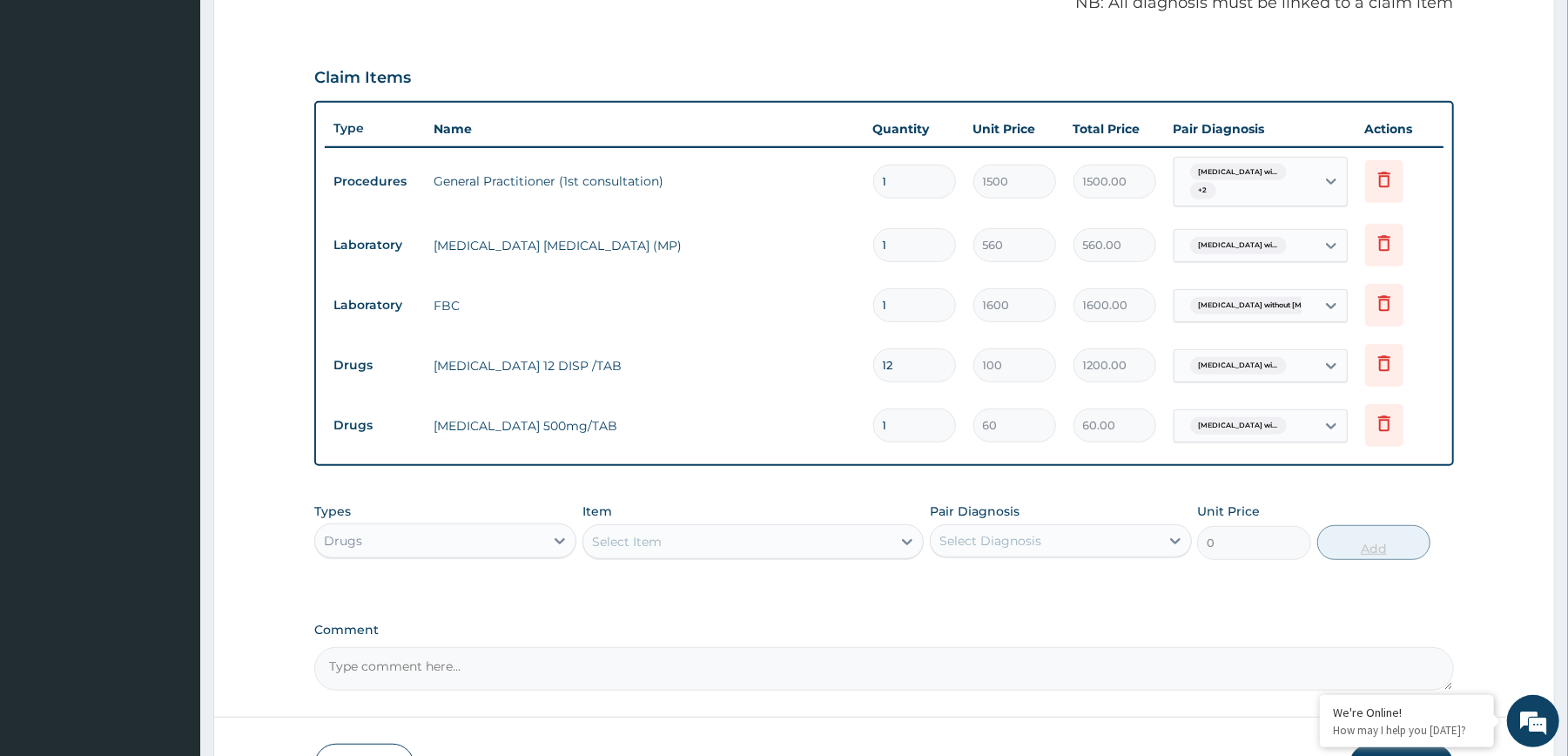
type input "15"
type input "900.00"
type input "15"
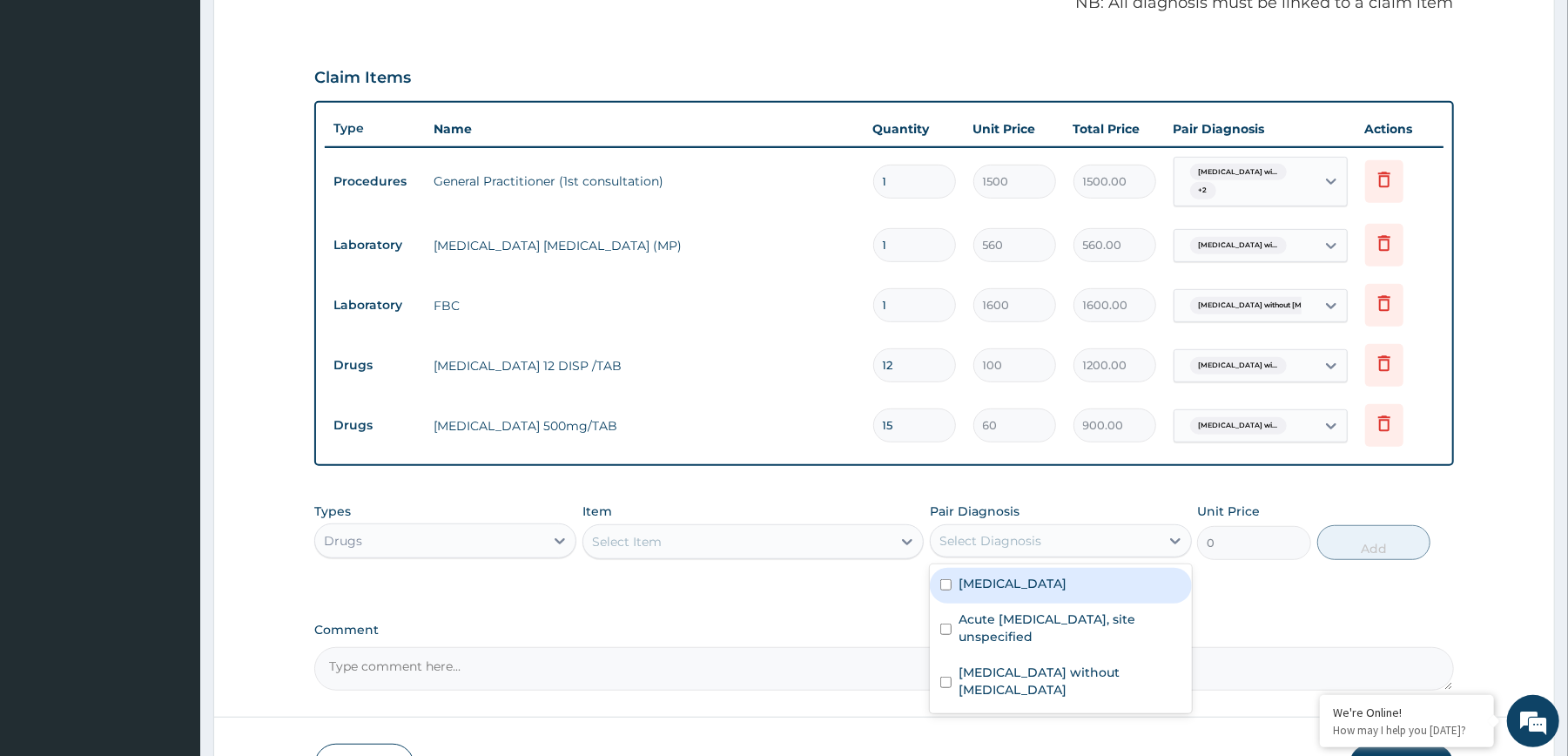
click at [1130, 545] on div "Select Diagnosis" at bounding box center [1044, 540] width 229 height 28
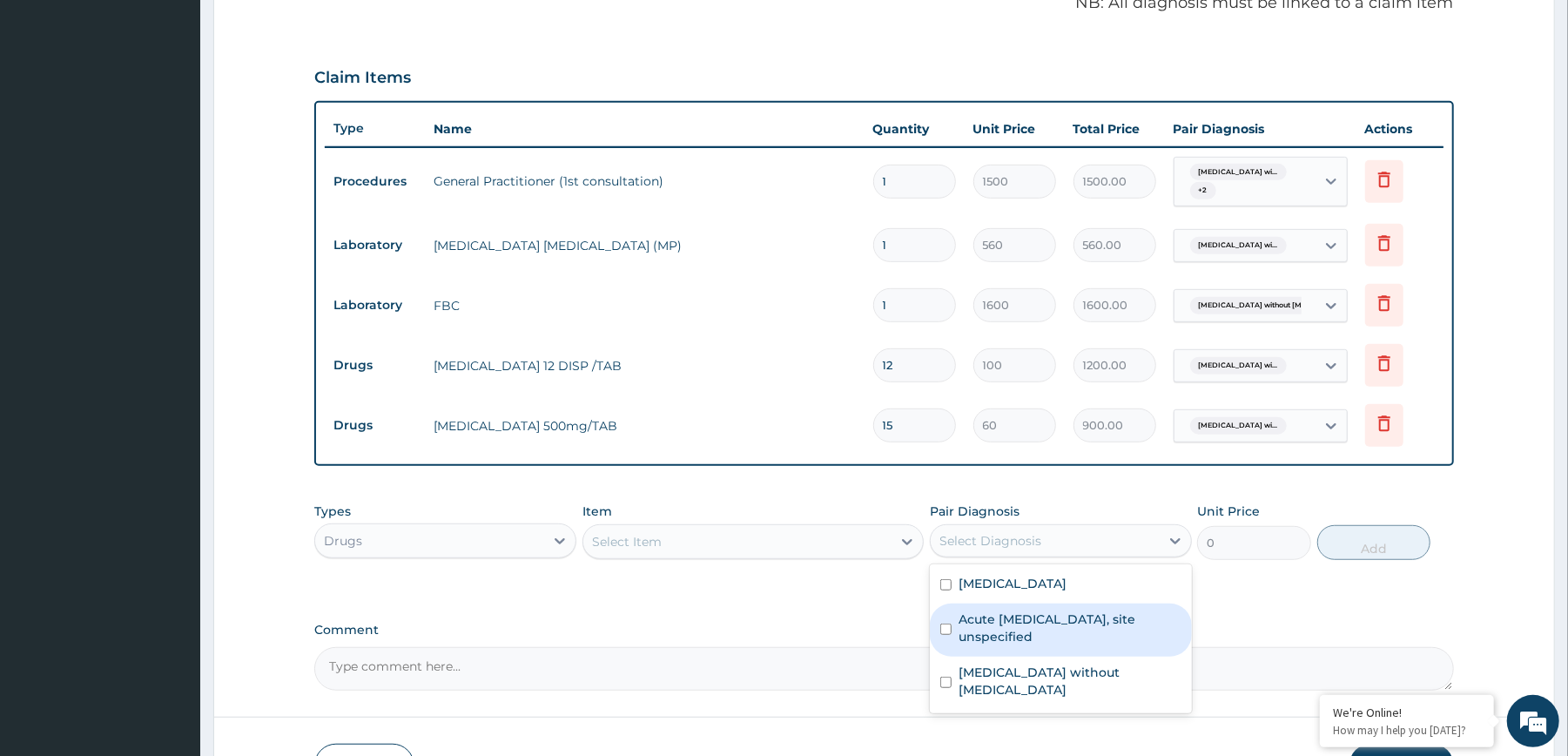
click at [1014, 645] on label "Acute upper respiratory infection, site unspecified" at bounding box center [1070, 627] width 223 height 35
checkbox input "true"
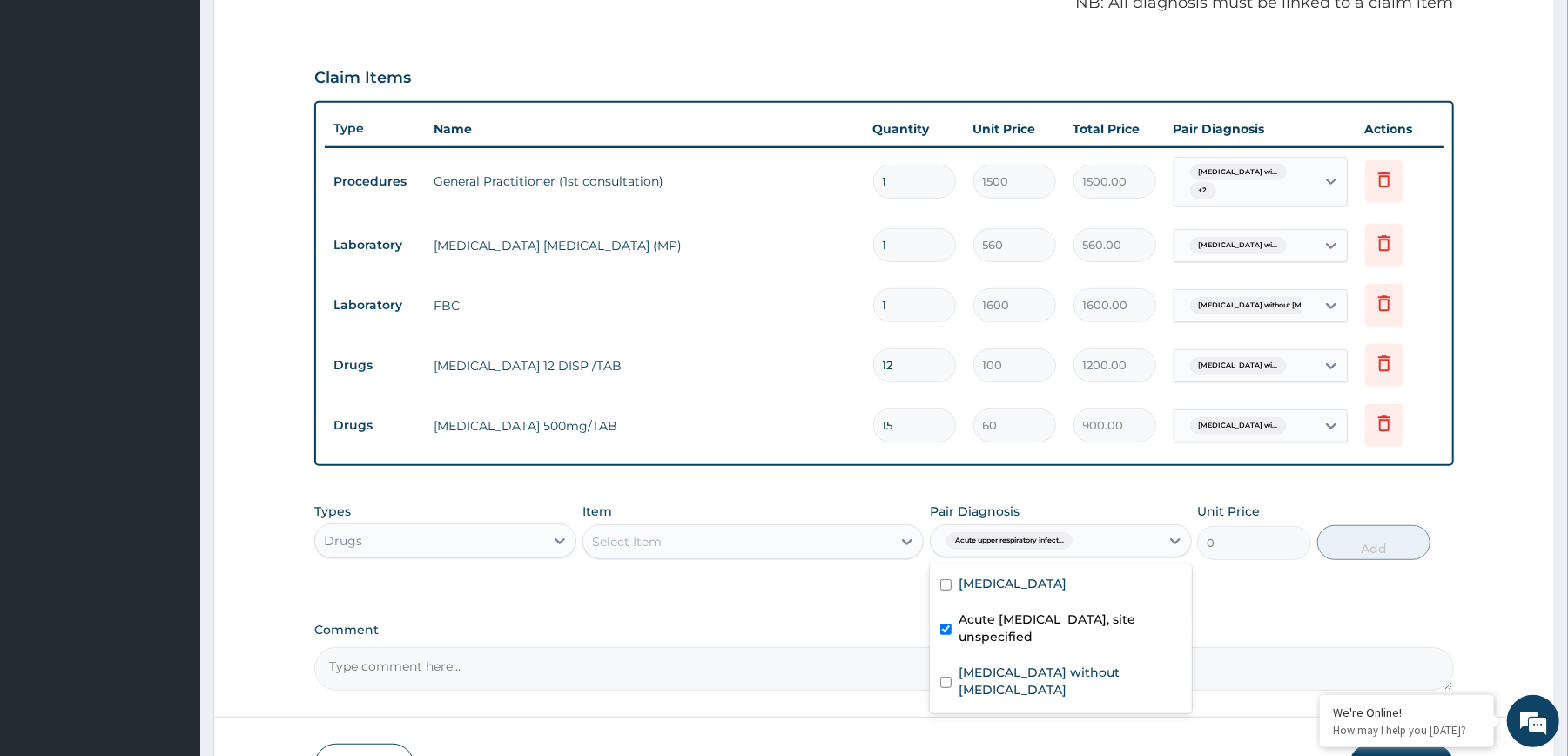
click at [827, 552] on div "Select Item" at bounding box center [737, 541] width 309 height 28
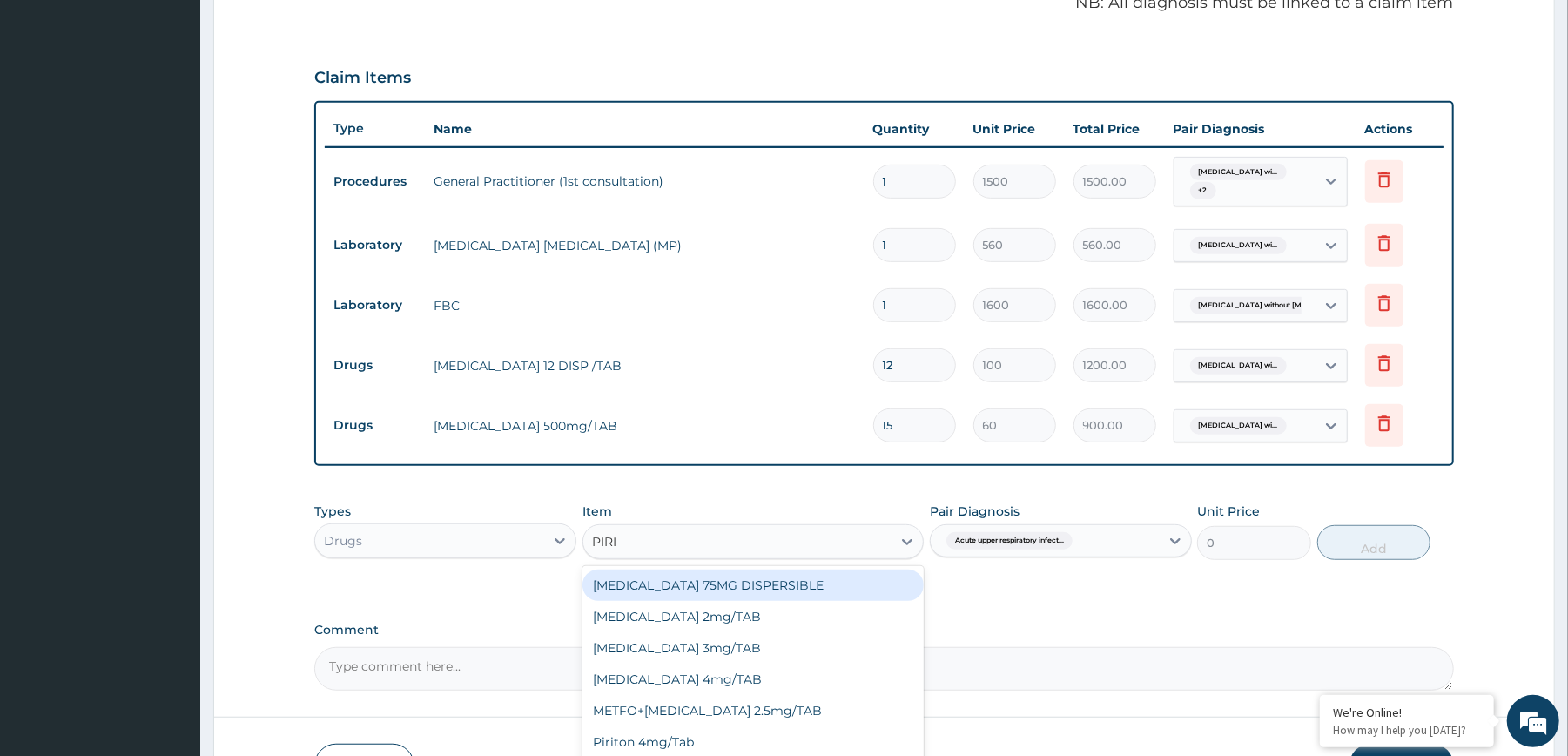
type input "PIRIT"
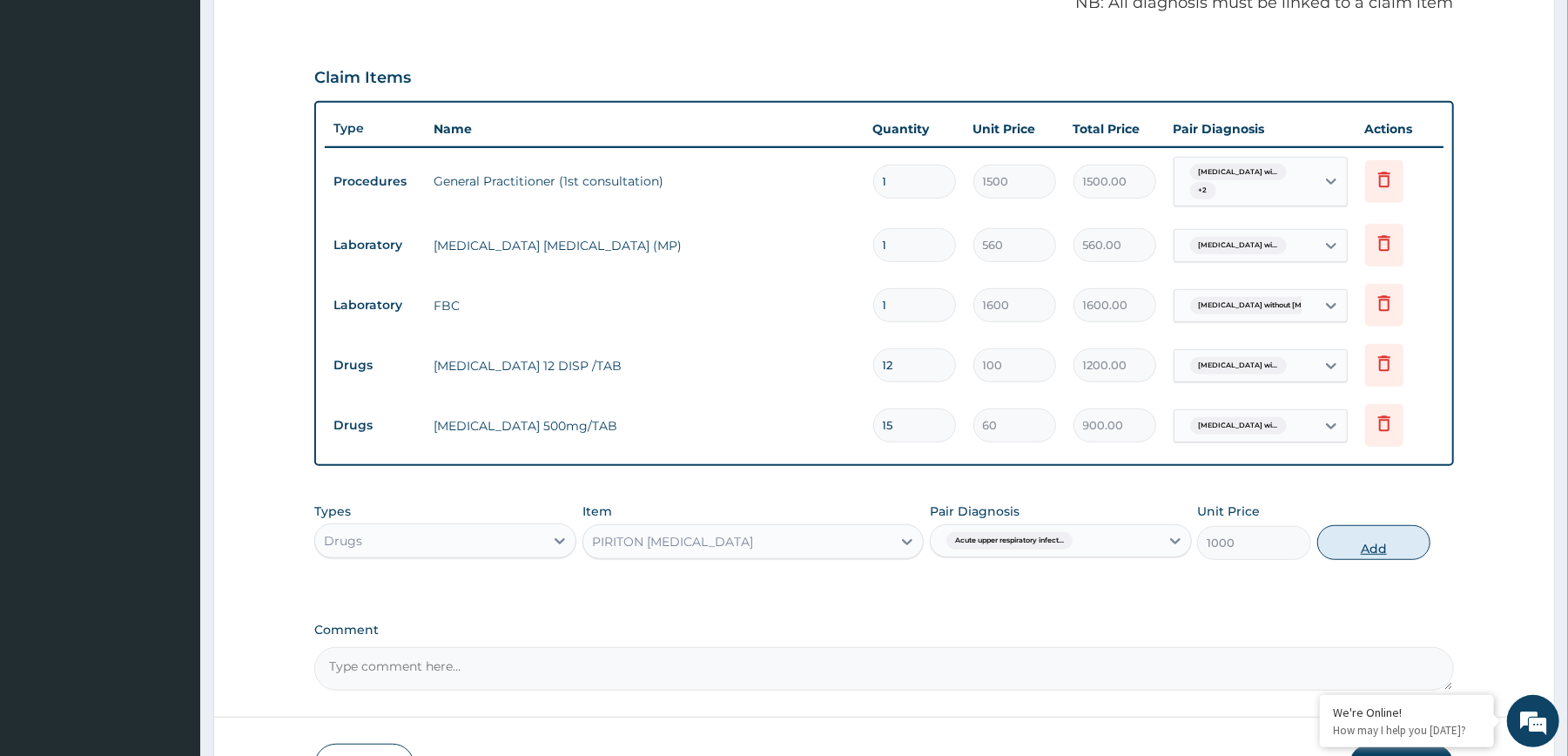
click at [1362, 548] on button "Add" at bounding box center [1374, 542] width 114 height 35
type input "0"
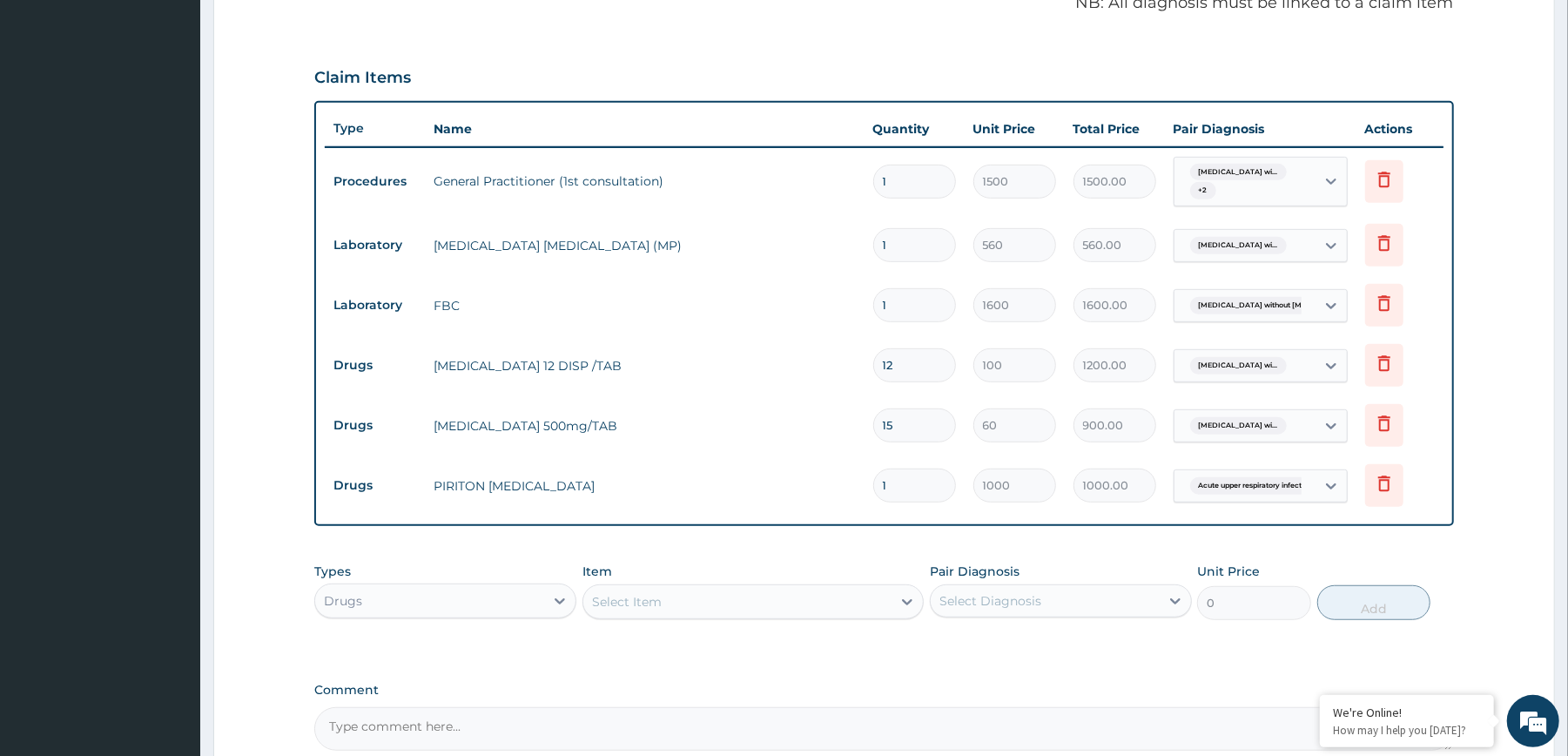
click at [1007, 599] on div "Select Diagnosis" at bounding box center [990, 601] width 102 height 18
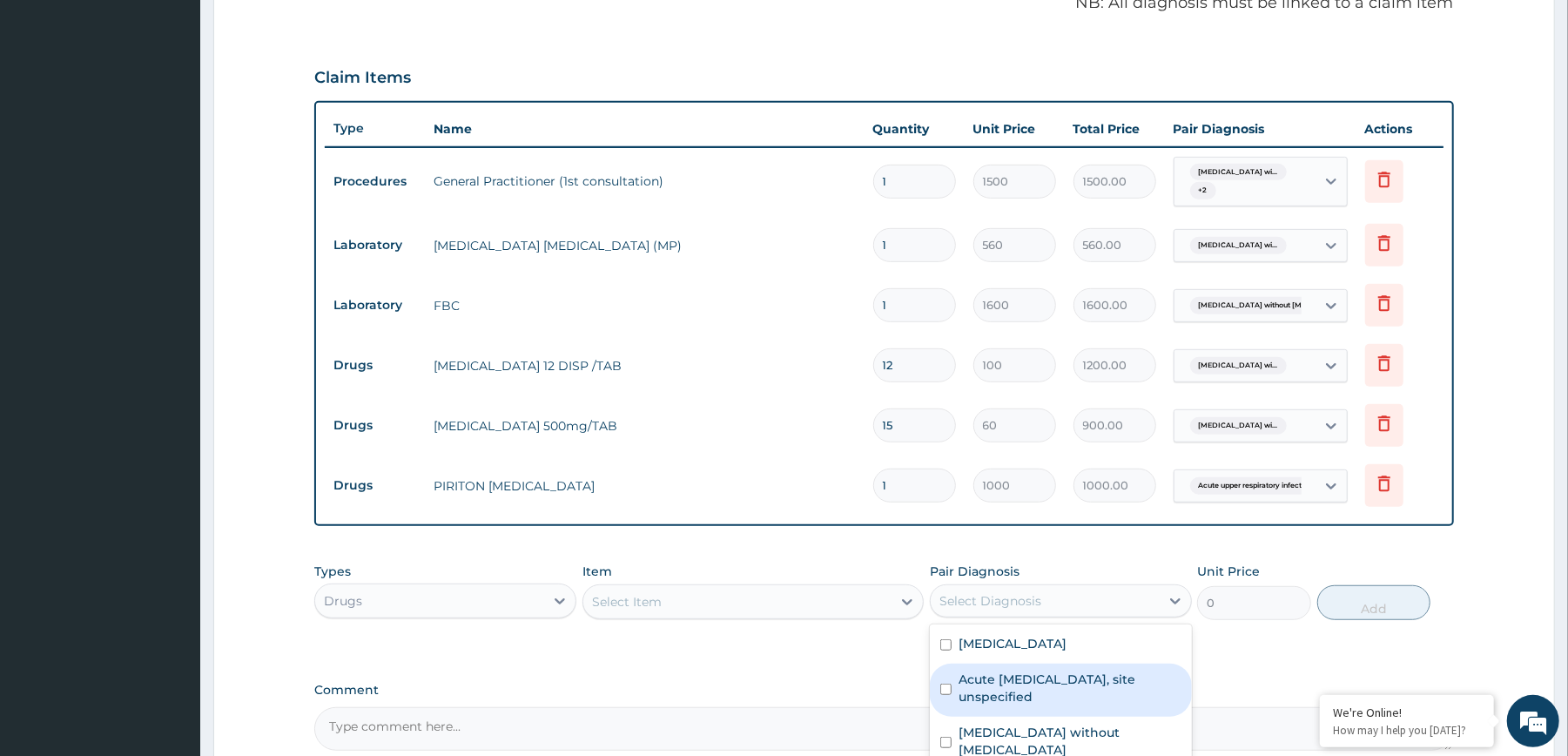
click at [1043, 705] on label "Acute upper respiratory infection, site unspecified" at bounding box center [1070, 688] width 223 height 35
checkbox input "true"
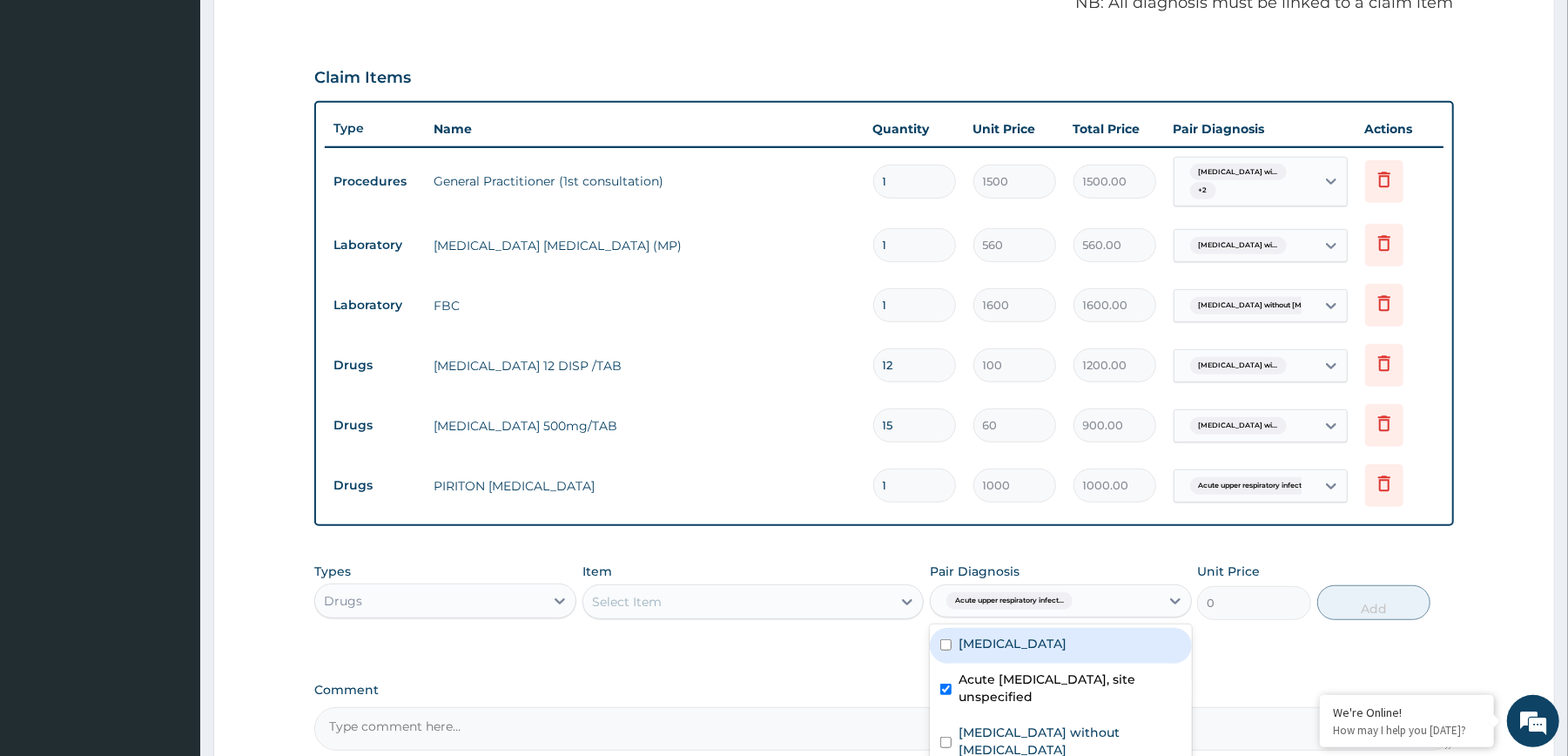
click at [885, 607] on div "Select Item" at bounding box center [737, 601] width 309 height 28
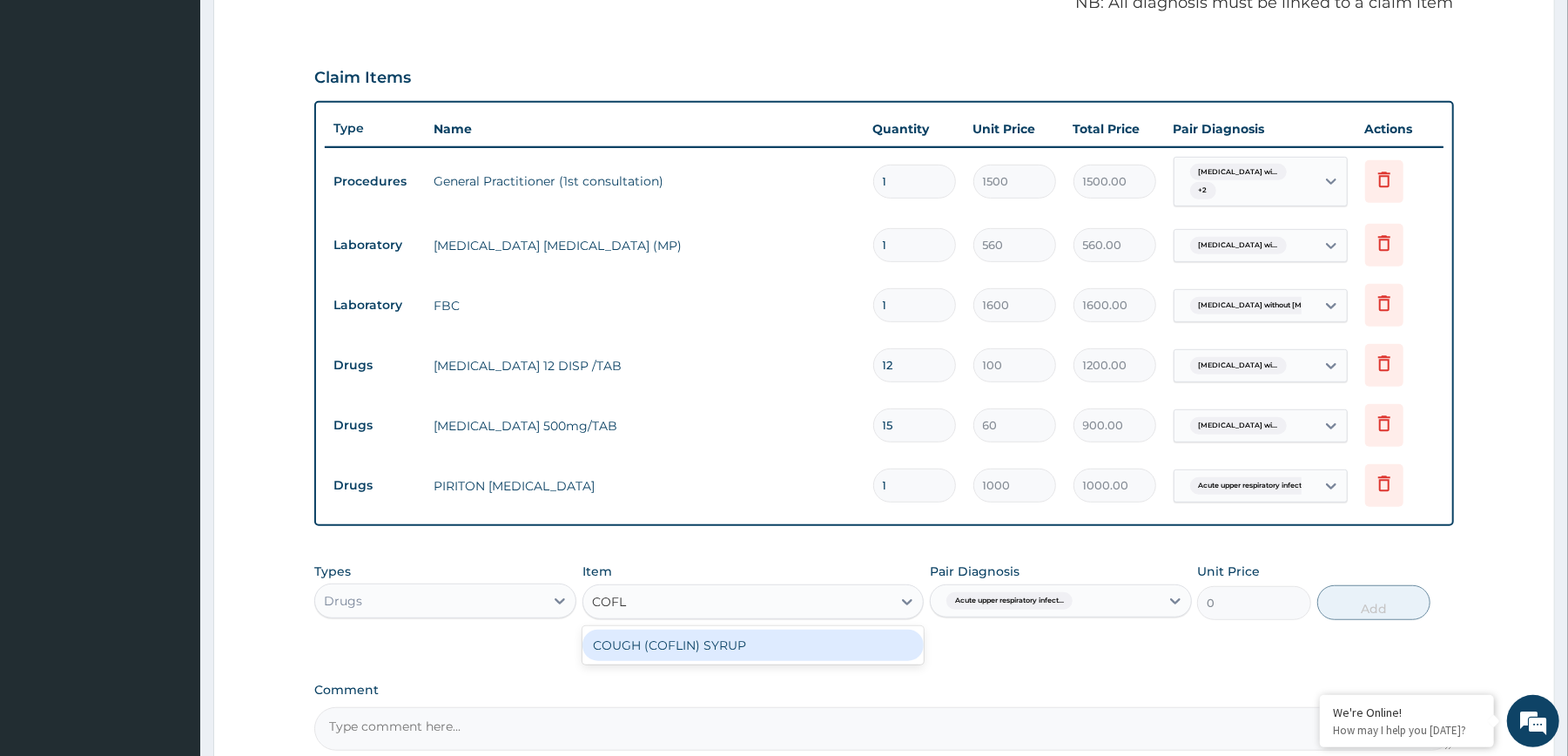
type input "COFLI"
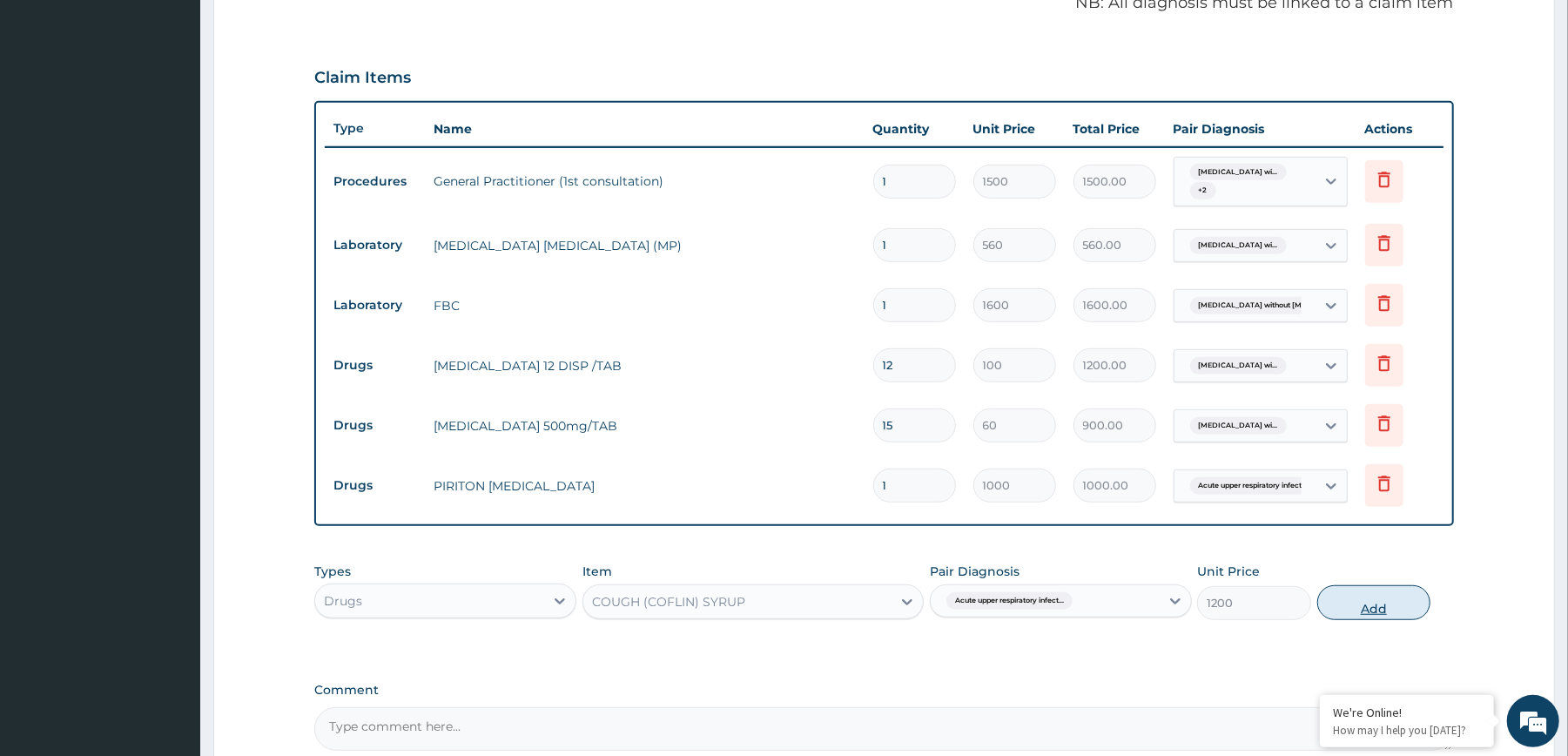
click at [1401, 606] on button "Add" at bounding box center [1374, 602] width 114 height 35
type input "0"
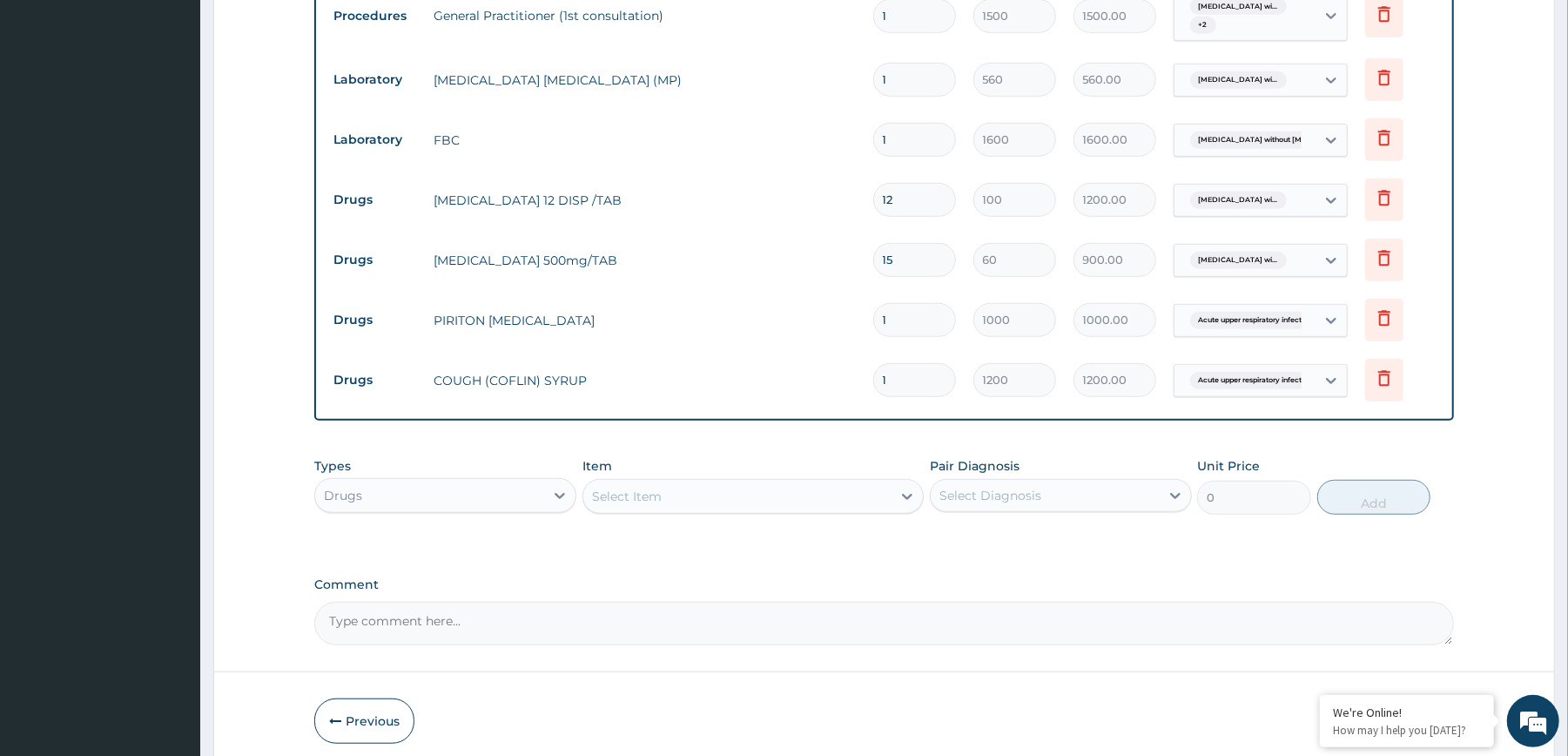
scroll to position [788, 0]
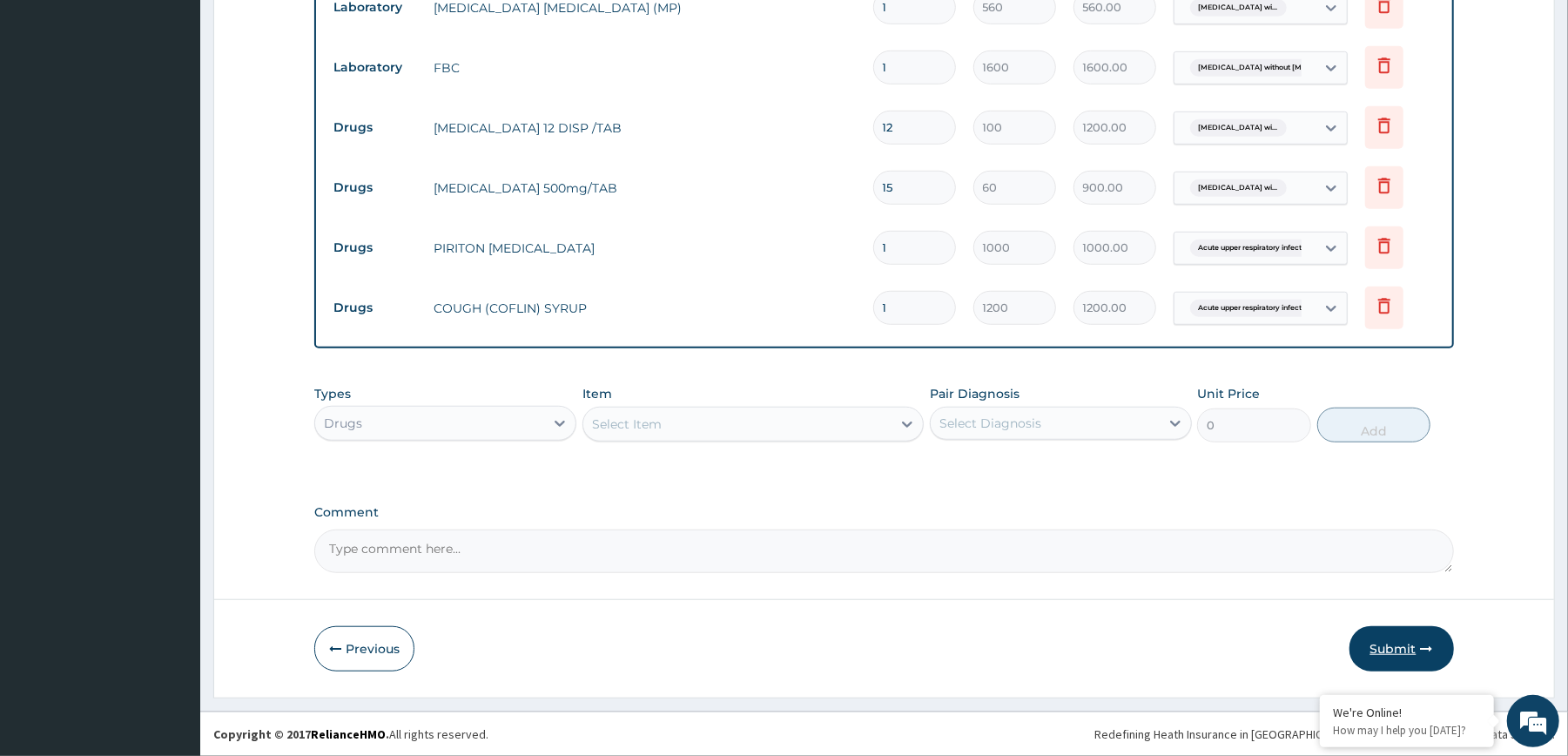
click at [1370, 656] on button "Submit" at bounding box center [1401, 648] width 104 height 45
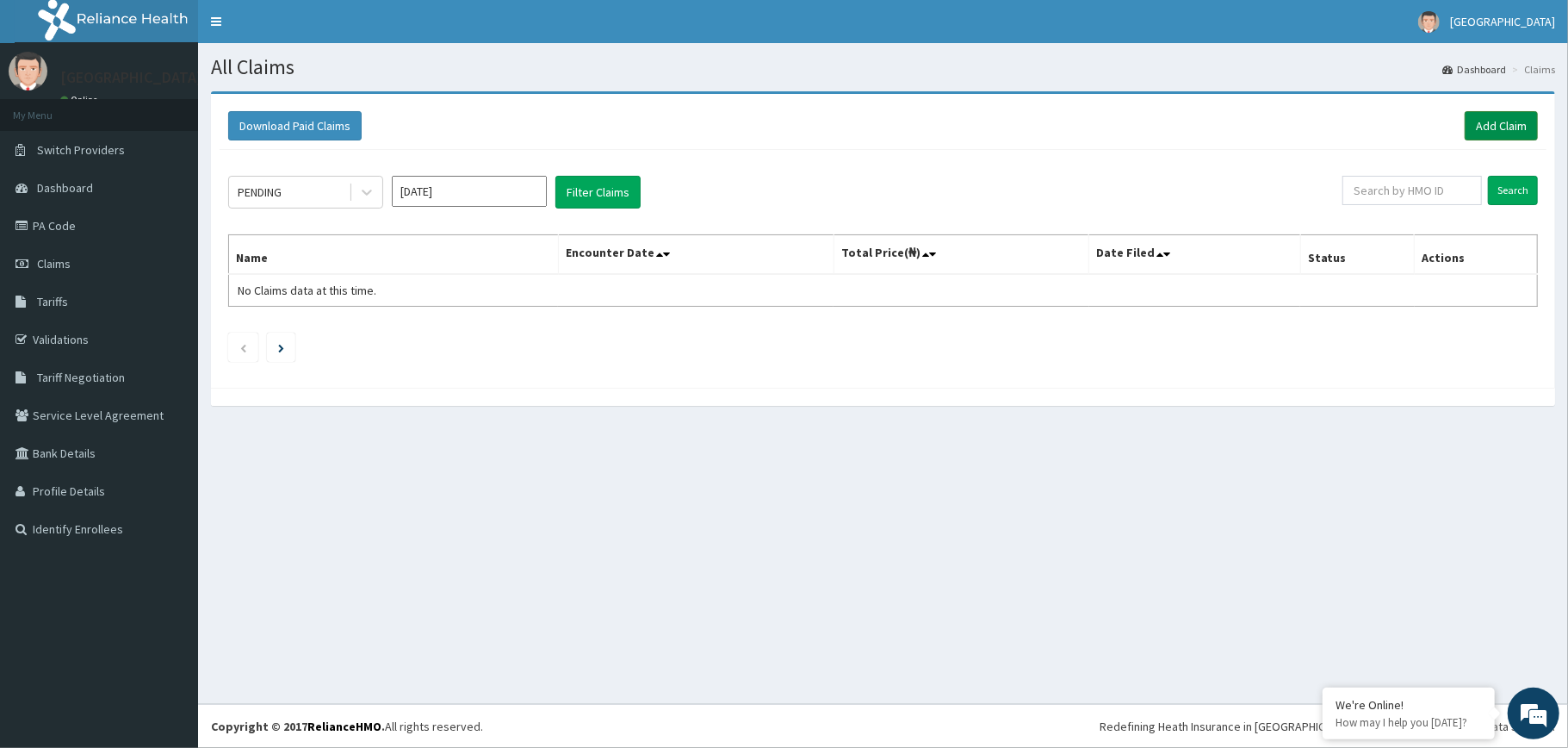
click at [1496, 112] on link "Add Claim" at bounding box center [1500, 125] width 73 height 29
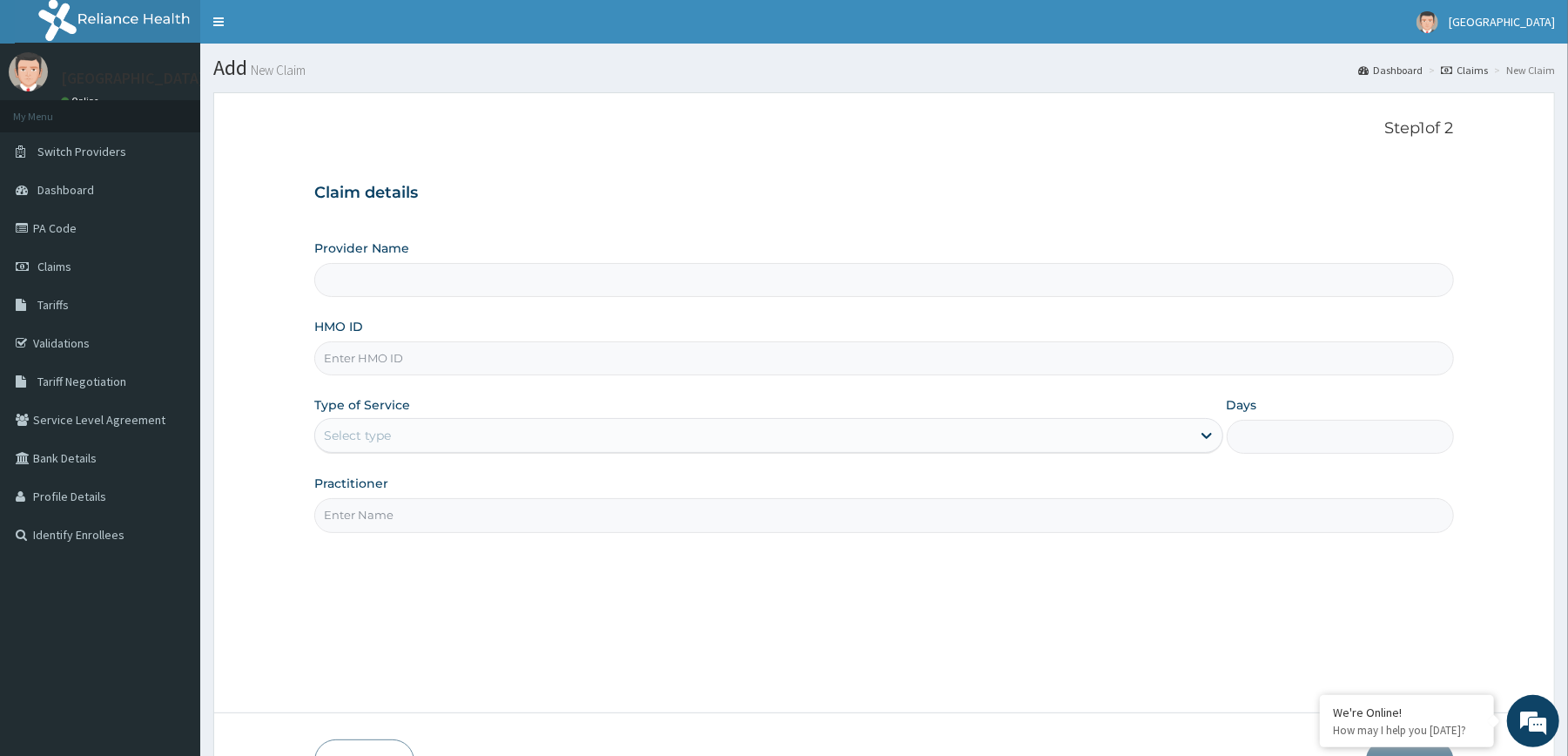
type input "[GEOGRAPHIC_DATA]"
drag, startPoint x: 0, startPoint y: 0, endPoint x: 510, endPoint y: 352, distance: 619.7
click at [510, 352] on input "HMO ID" at bounding box center [883, 358] width 1138 height 34
click at [373, 358] on input "PGA/1009/C" at bounding box center [883, 358] width 1138 height 34
type input "PGA/10009/C"
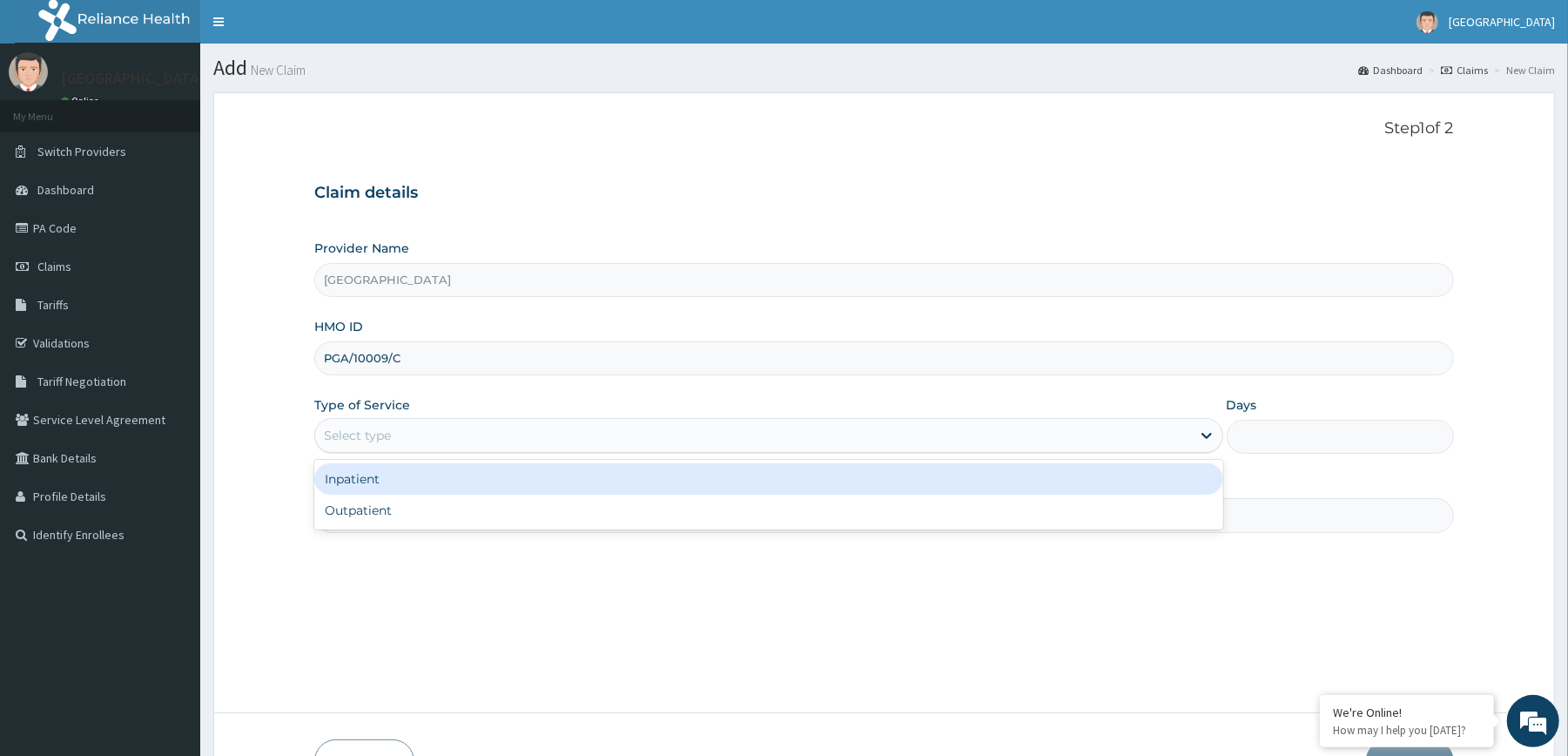
click at [430, 446] on div "Select type" at bounding box center [752, 435] width 875 height 28
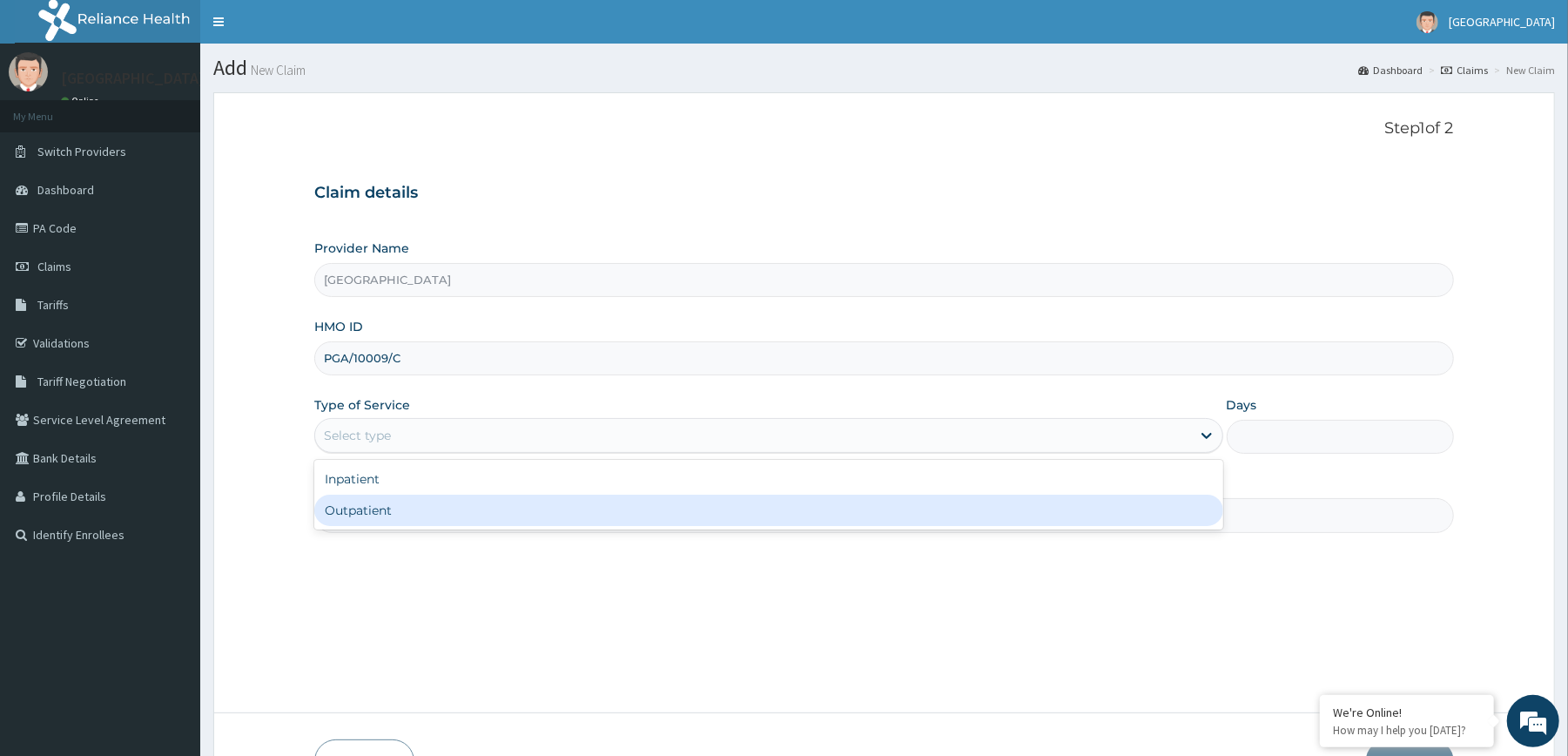
click at [374, 507] on div "Outpatient" at bounding box center [768, 510] width 908 height 31
type input "1"
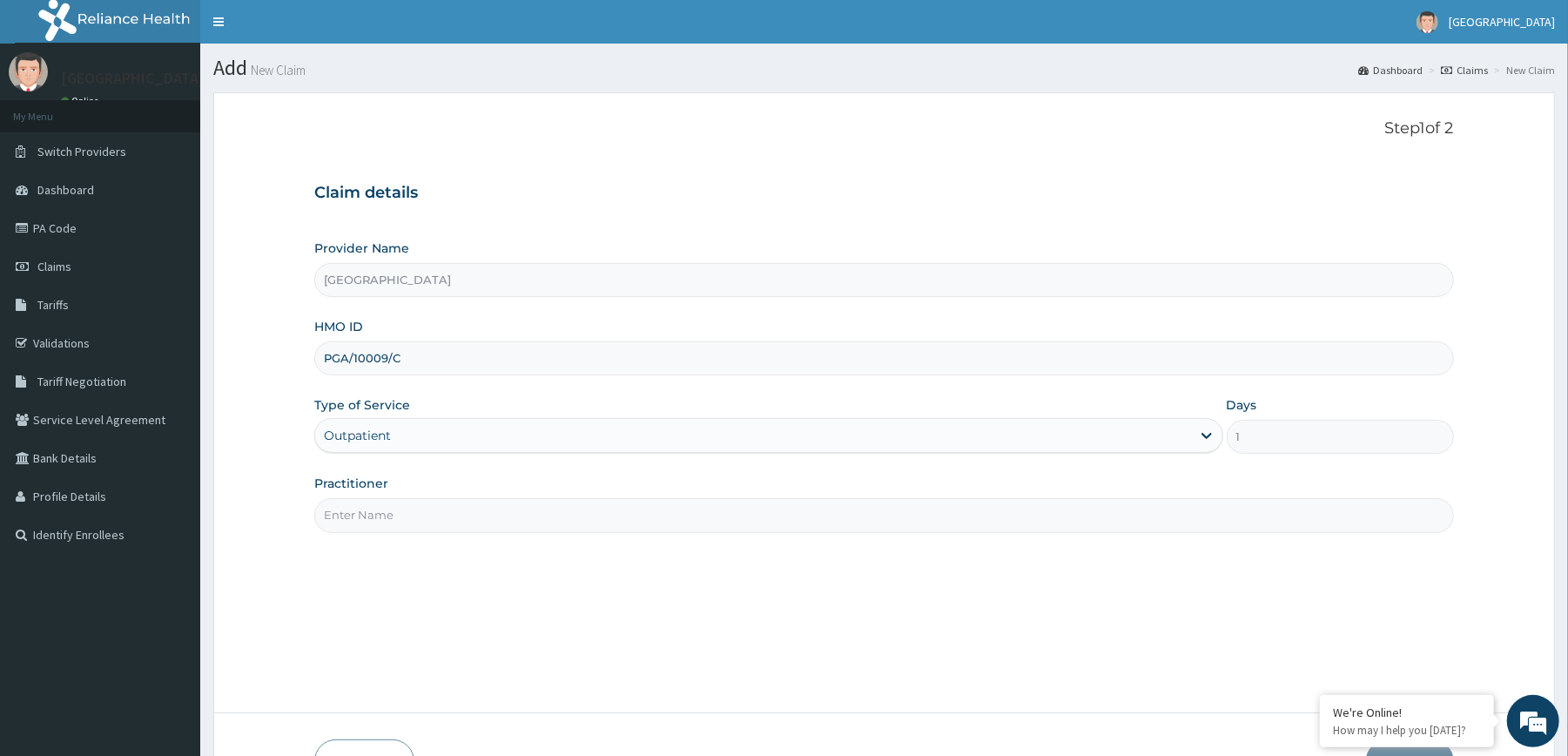
click at [416, 527] on input "Practitioner" at bounding box center [883, 515] width 1138 height 34
type input "[PERSON_NAME]"
click at [858, 599] on div "Step 1 of 2 Claim details Provider Name Redemption Hospital HMO ID PGA/10009/C …" at bounding box center [883, 402] width 1138 height 567
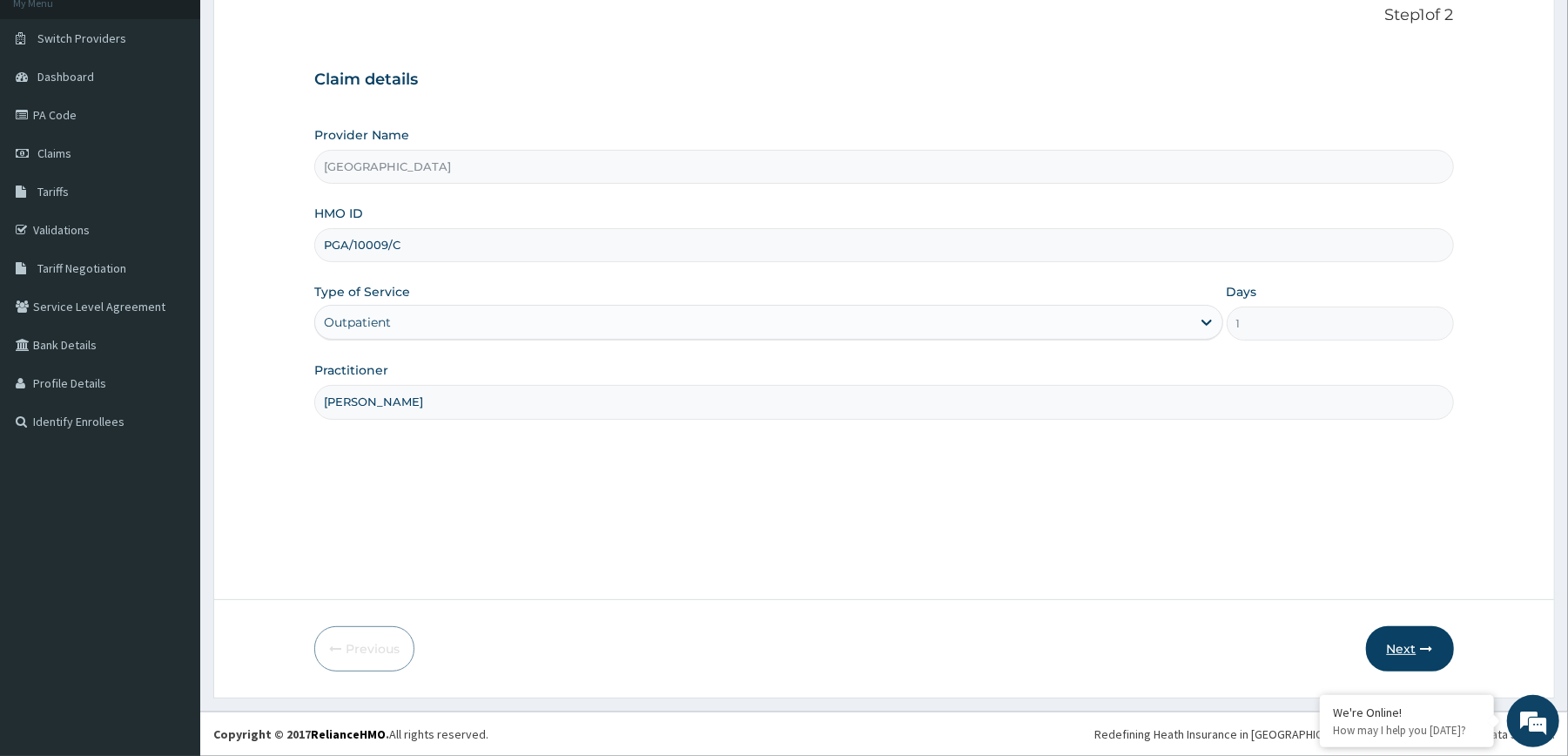
click at [1398, 659] on button "Next" at bounding box center [1410, 648] width 88 height 45
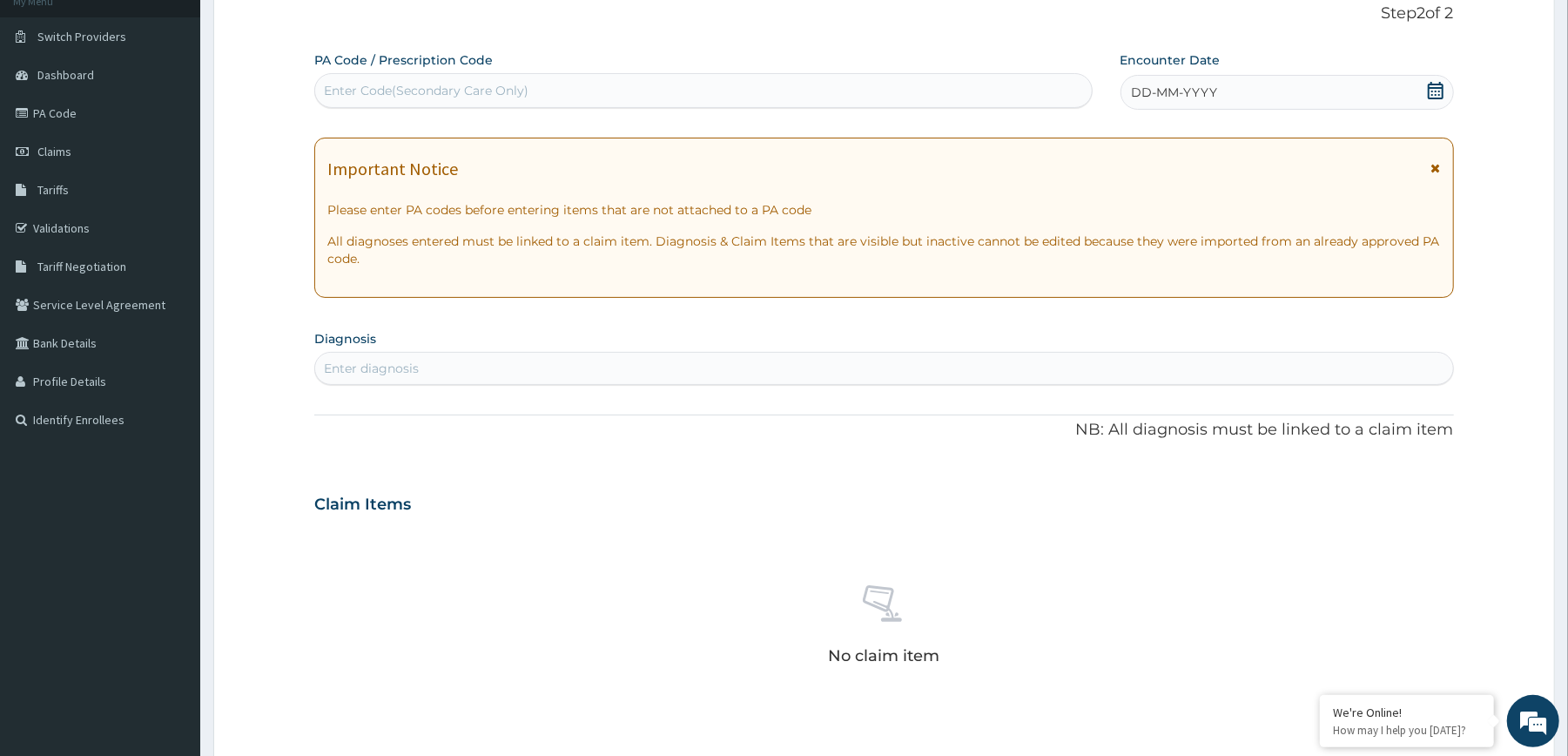
click at [1427, 92] on icon at bounding box center [1435, 91] width 16 height 18
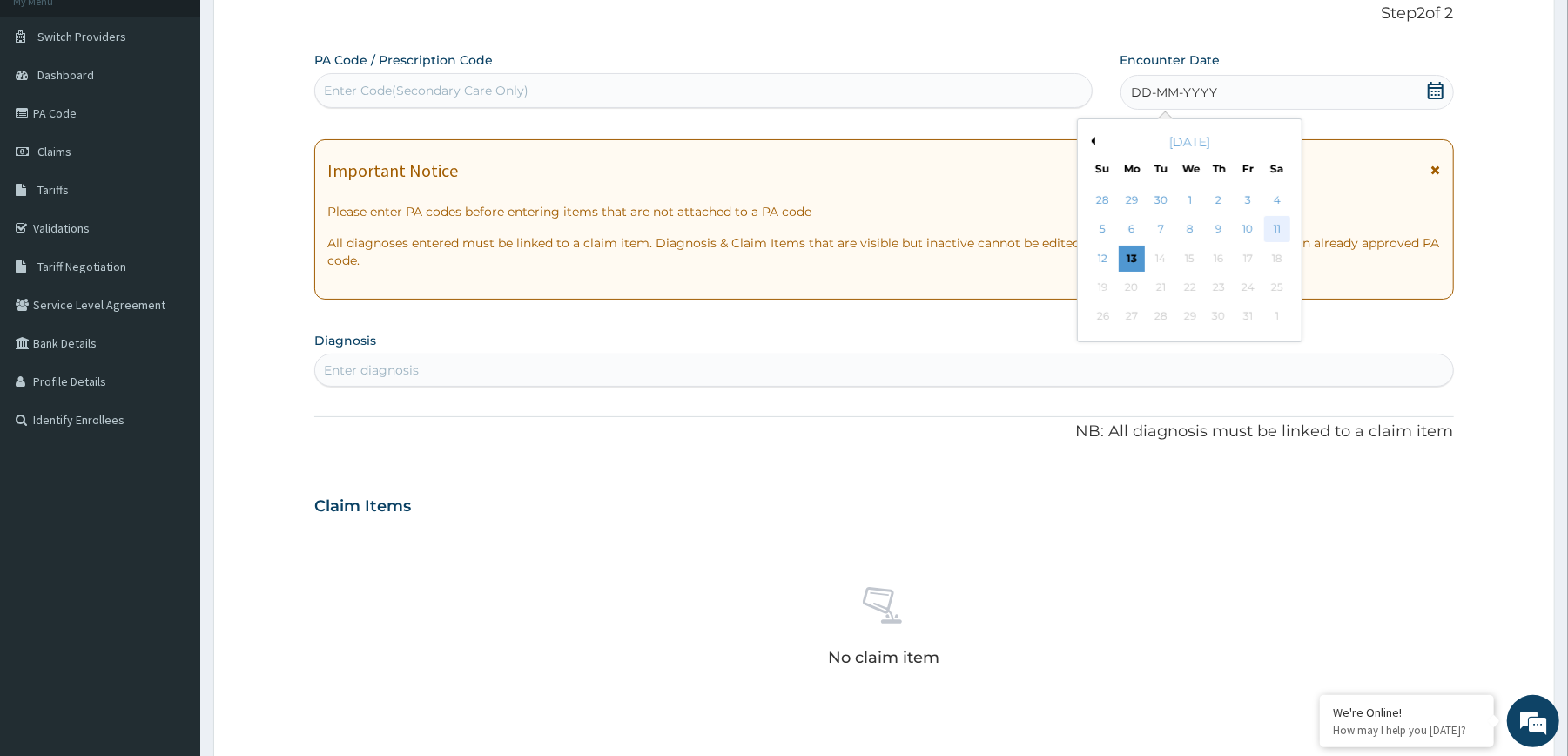
click at [1280, 233] on div "11" at bounding box center [1275, 229] width 26 height 26
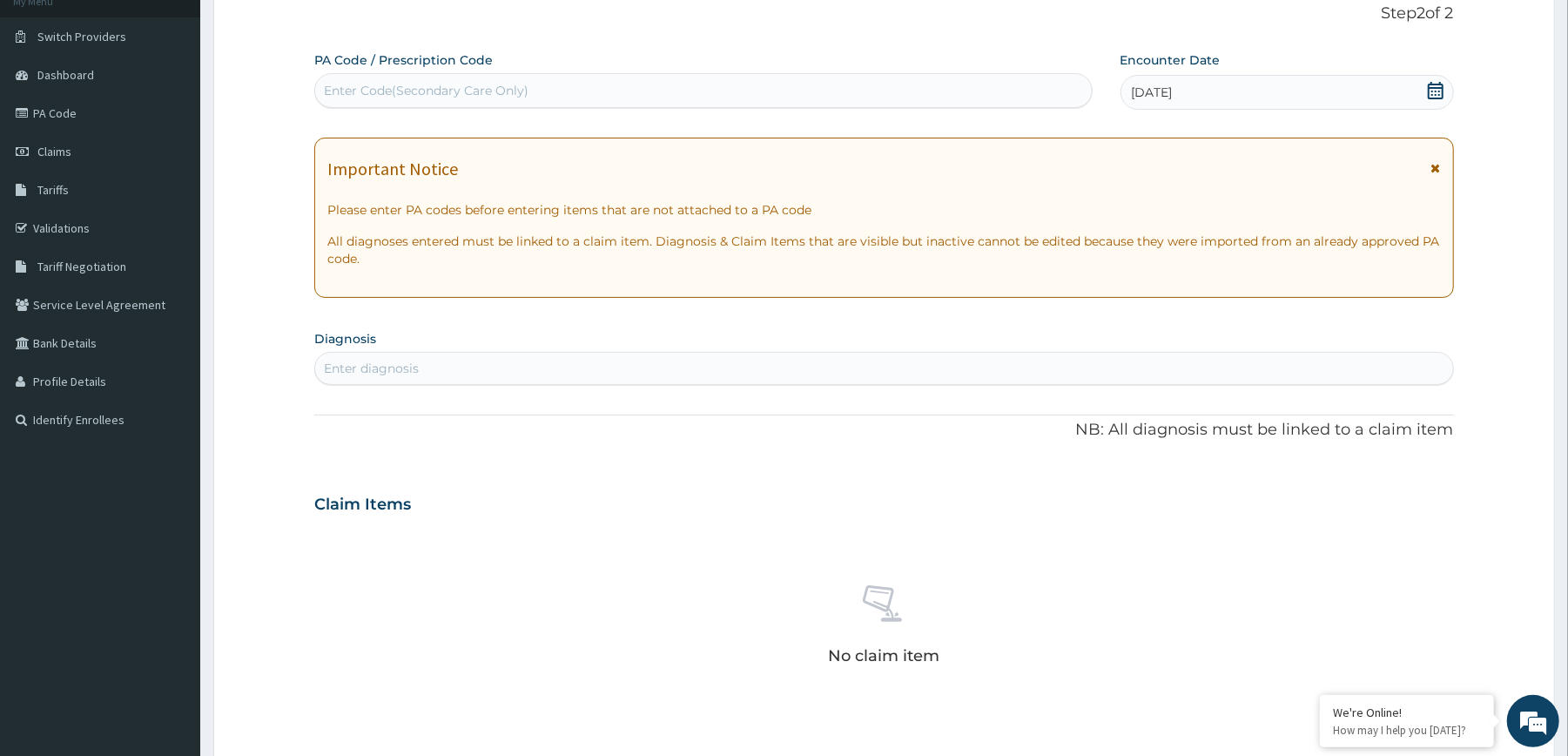
click at [921, 382] on div "Enter diagnosis" at bounding box center [883, 367] width 1137 height 28
type input "[MEDICAL_DATA]"
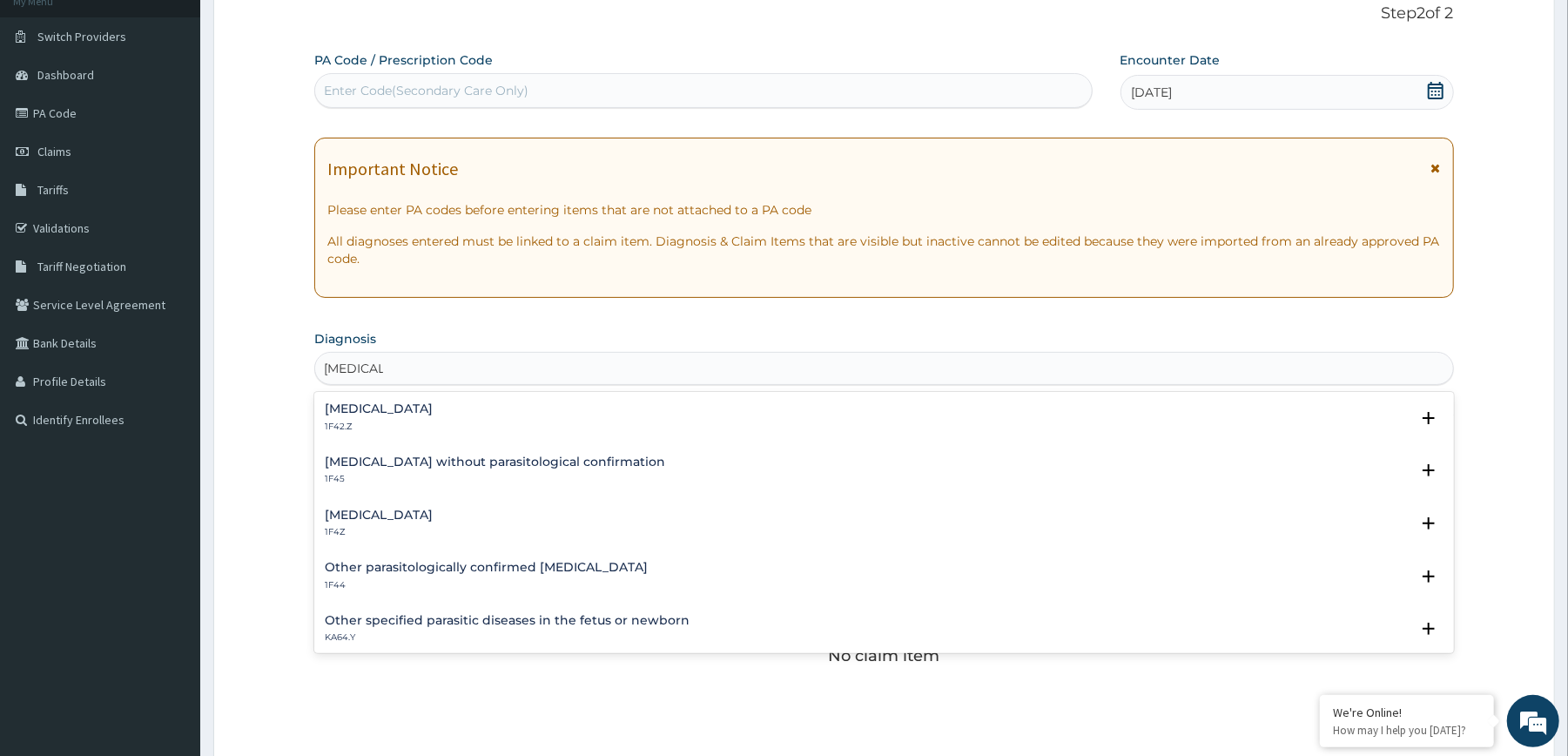
click at [433, 406] on h4 "[MEDICAL_DATA]" at bounding box center [378, 408] width 108 height 13
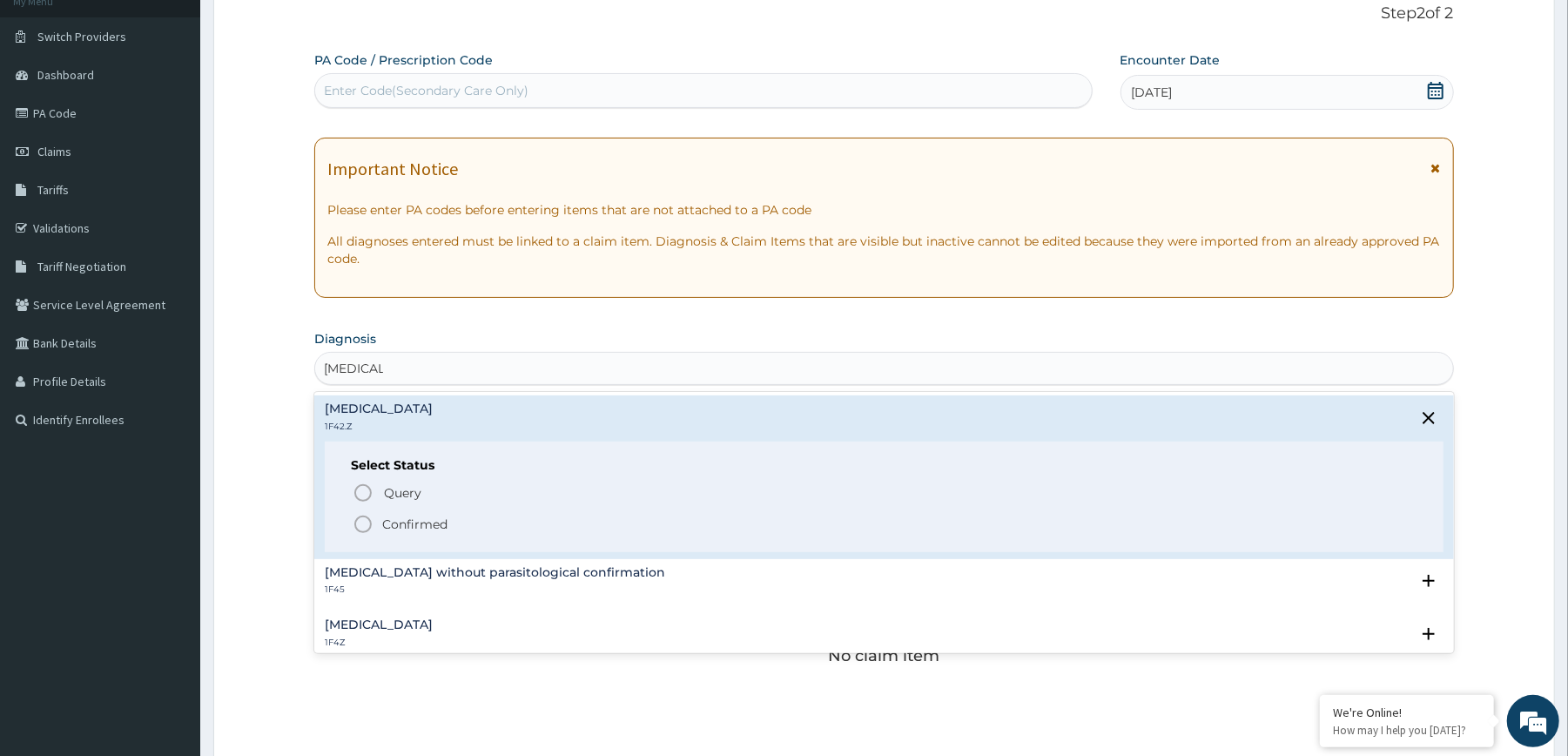
click at [402, 519] on p "Confirmed" at bounding box center [414, 524] width 65 height 18
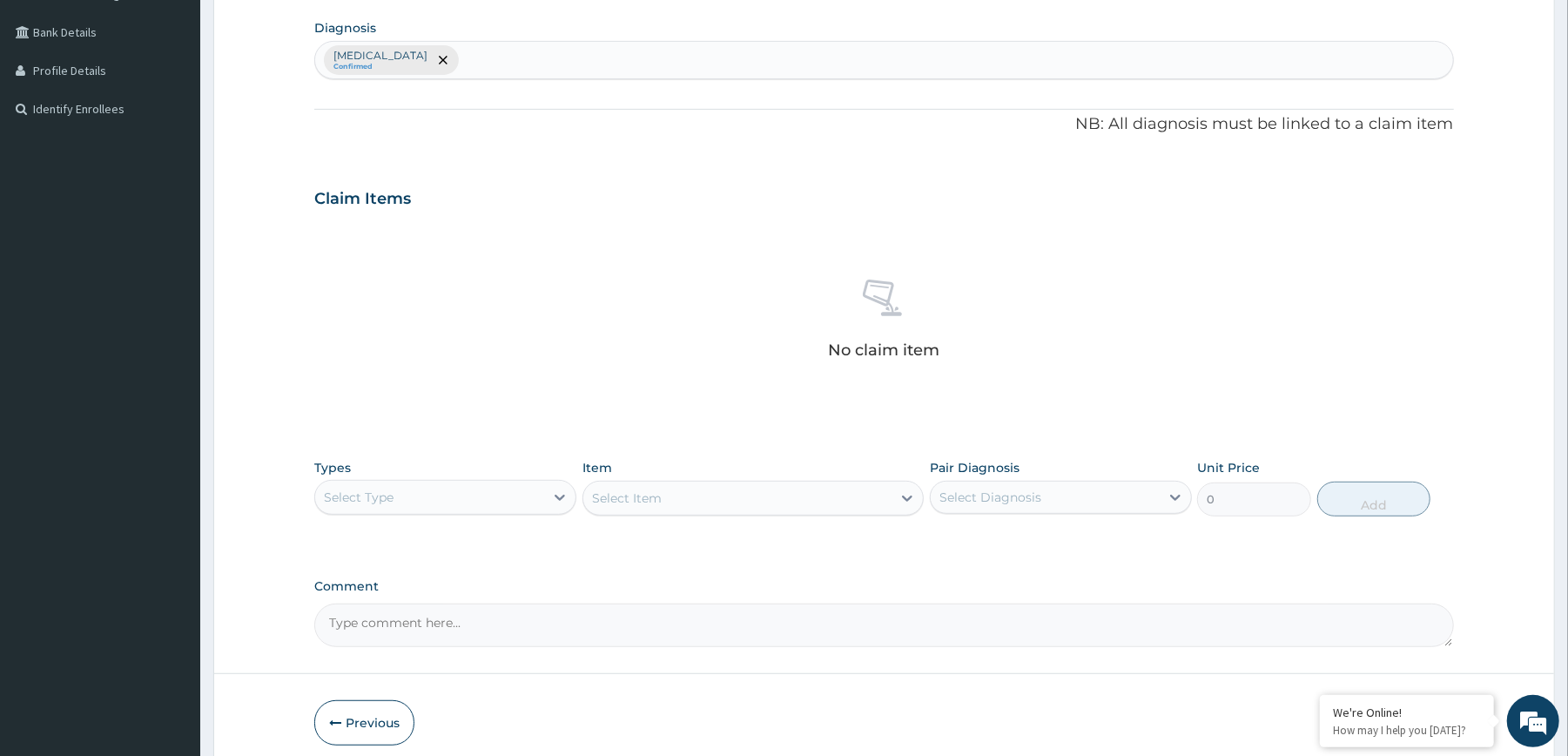
scroll to position [446, 0]
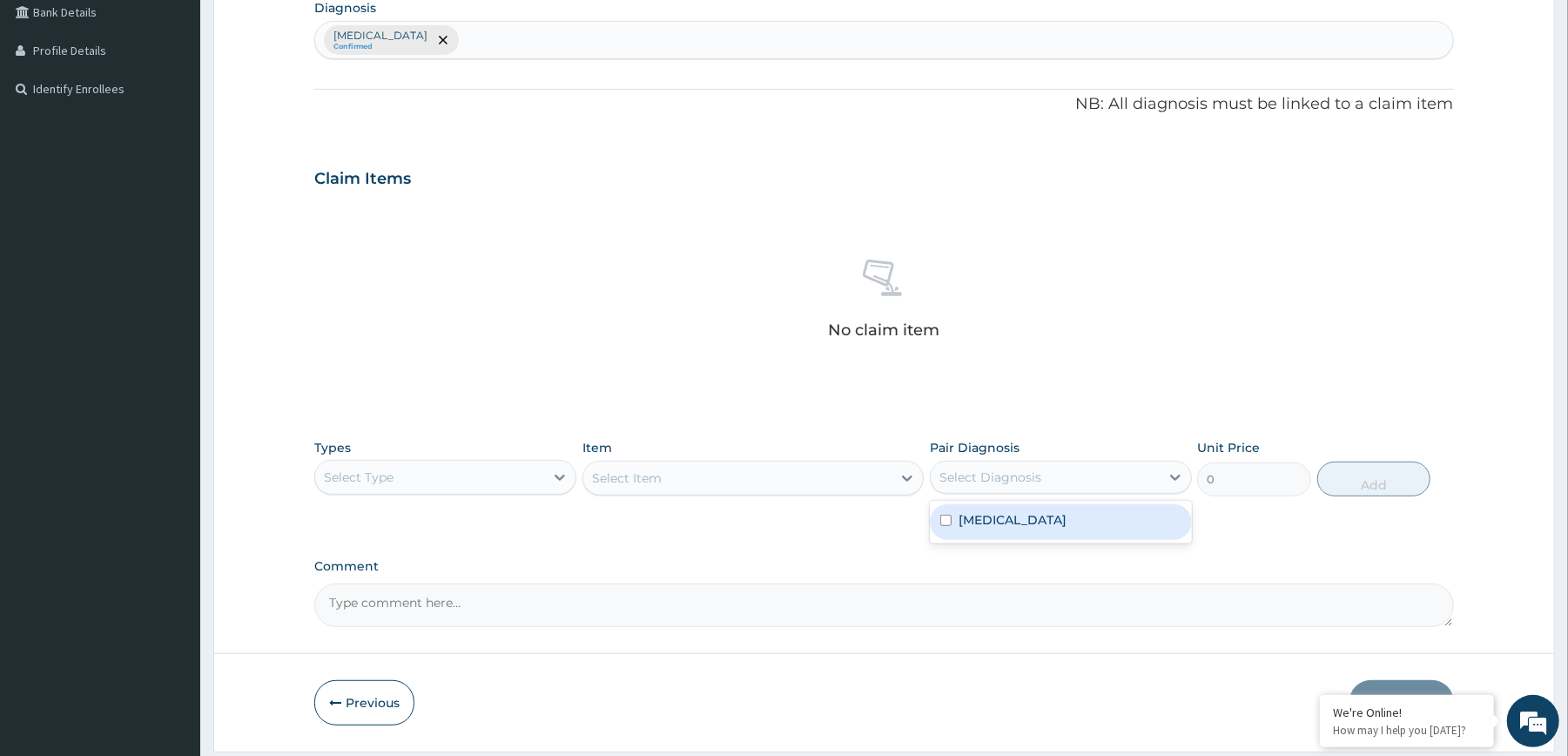
click at [1040, 474] on div "Select Diagnosis" at bounding box center [990, 478] width 102 height 18
click at [1014, 524] on label "[MEDICAL_DATA]" at bounding box center [1012, 520] width 108 height 18
checkbox input "true"
click at [527, 486] on div "Select Type" at bounding box center [429, 477] width 229 height 28
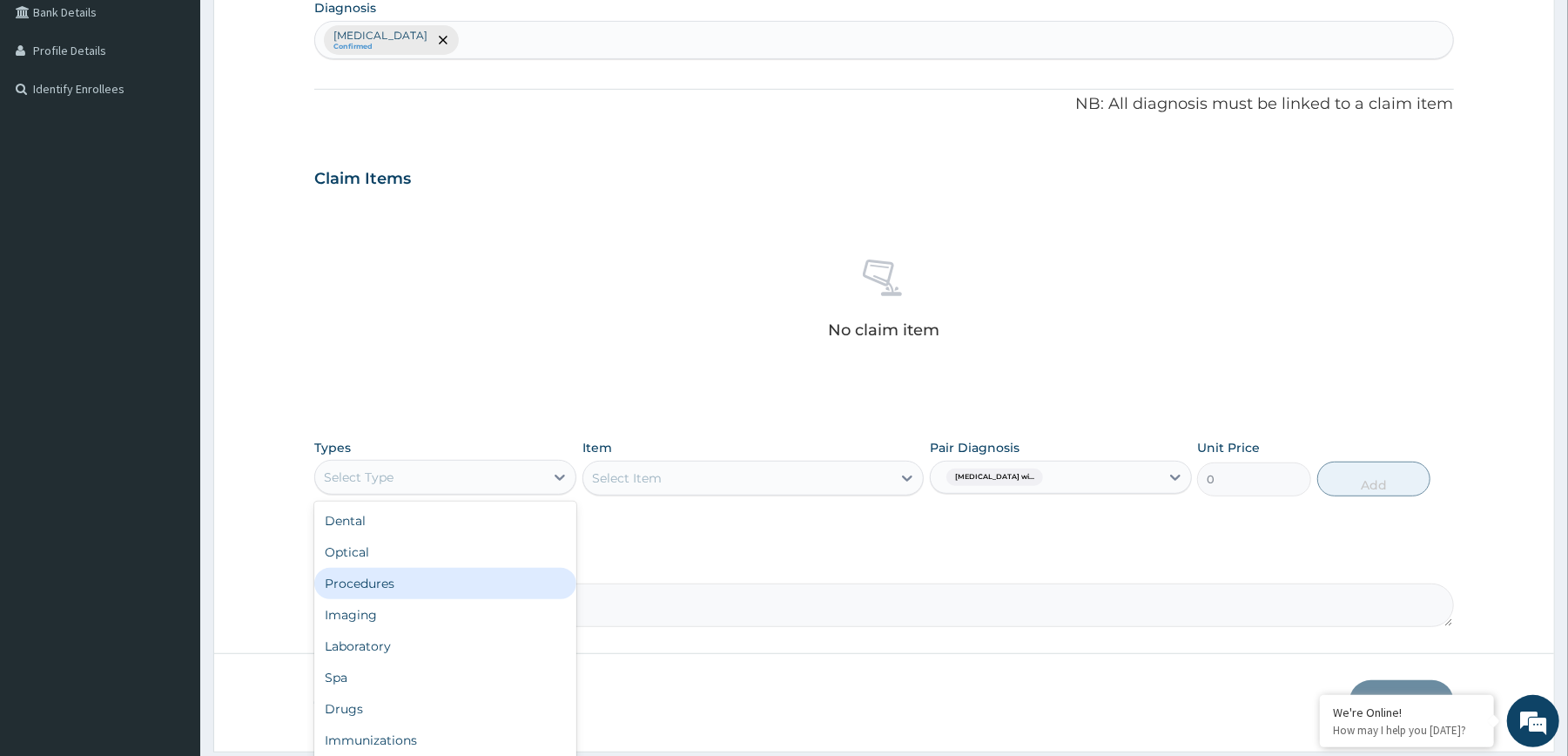
click at [477, 583] on div "Procedures" at bounding box center [445, 583] width 262 height 31
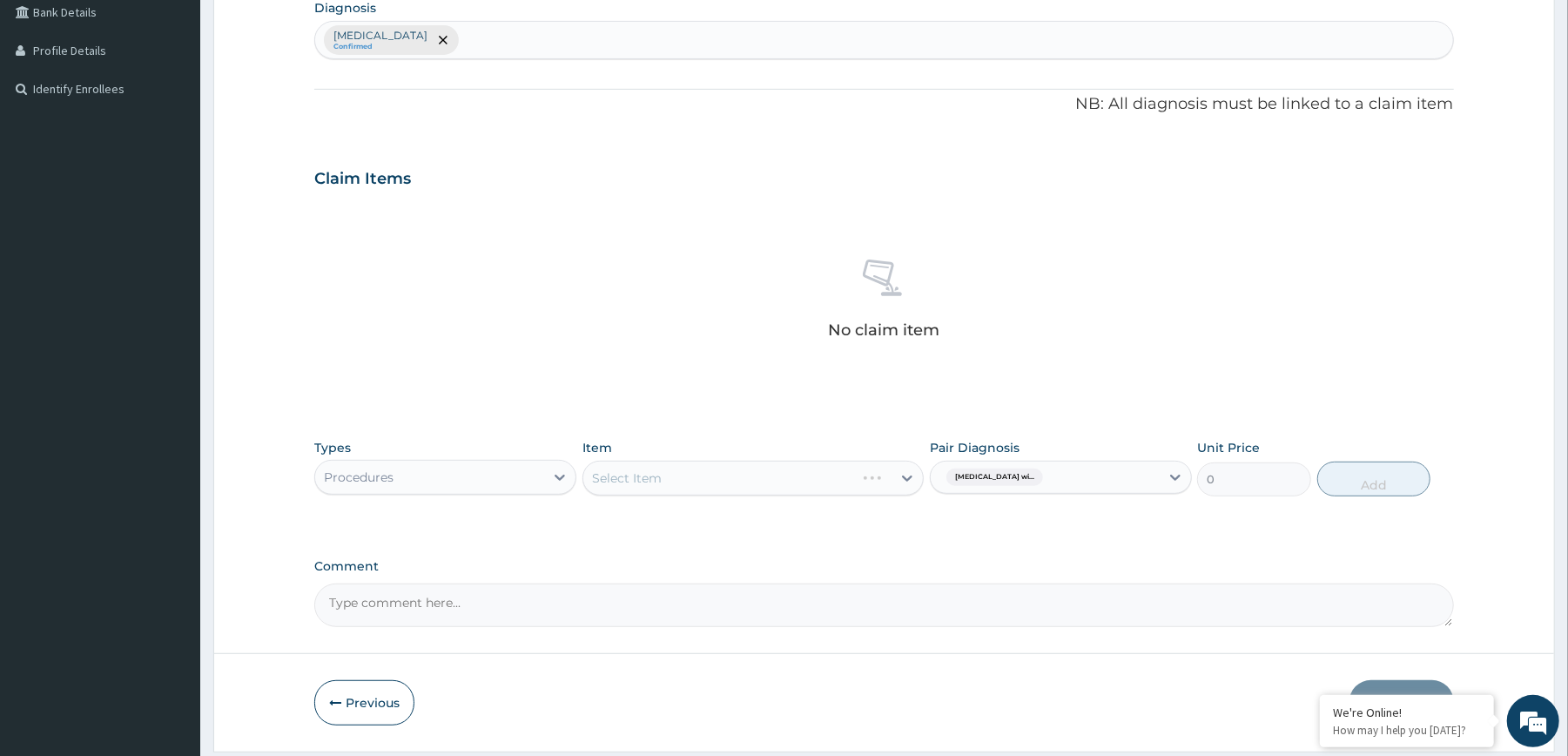
click at [806, 468] on div "Select Item" at bounding box center [753, 478] width 342 height 35
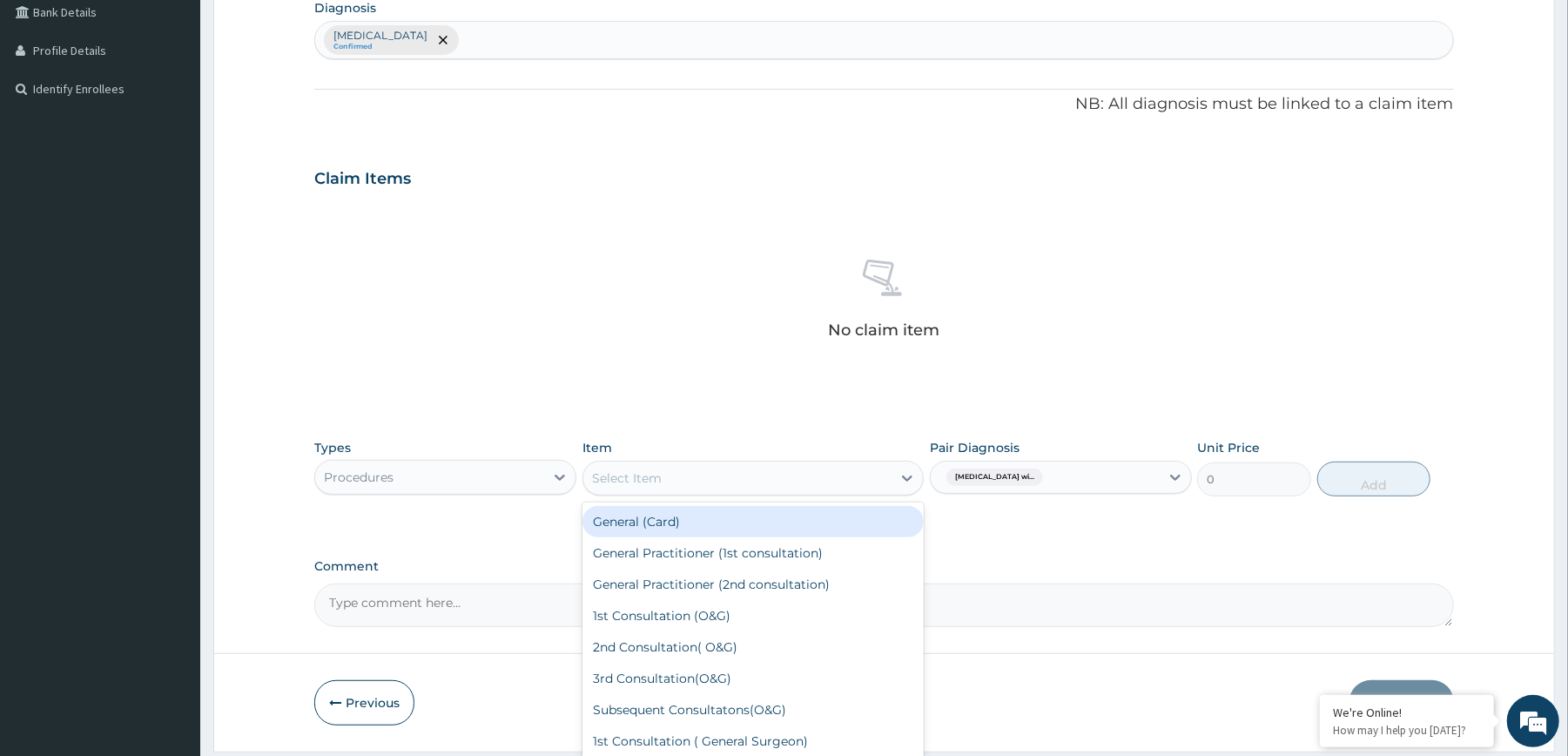
click at [722, 482] on div "Select Item" at bounding box center [737, 478] width 309 height 28
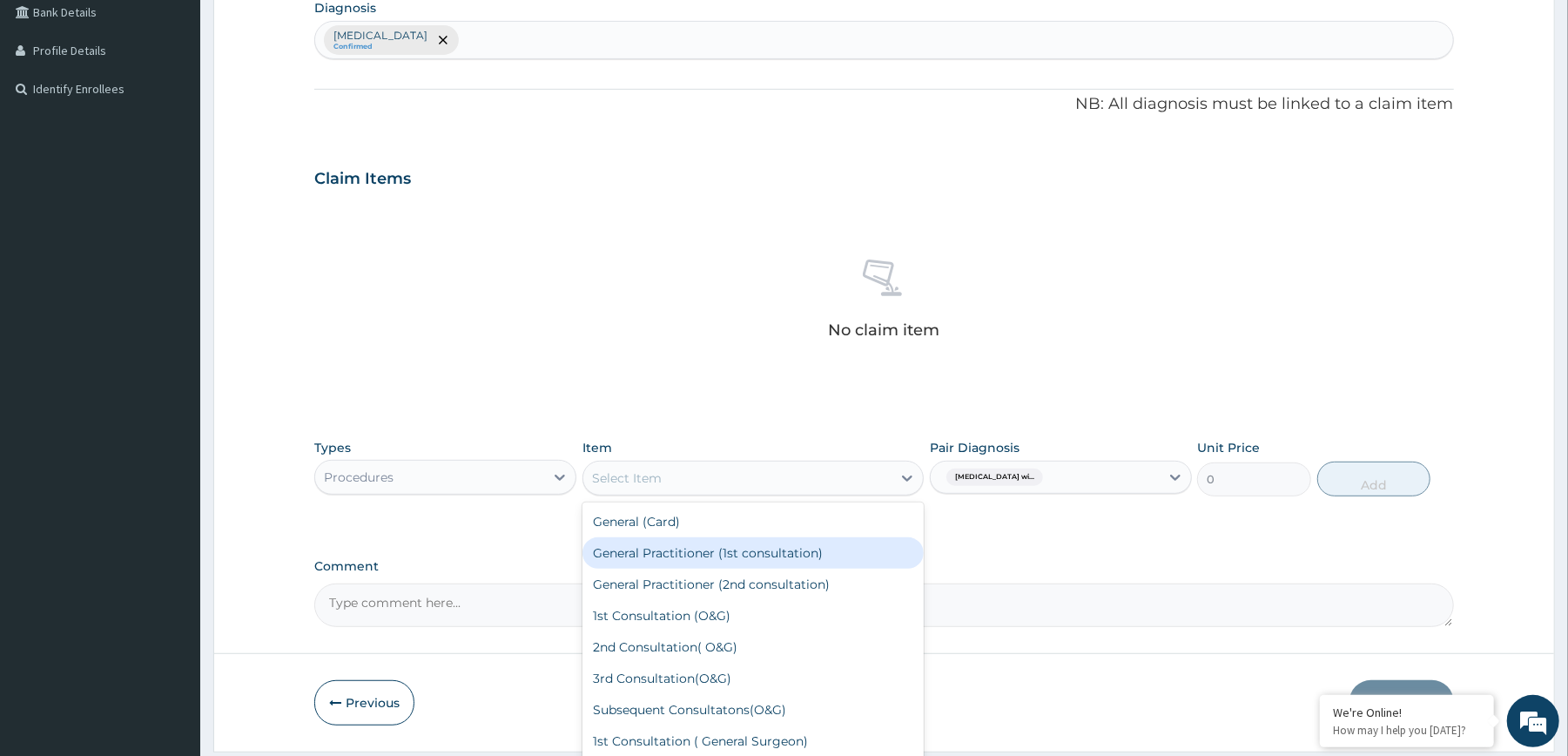
click at [683, 558] on div "General Practitioner (1st consultation)" at bounding box center [753, 552] width 342 height 31
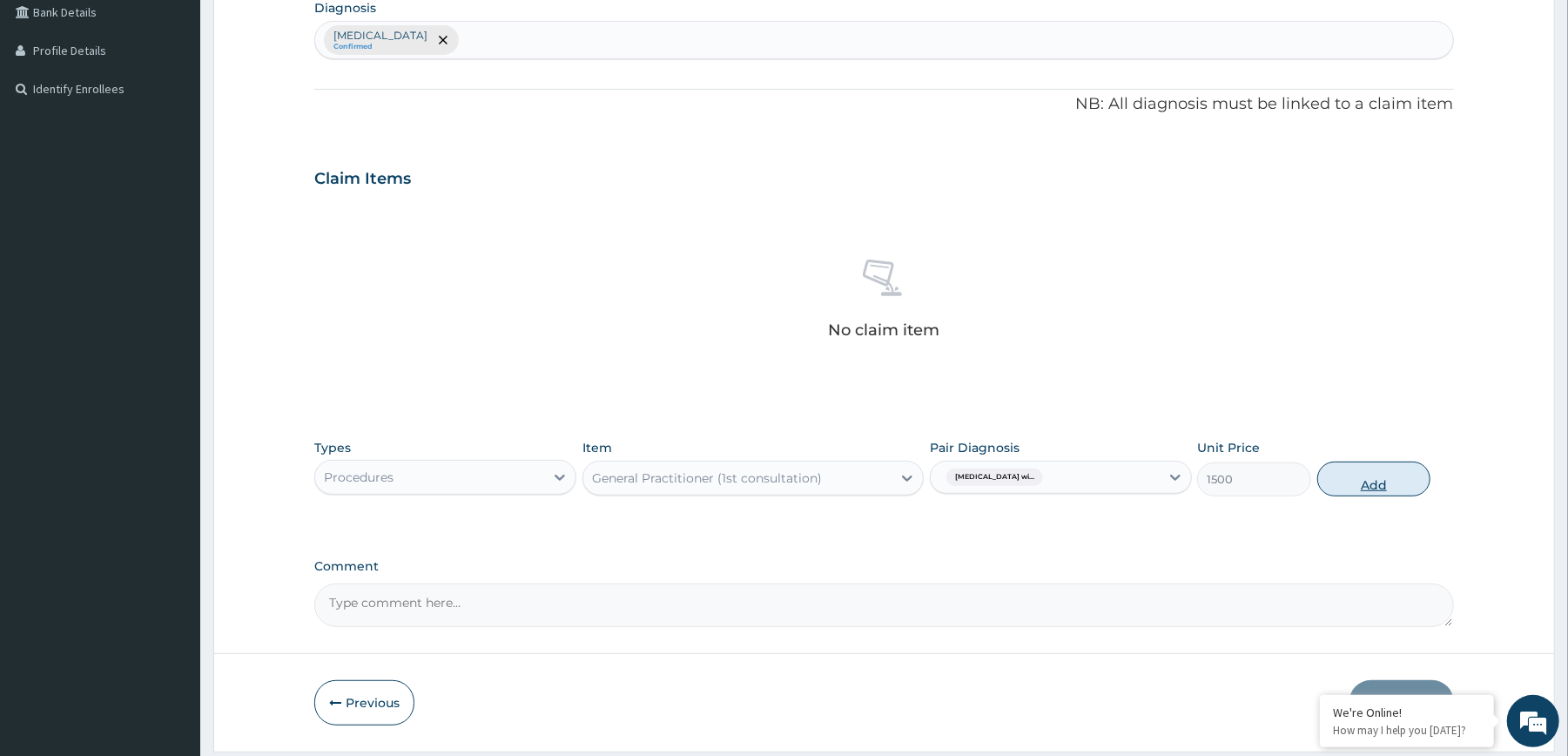
click at [1356, 492] on button "Add" at bounding box center [1374, 479] width 114 height 35
type input "0"
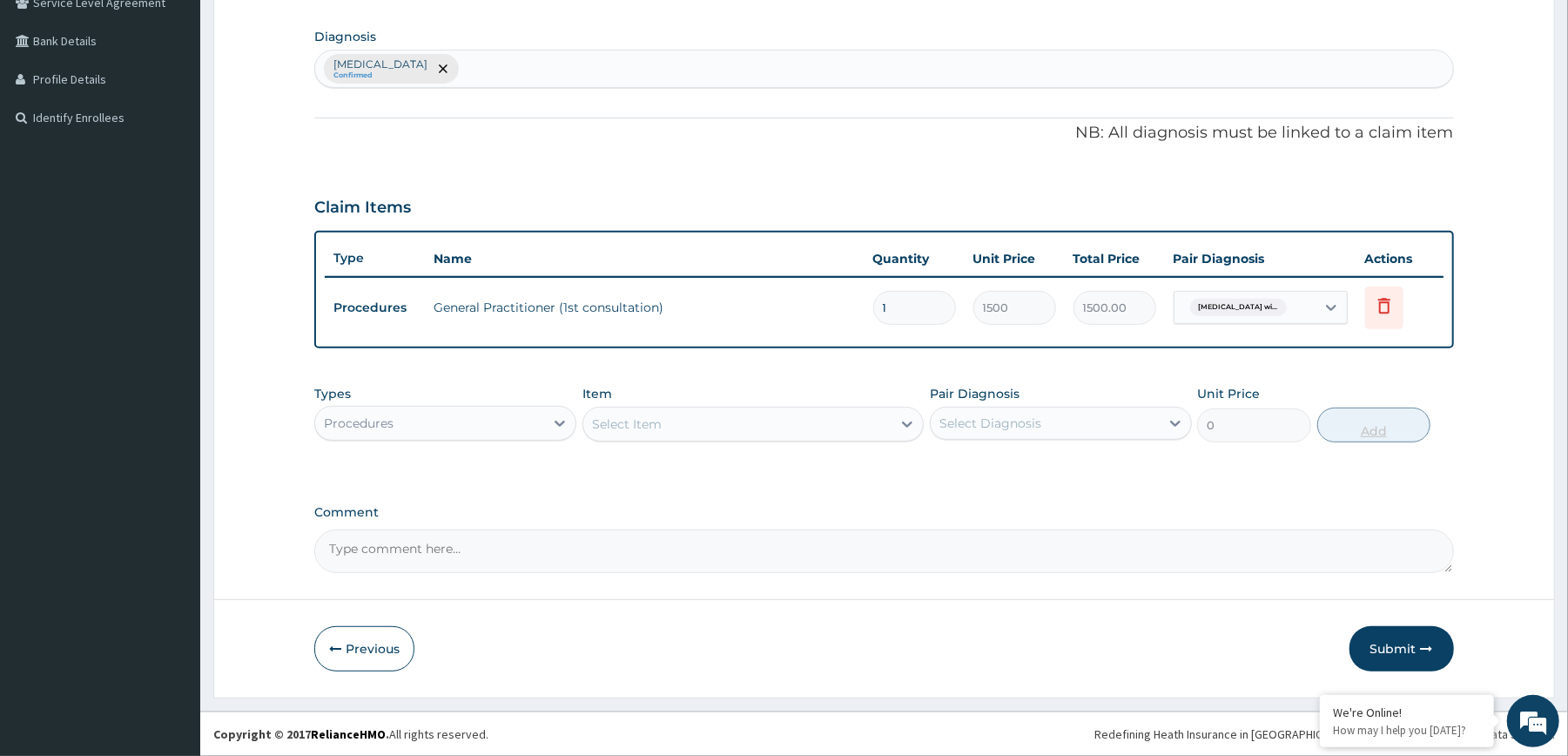
scroll to position [418, 0]
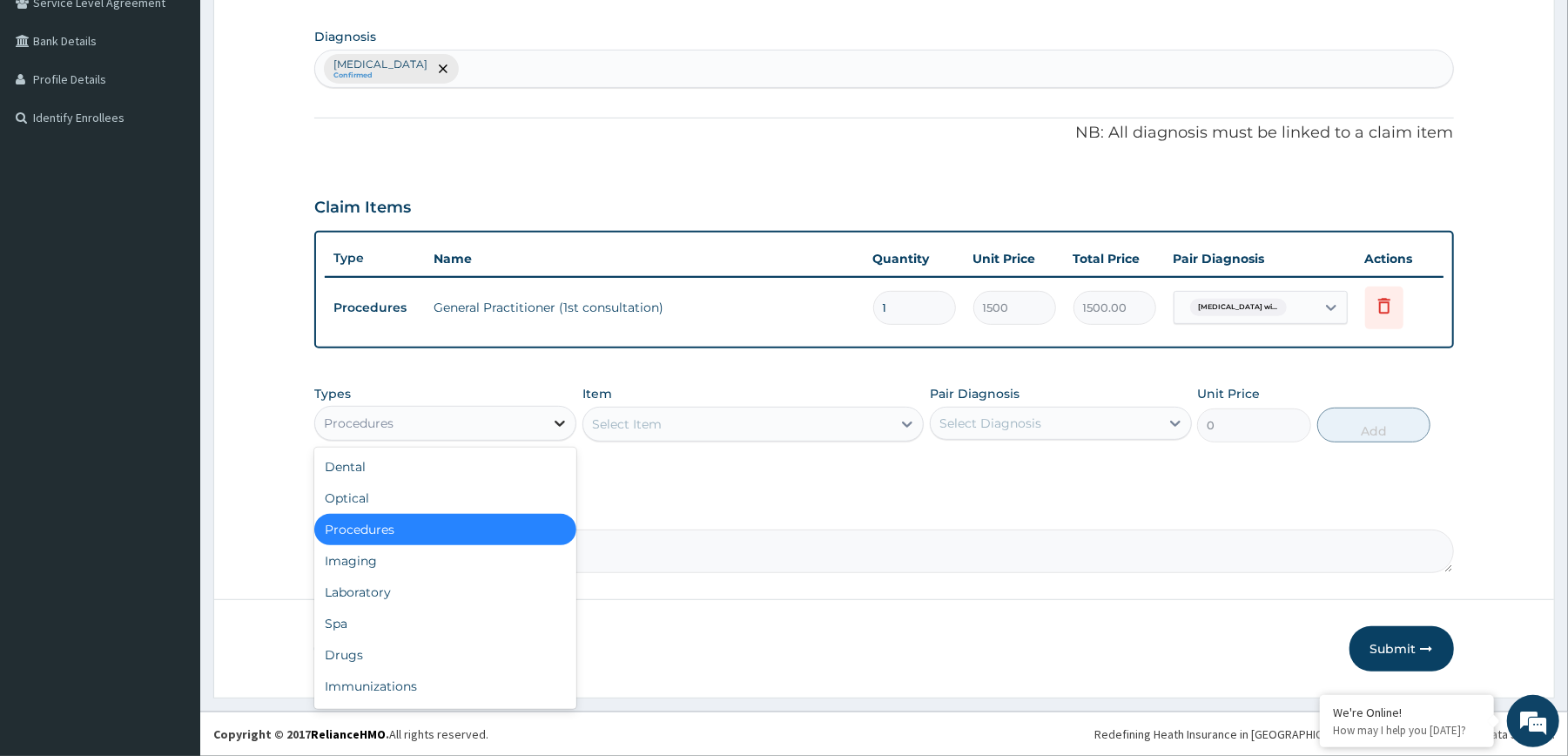
click at [554, 427] on icon at bounding box center [560, 423] width 18 height 18
click at [416, 596] on div "Laboratory" at bounding box center [445, 591] width 262 height 31
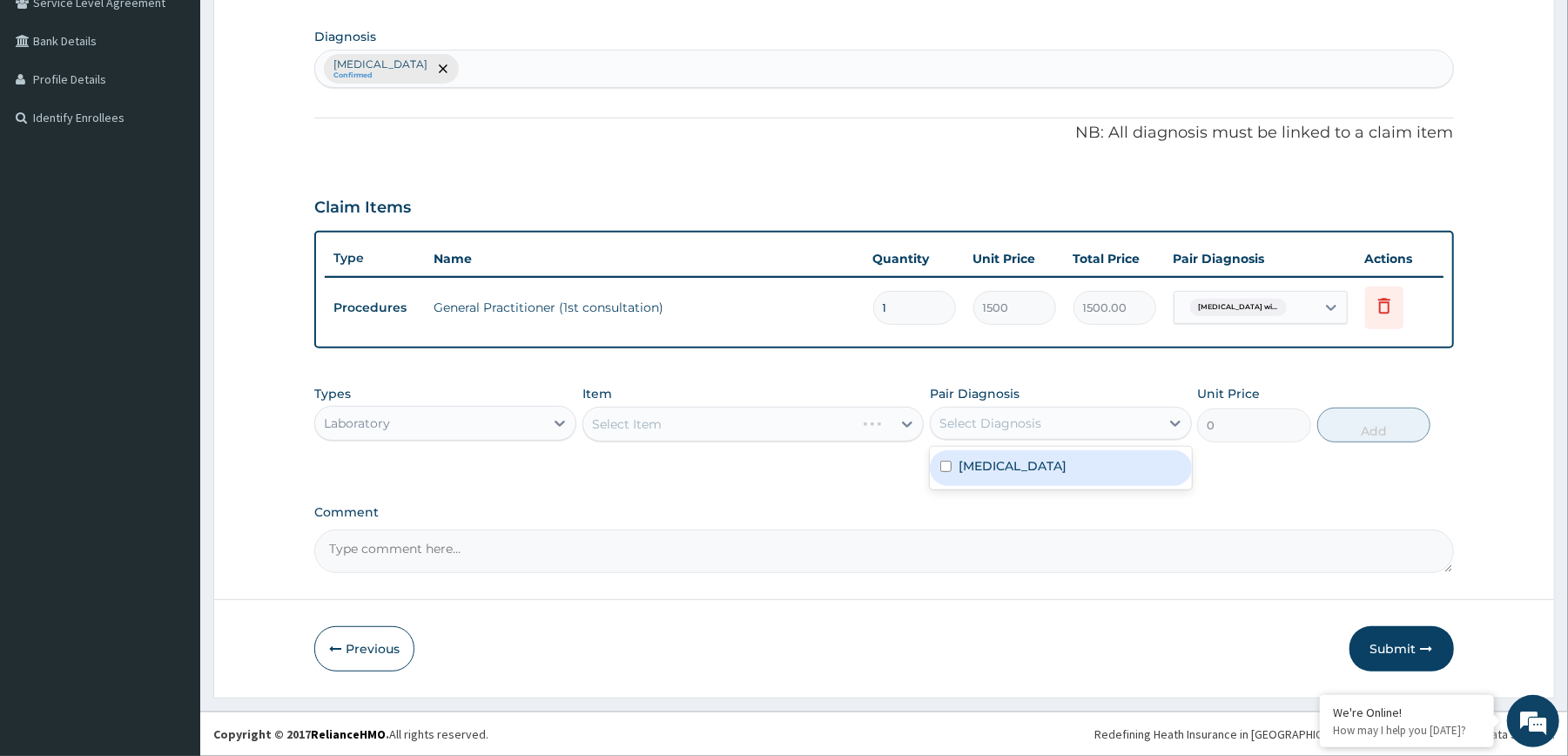
click at [1045, 425] on div "Select Diagnosis" at bounding box center [1044, 422] width 229 height 28
click at [1018, 471] on label "[MEDICAL_DATA]" at bounding box center [1012, 466] width 108 height 18
checkbox input "true"
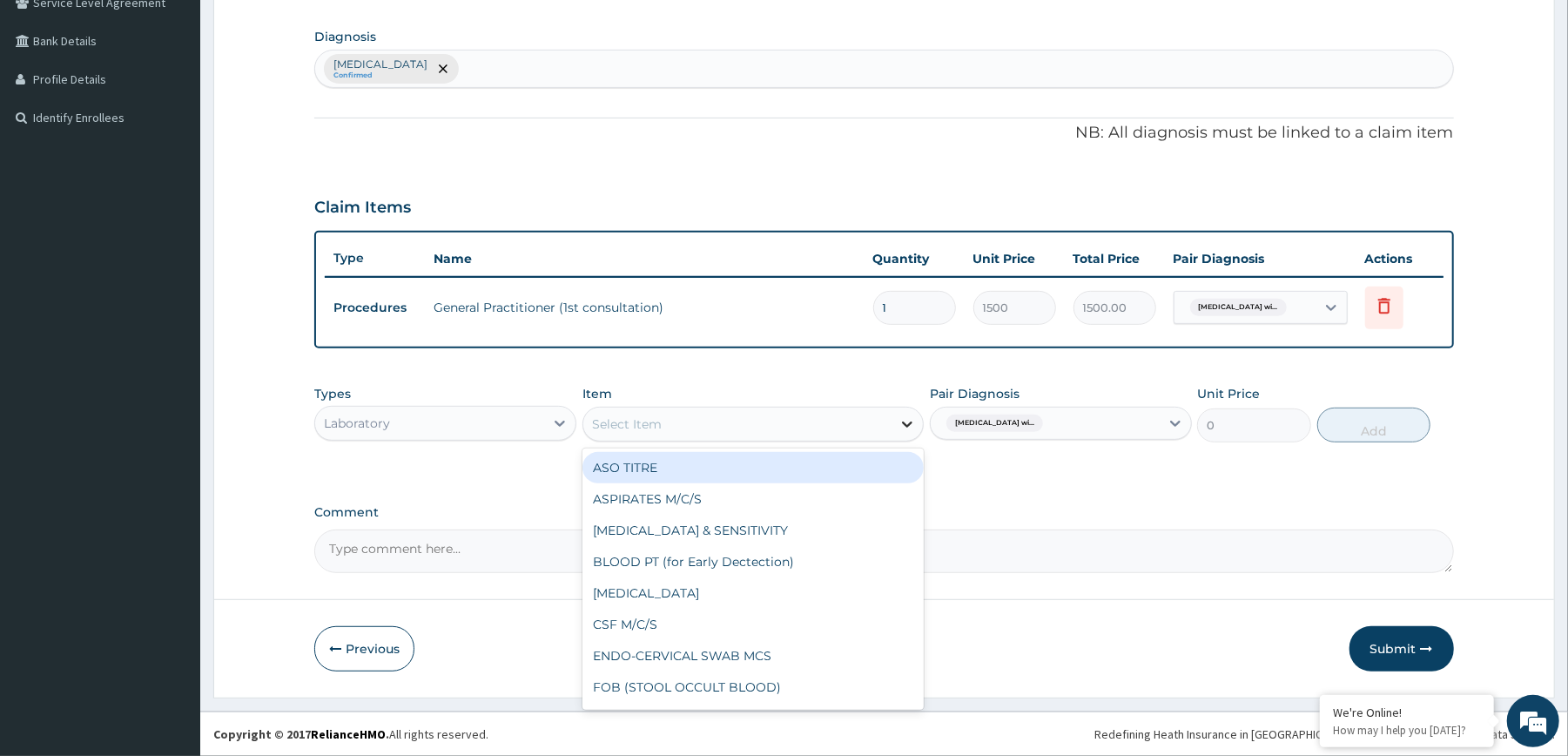
click at [899, 433] on div at bounding box center [906, 423] width 31 height 31
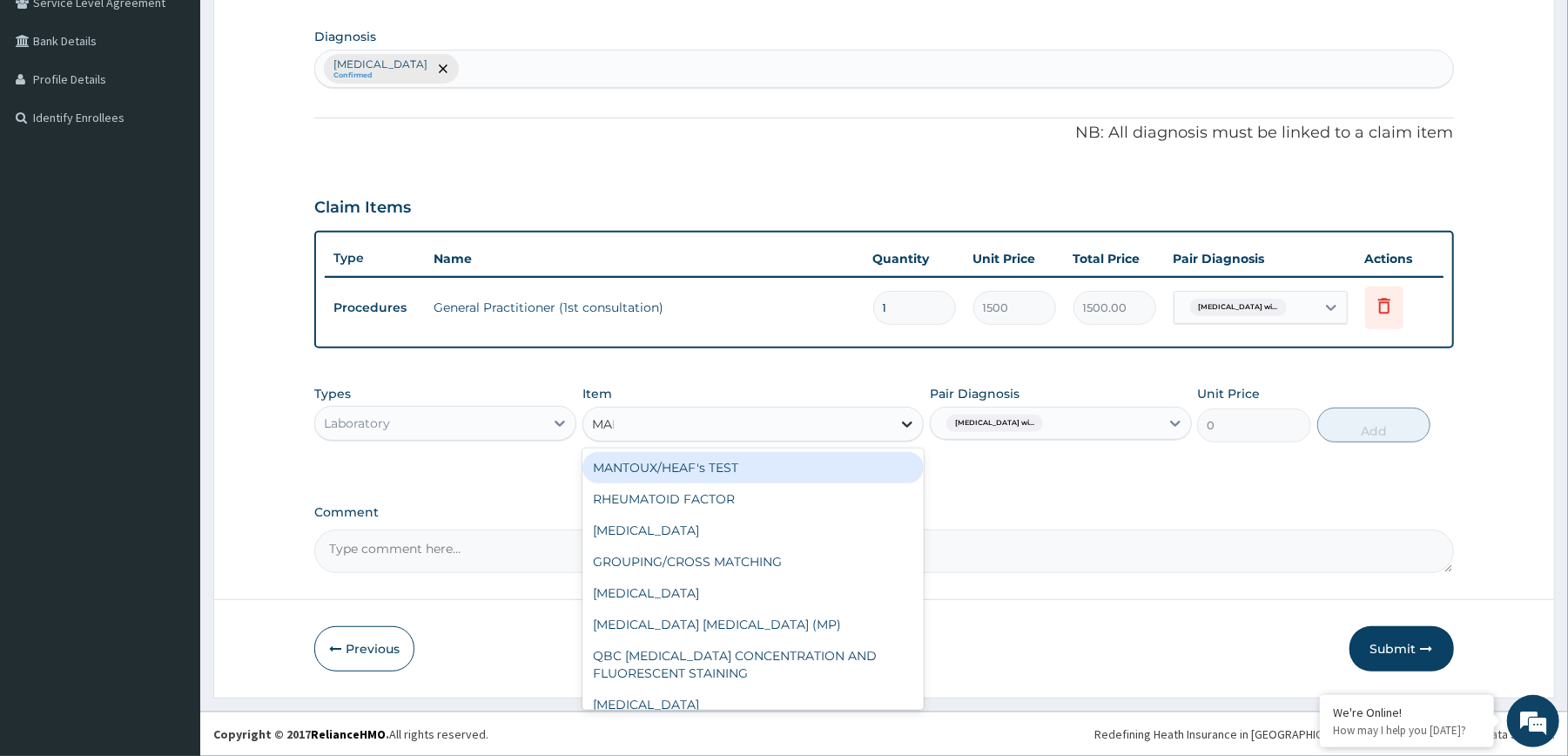
type input "MALA"
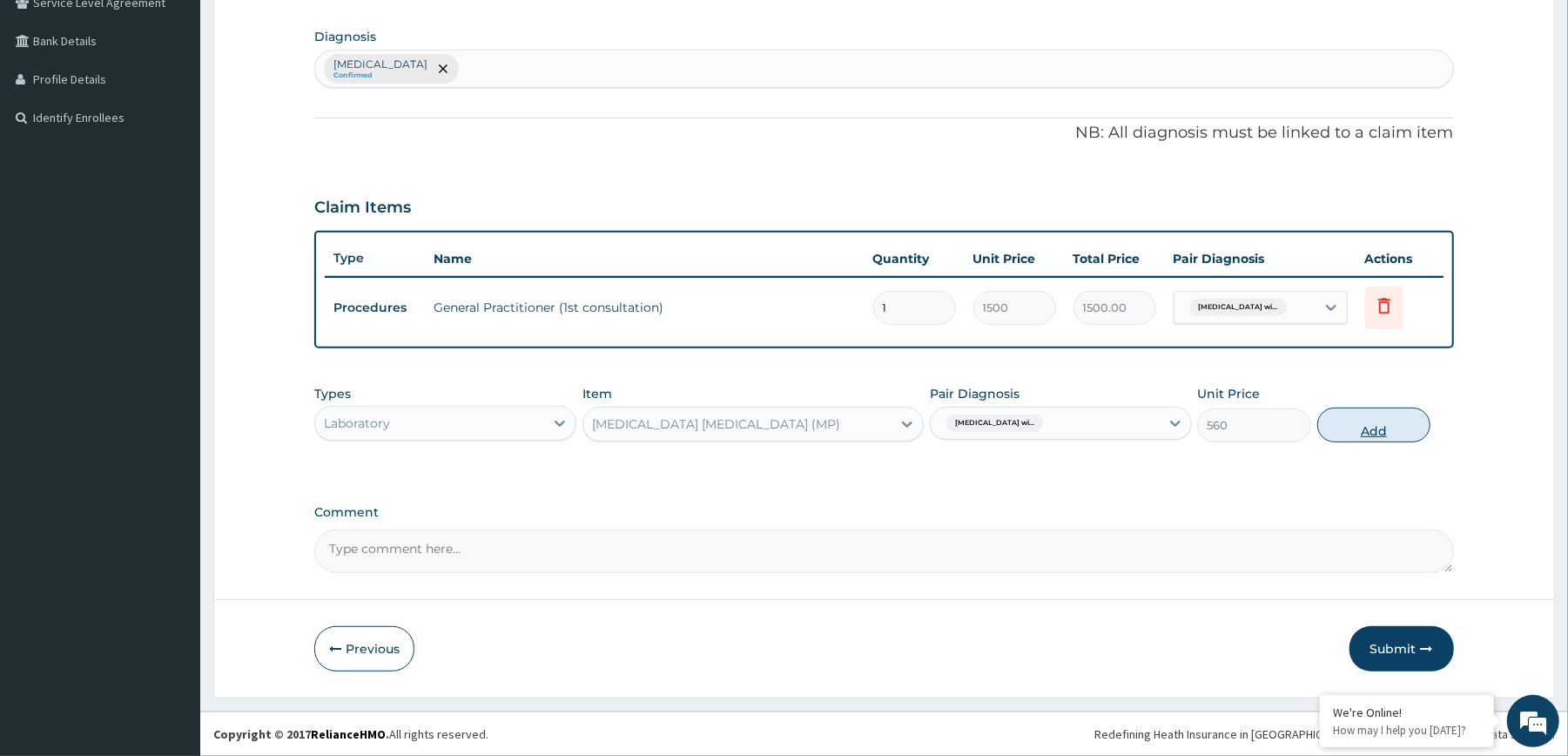
click at [1345, 426] on button "Add" at bounding box center [1374, 424] width 114 height 35
type input "0"
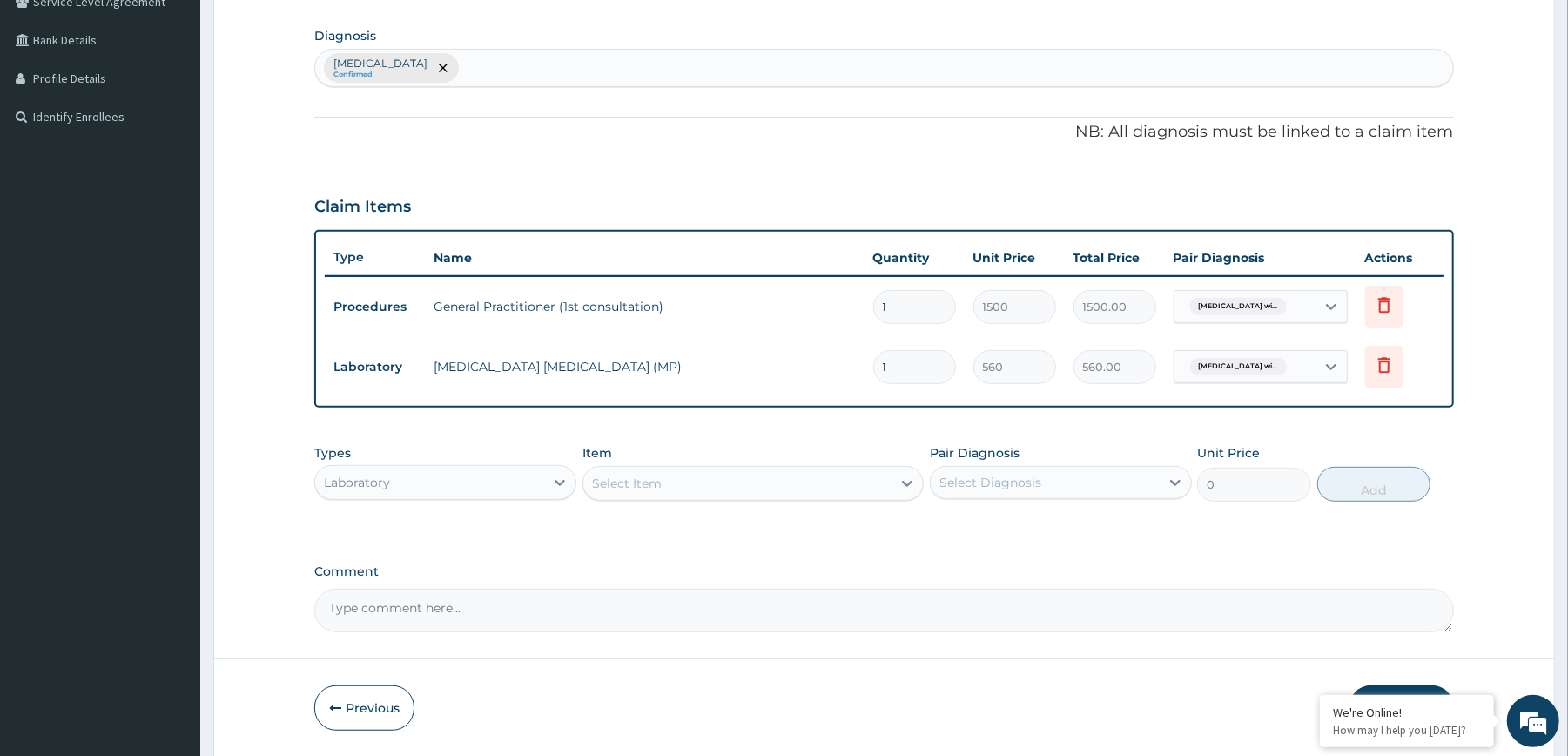
scroll to position [478, 0]
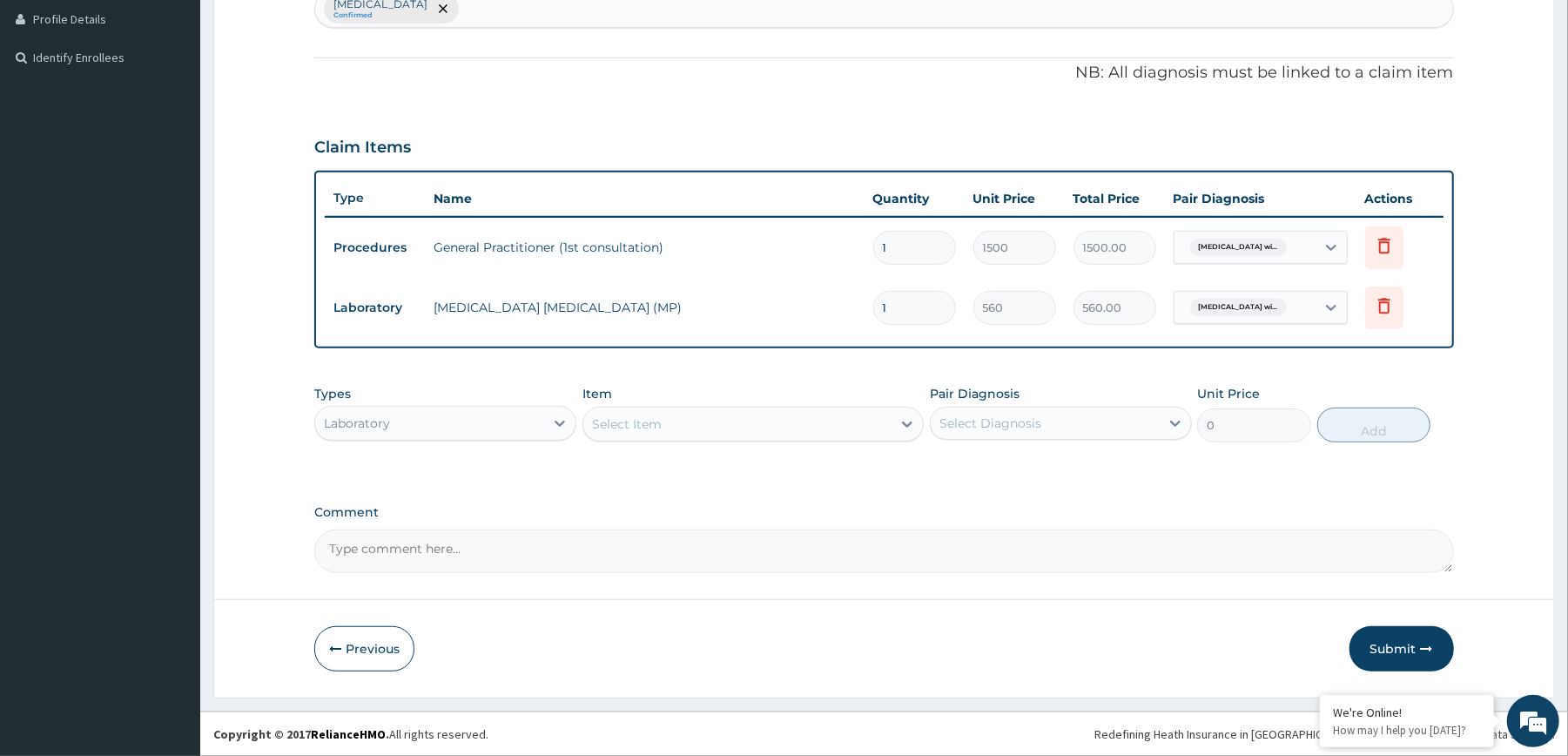
click at [531, 430] on div "Laboratory" at bounding box center [429, 422] width 229 height 28
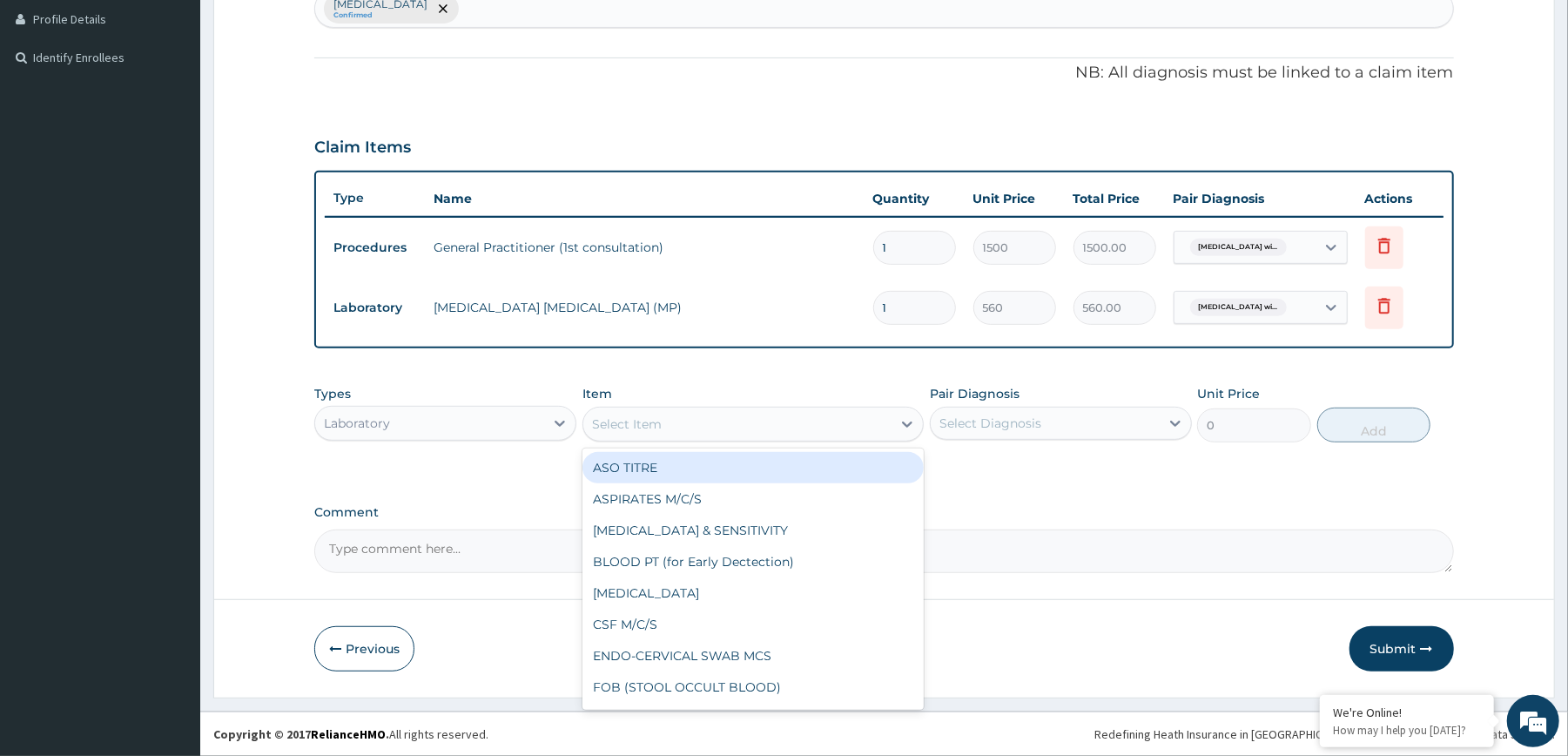
click at [684, 429] on div "Select Item" at bounding box center [737, 423] width 309 height 28
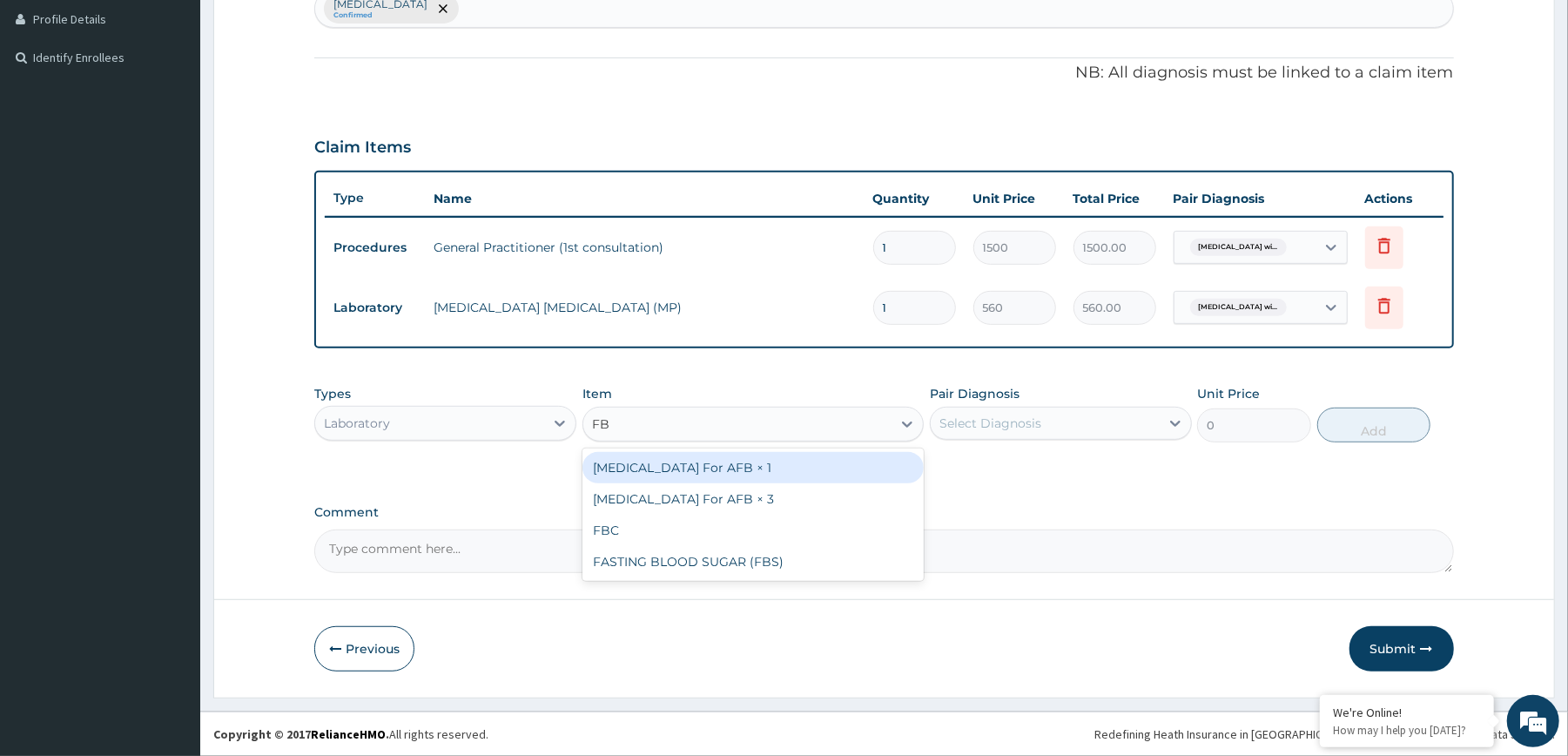
type input "FBC"
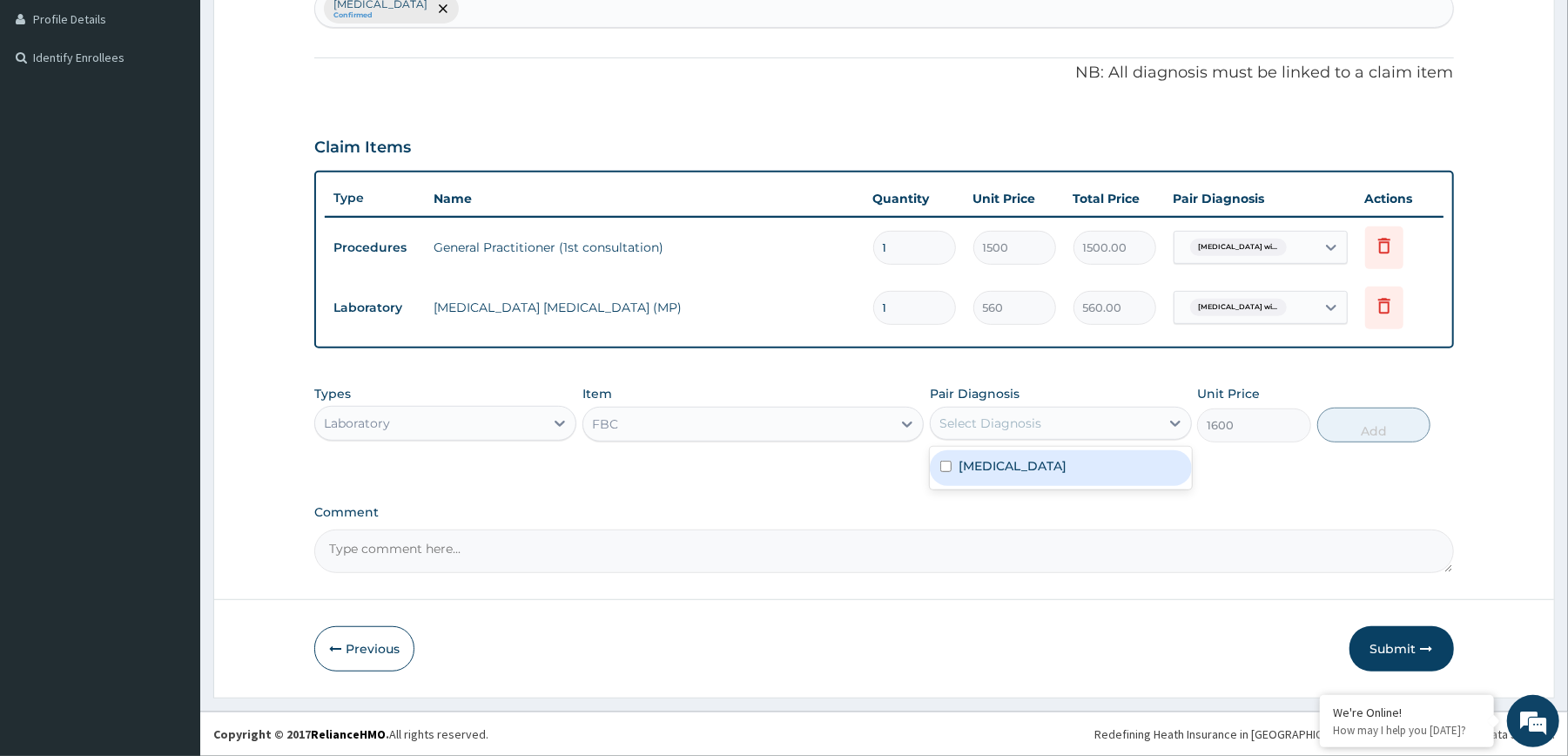
click at [1001, 423] on div "Select Diagnosis" at bounding box center [990, 423] width 102 height 18
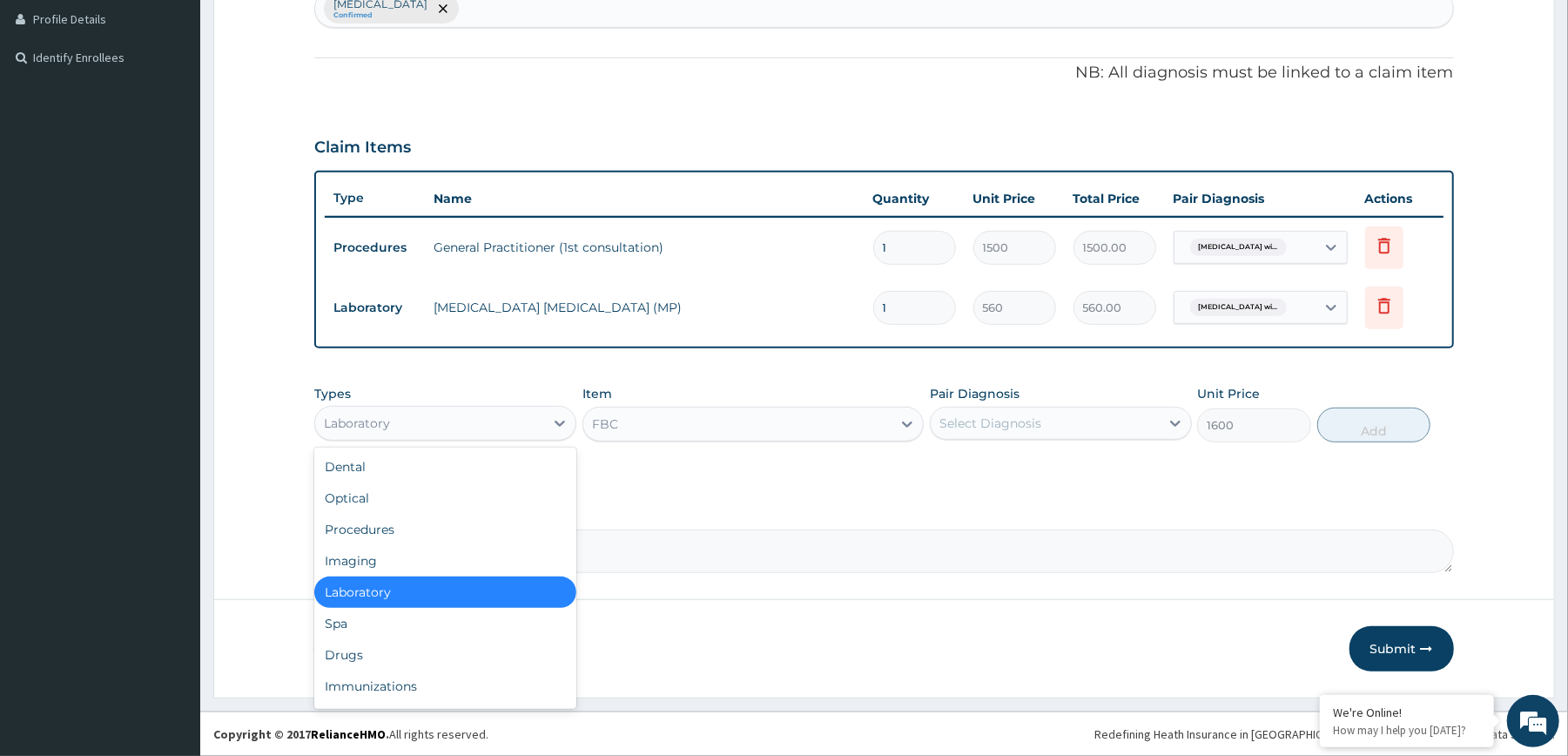
click at [541, 415] on div "Laboratory" at bounding box center [429, 422] width 229 height 28
click at [427, 644] on div "Drugs" at bounding box center [445, 654] width 262 height 31
type input "0"
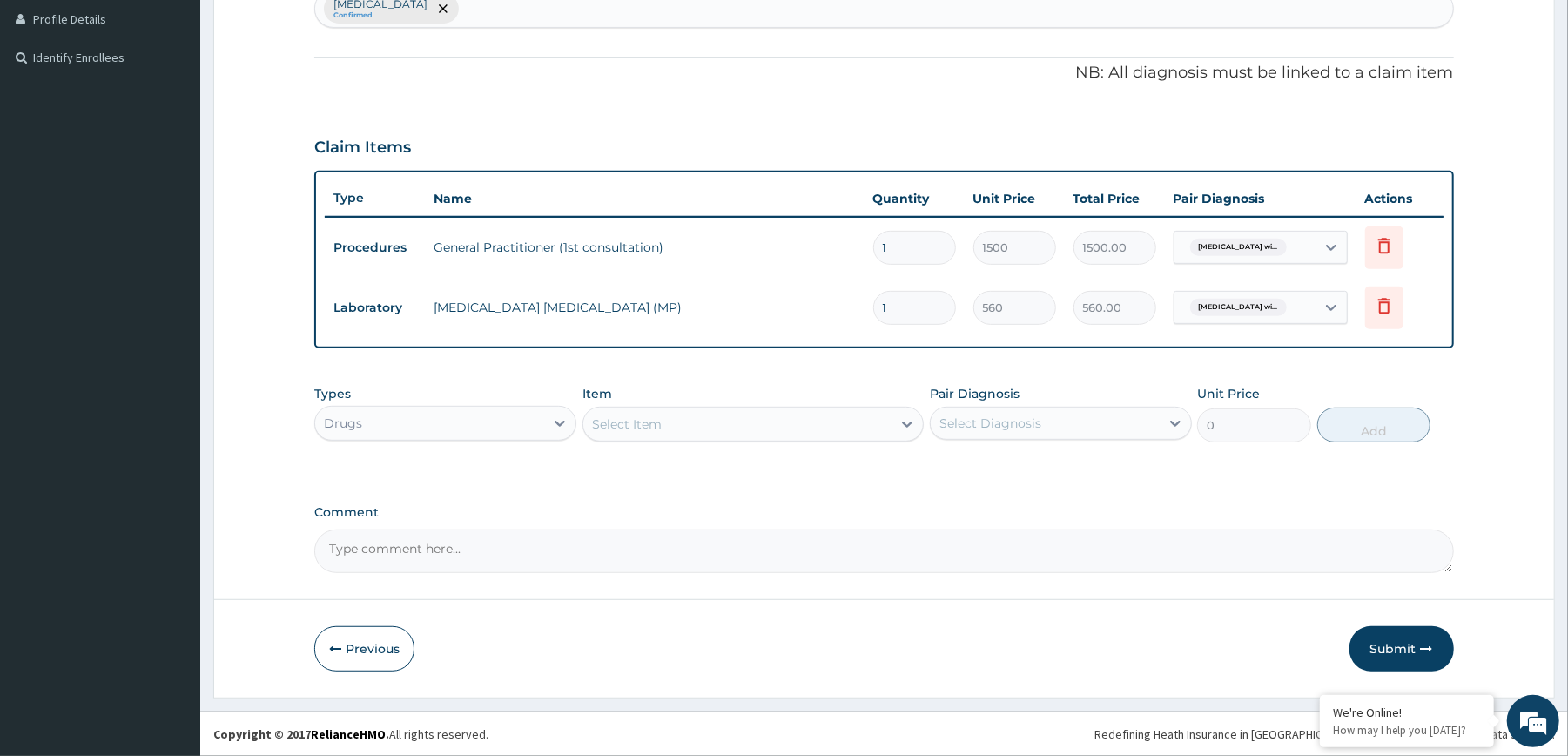
click at [739, 425] on div "Select Item" at bounding box center [737, 423] width 309 height 28
click at [965, 430] on div "Select Diagnosis" at bounding box center [990, 423] width 102 height 18
click at [994, 471] on label "[MEDICAL_DATA]" at bounding box center [1012, 466] width 108 height 18
checkbox input "true"
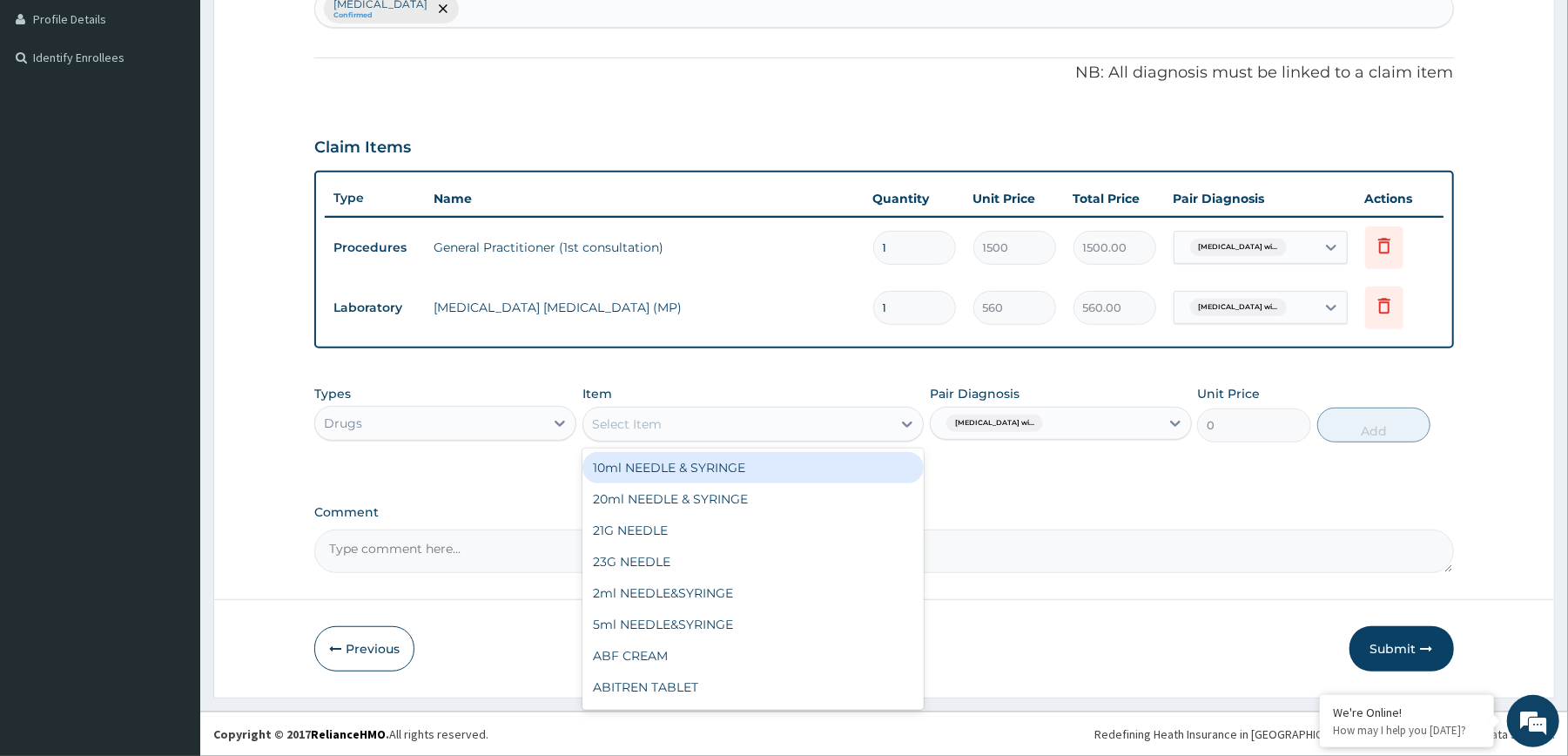
click at [878, 422] on div "Select Item" at bounding box center [737, 423] width 309 height 28
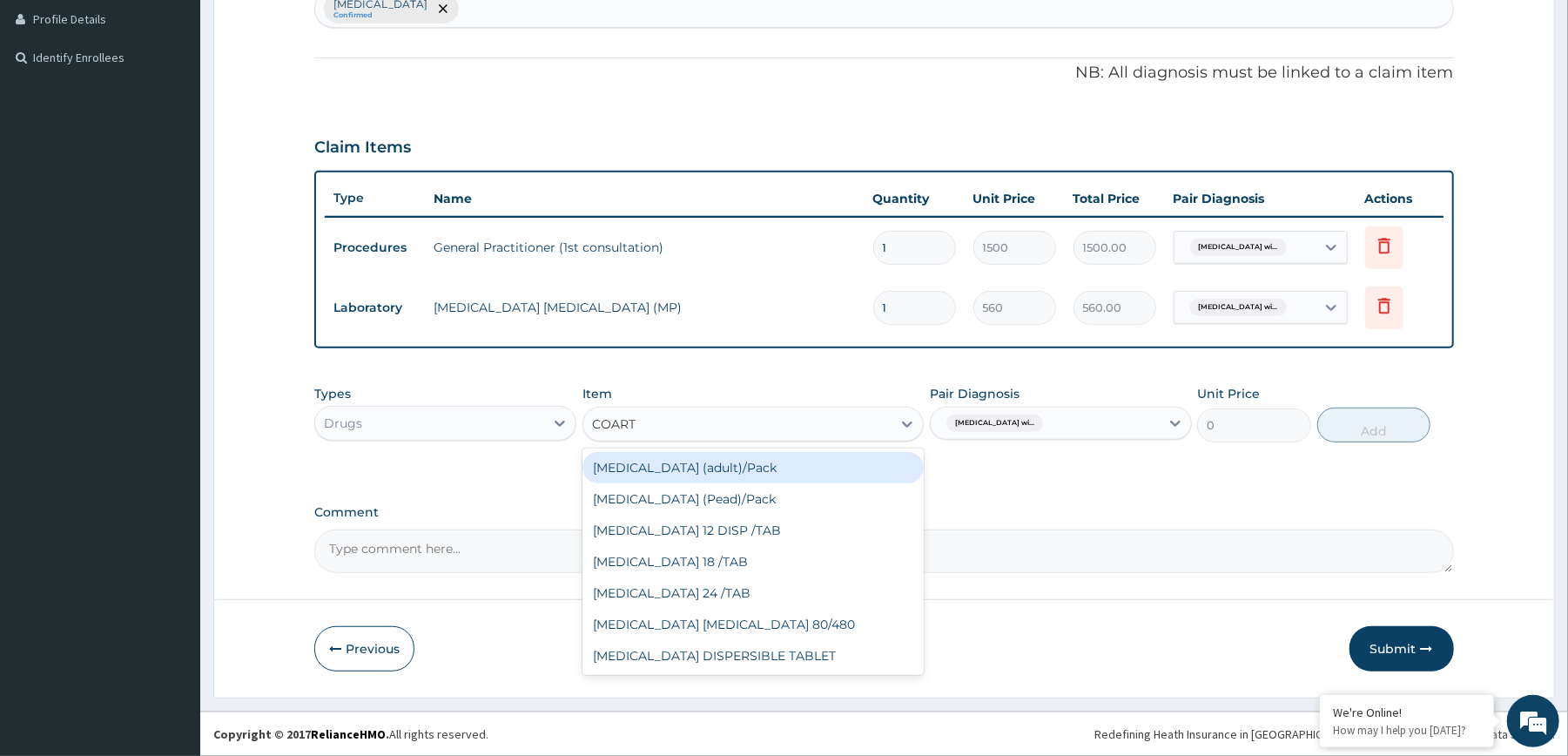
type input "COARTE"
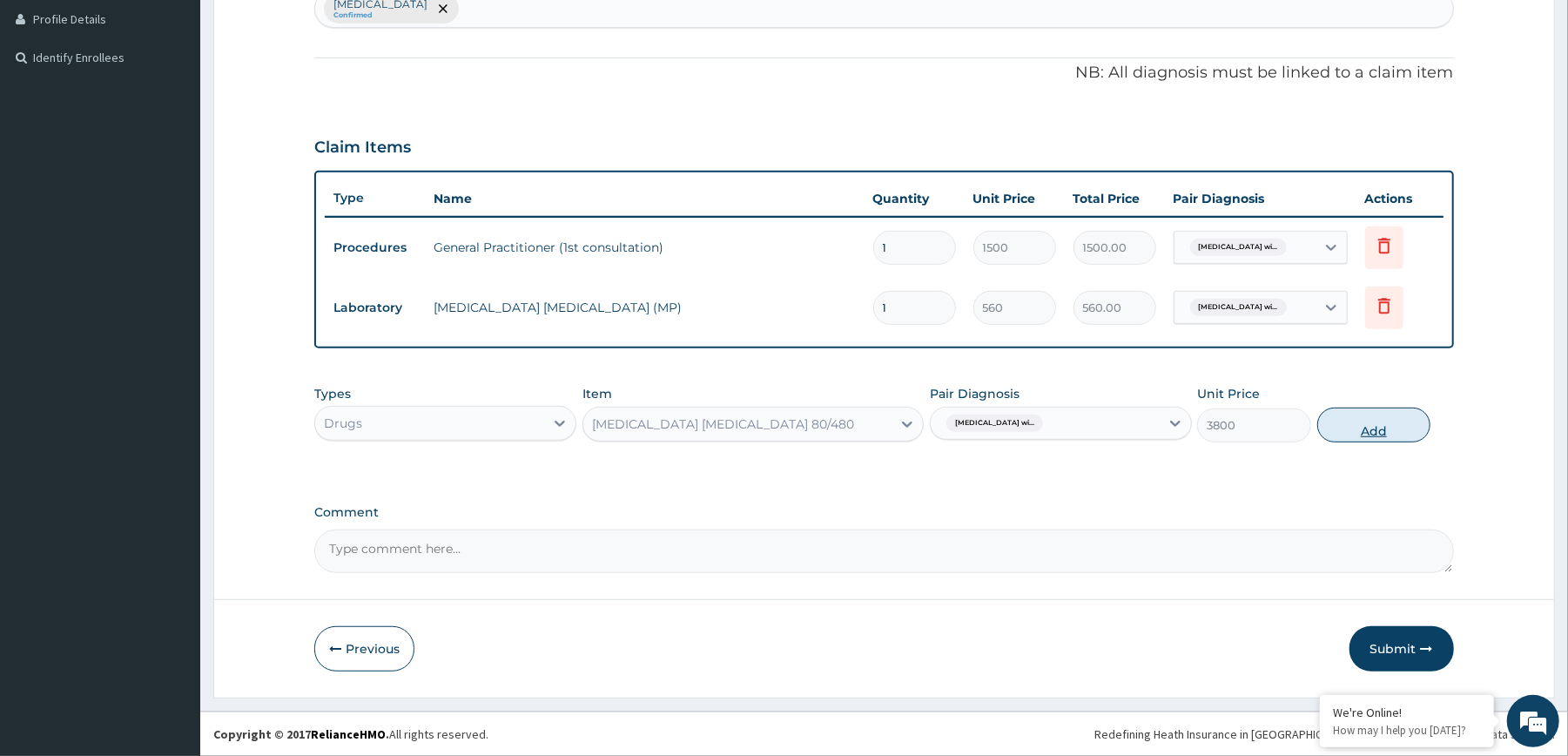
click at [1363, 422] on button "Add" at bounding box center [1374, 424] width 114 height 35
type input "0"
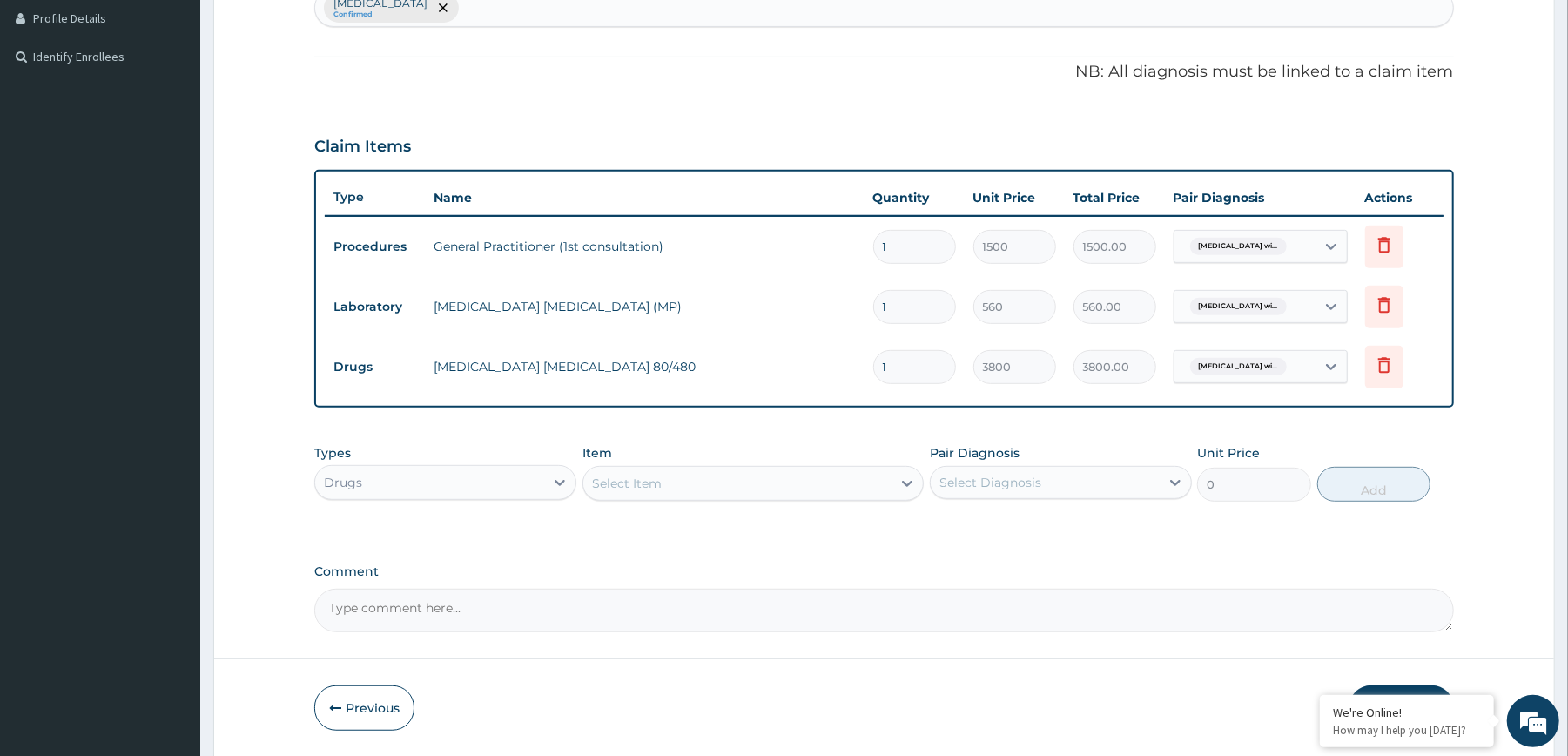
click at [827, 492] on div "Select Item" at bounding box center [737, 483] width 309 height 28
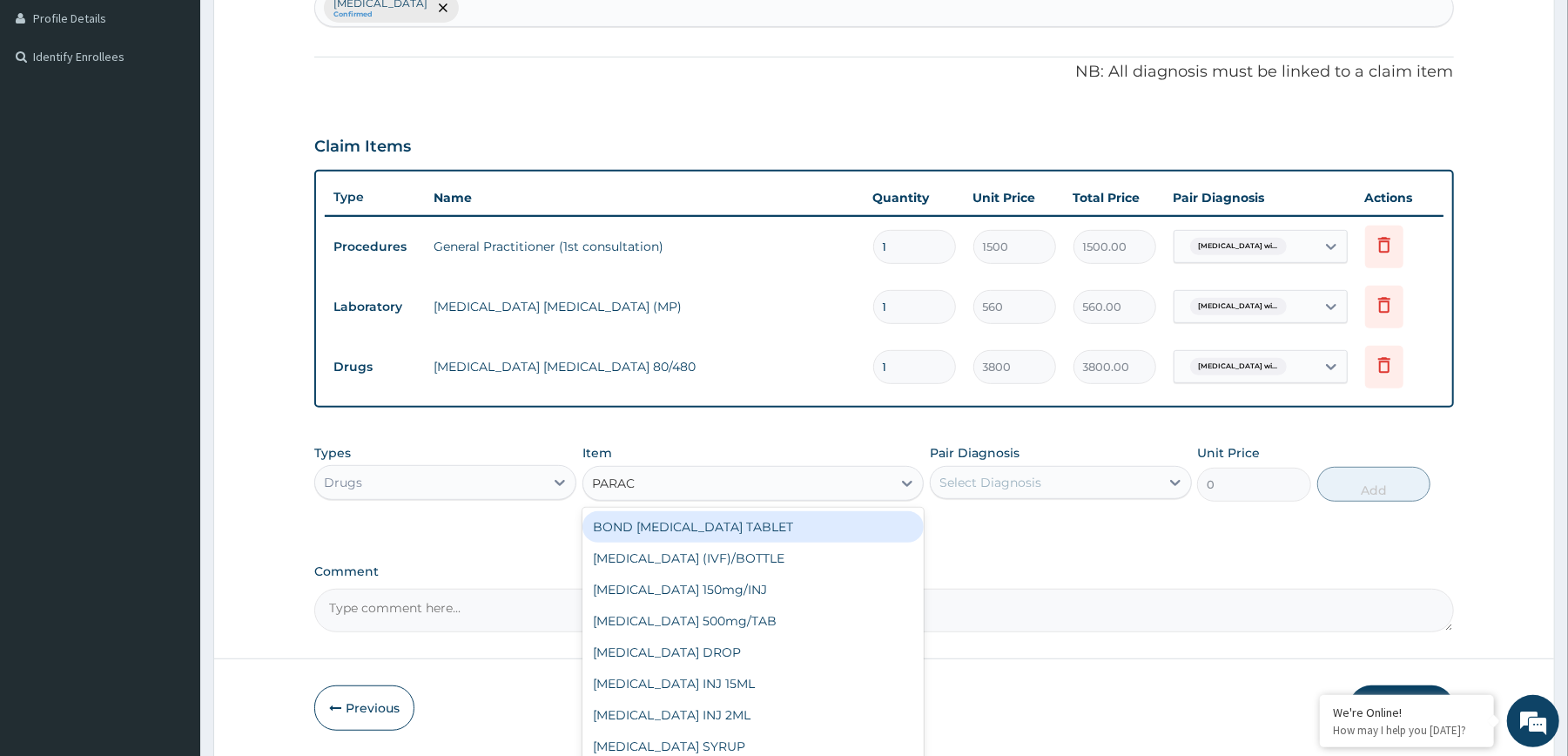
type input "PARACE"
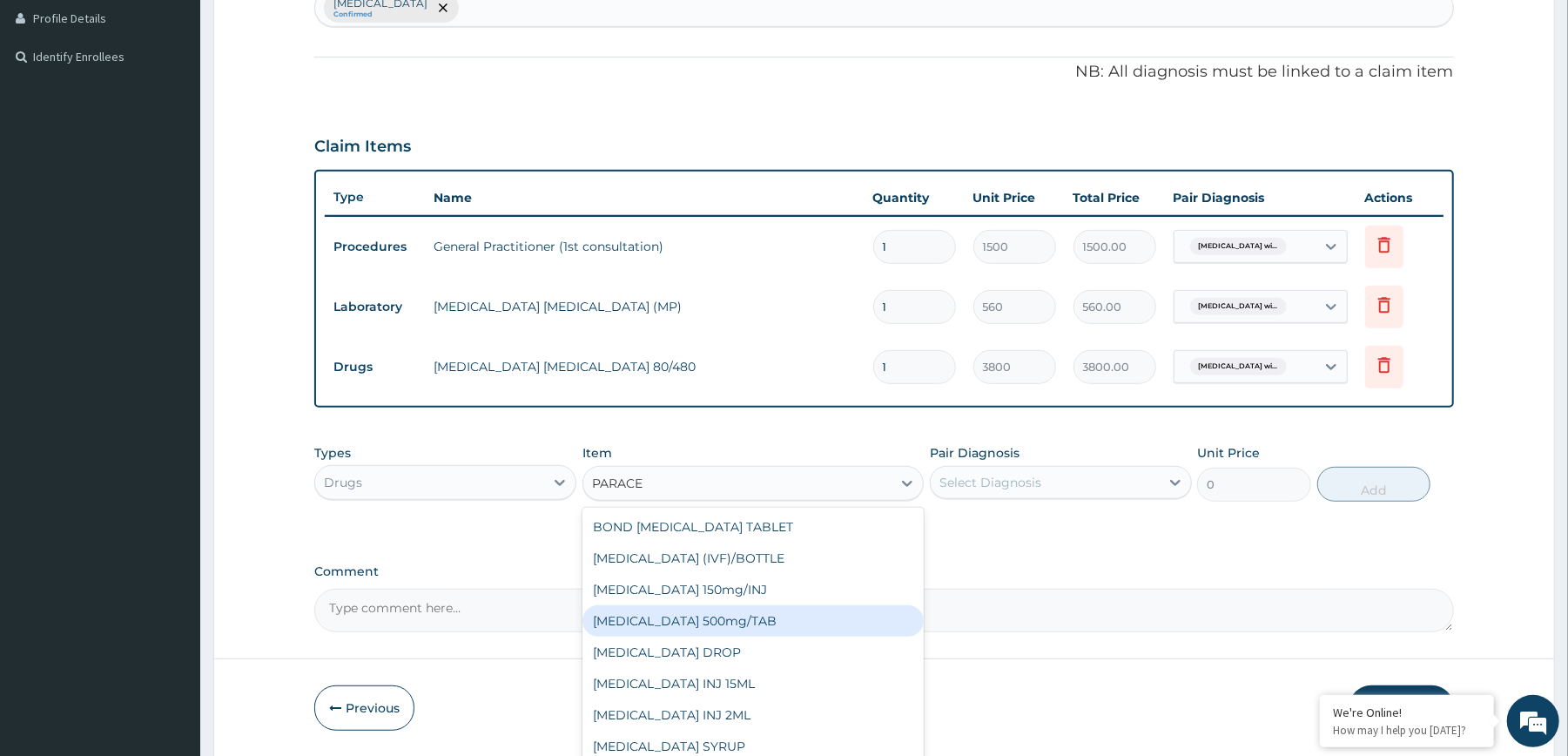
type input "60"
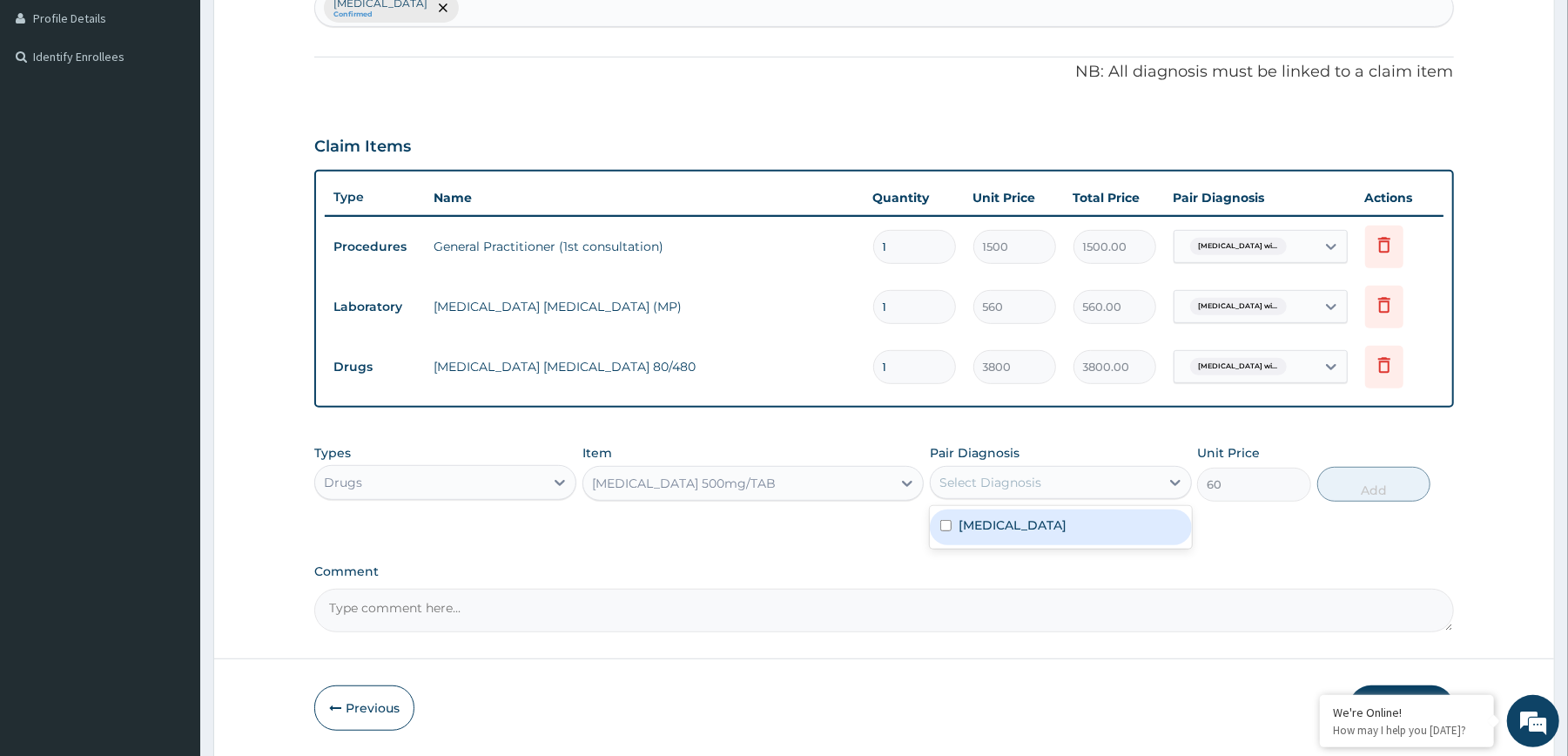
click at [1008, 495] on div "Select Diagnosis" at bounding box center [1044, 482] width 229 height 28
click at [1029, 527] on label "[MEDICAL_DATA]" at bounding box center [1012, 525] width 108 height 18
checkbox input "true"
click at [1363, 487] on button "Add" at bounding box center [1374, 484] width 114 height 35
type input "0"
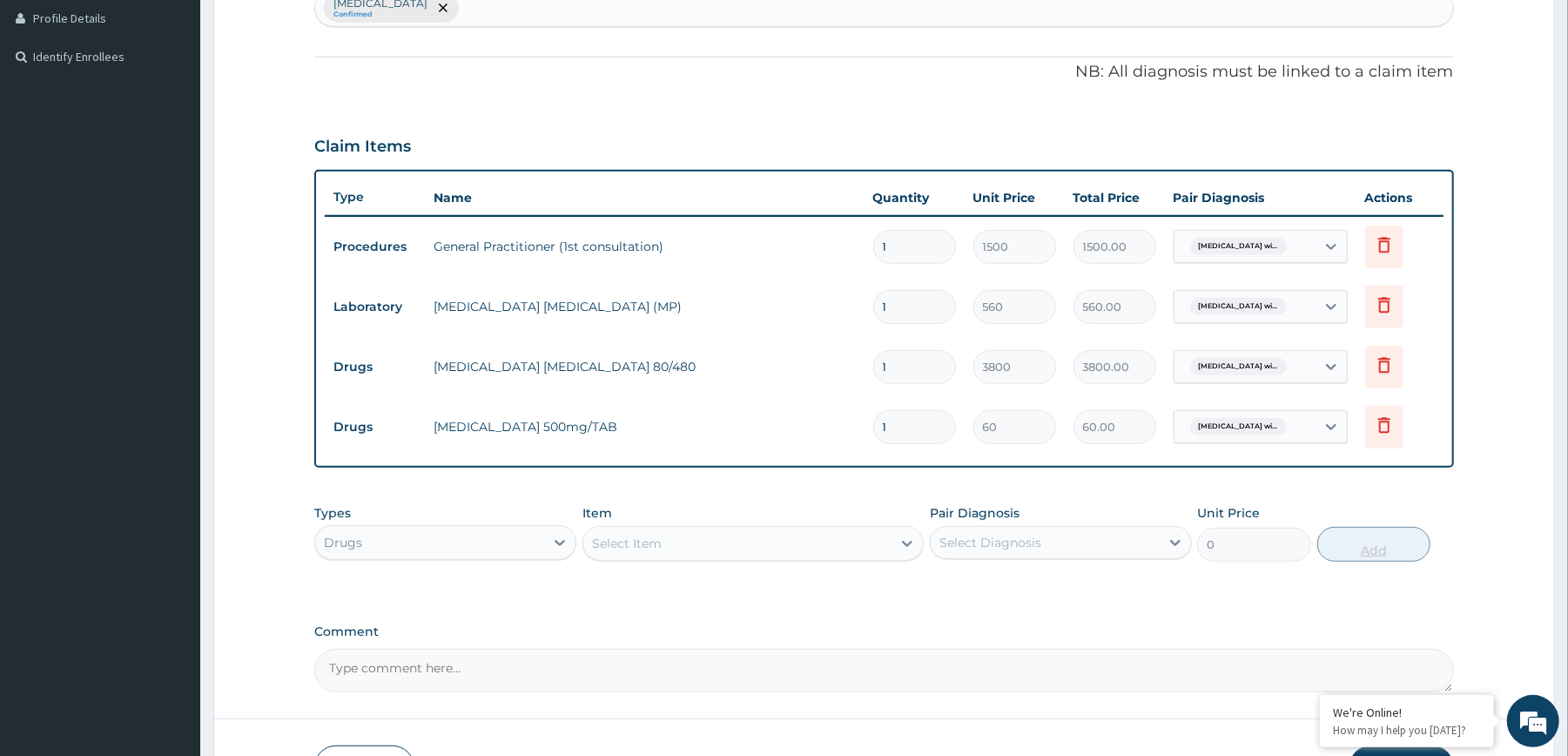
type input "0.00"
type input "2"
type input "120.00"
type input "20"
type input "1200.00"
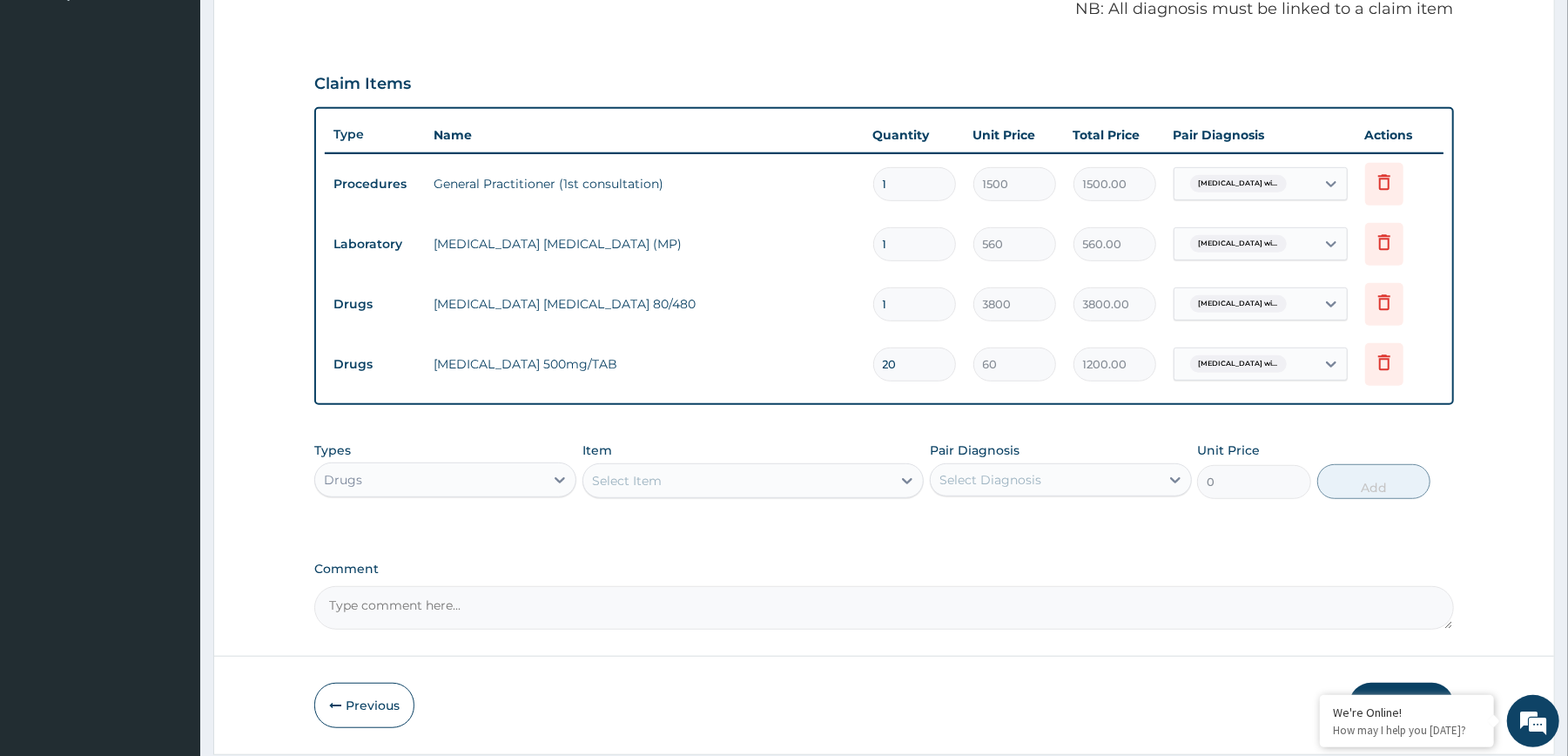
scroll to position [599, 0]
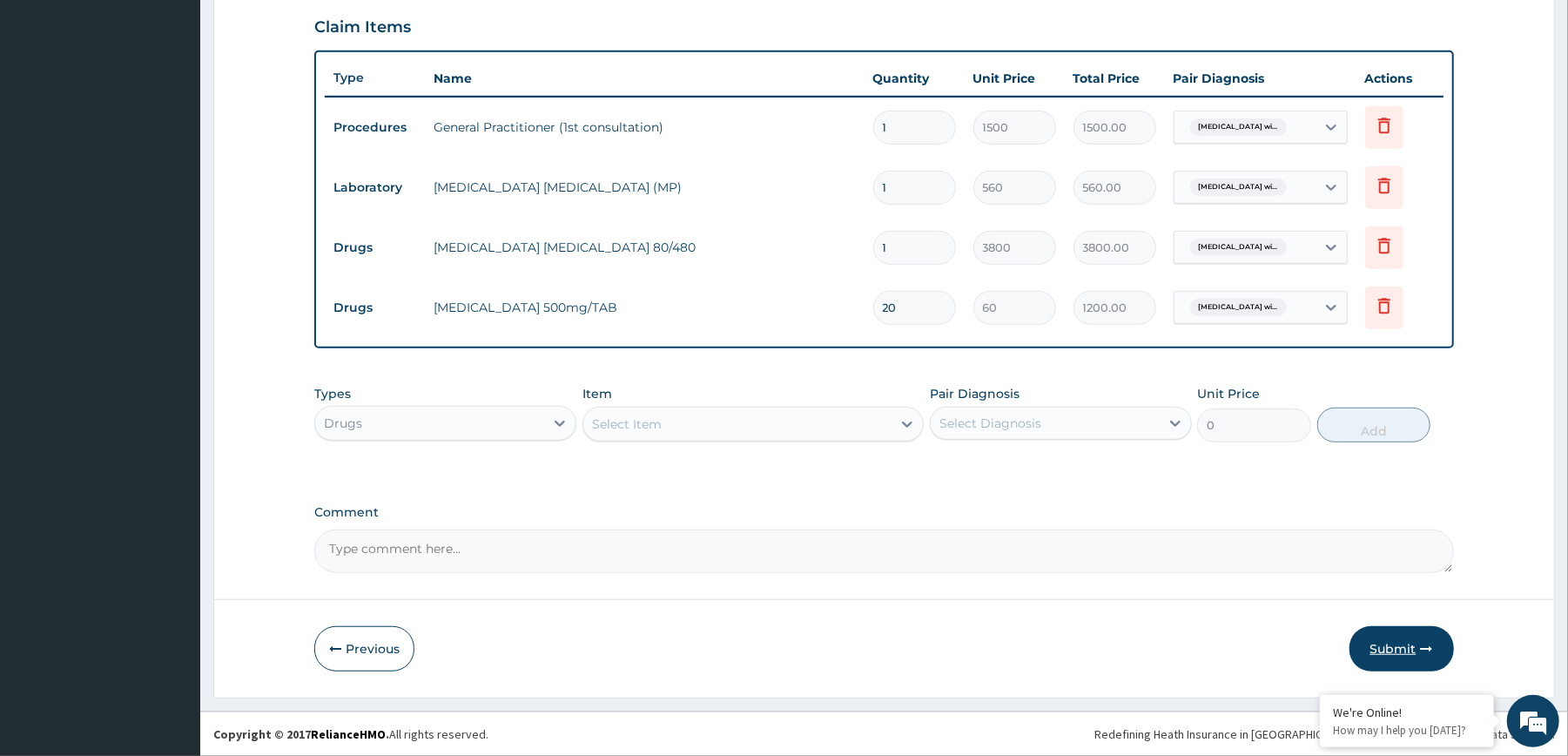
type input "20"
click at [1381, 647] on button "Submit" at bounding box center [1401, 648] width 104 height 45
